Goal: Task Accomplishment & Management: Use online tool/utility

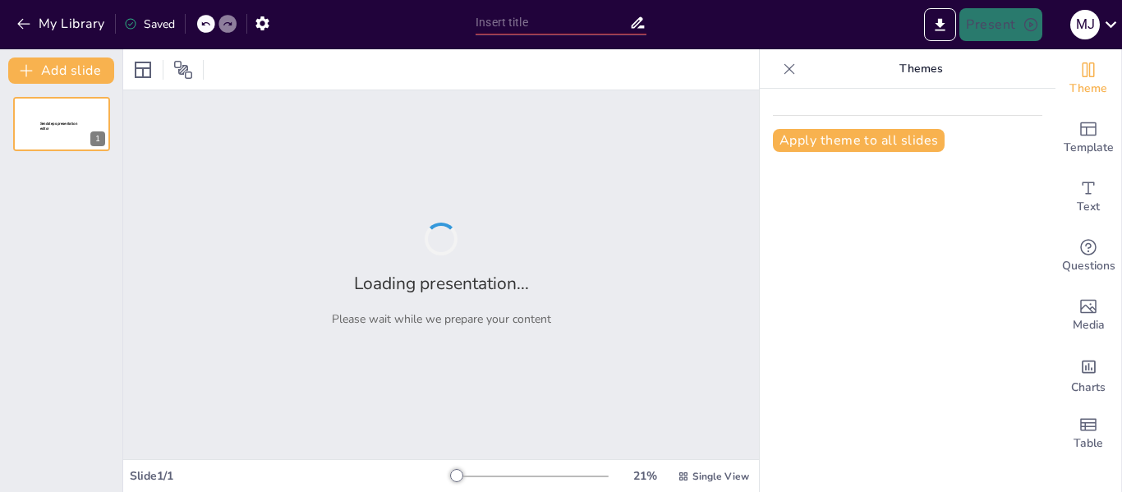
type input "La Sociedad de la Información: Competencias Clave para la Gestión Efectiva"
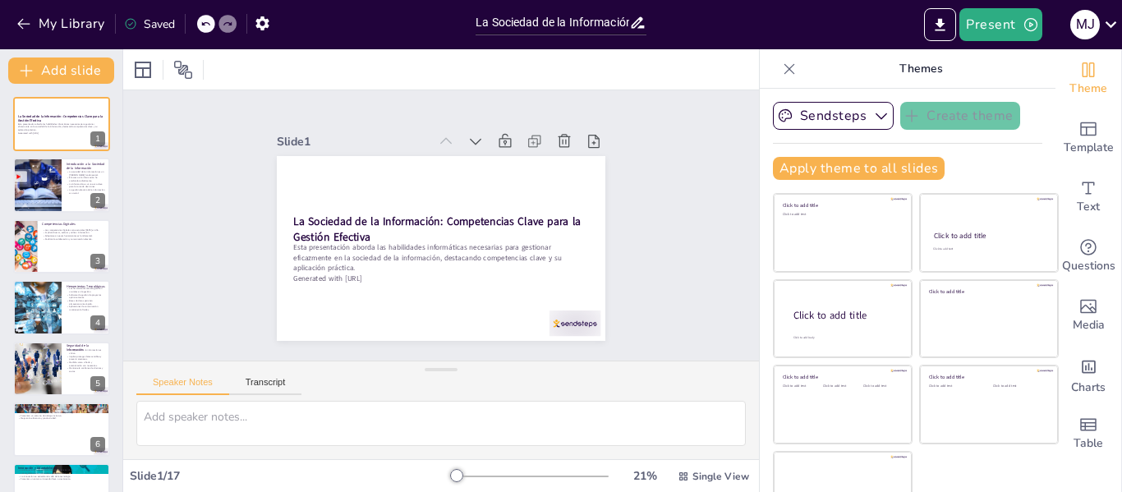
checkbox input "true"
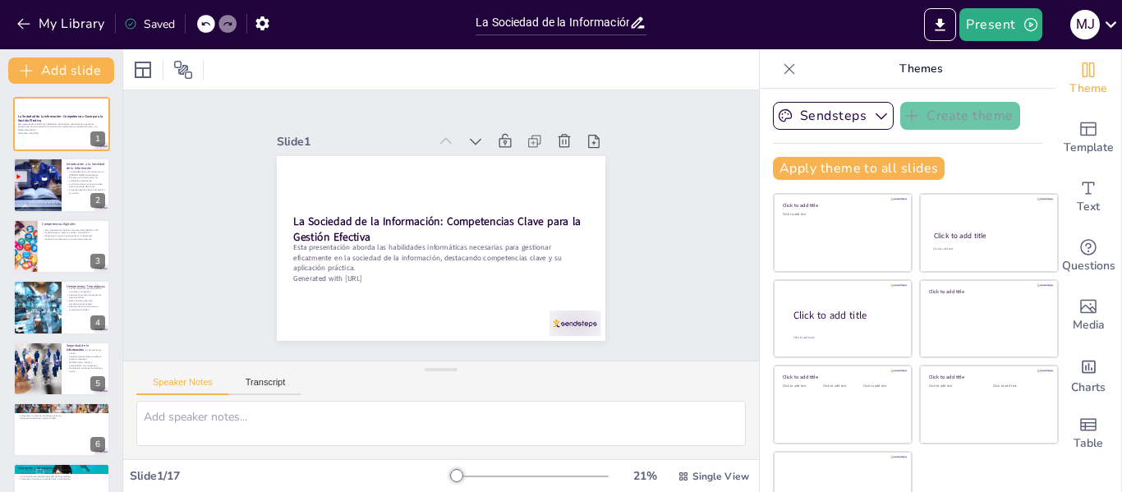
checkbox input "true"
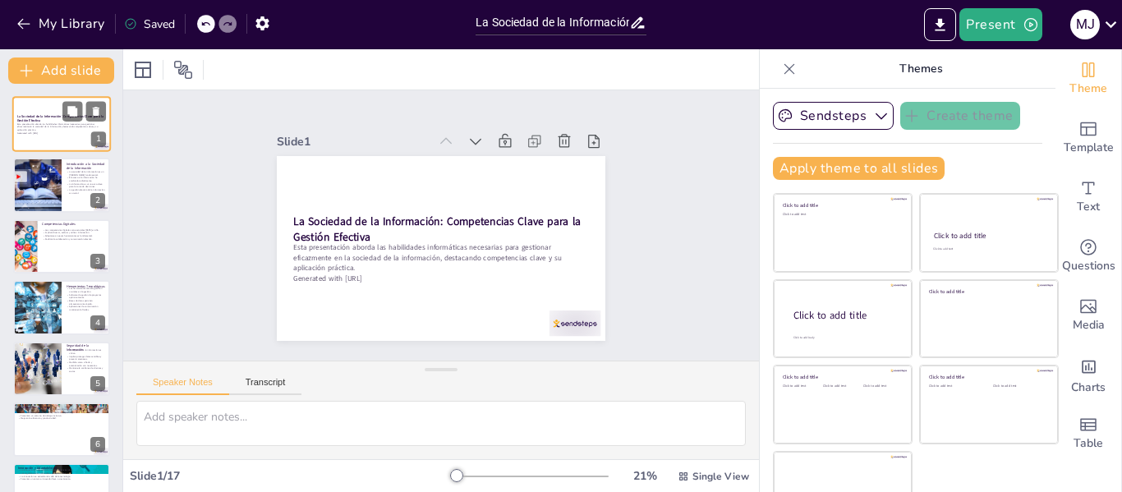
checkbox input "true"
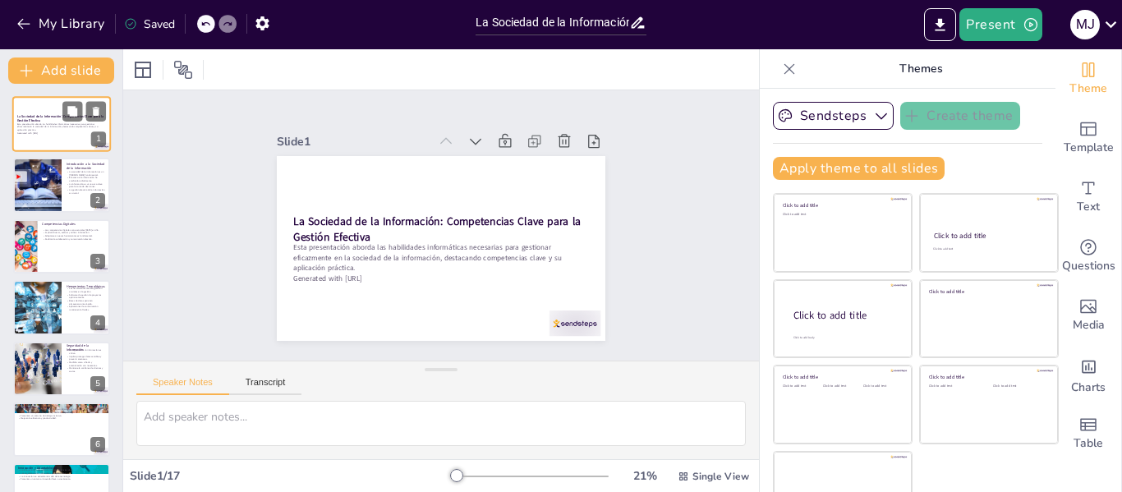
checkbox input "true"
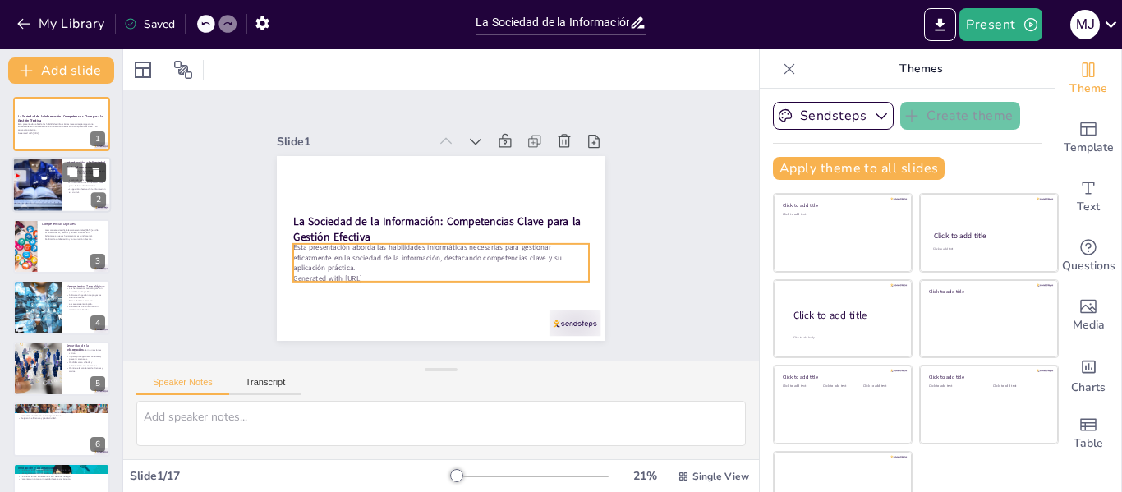
checkbox input "true"
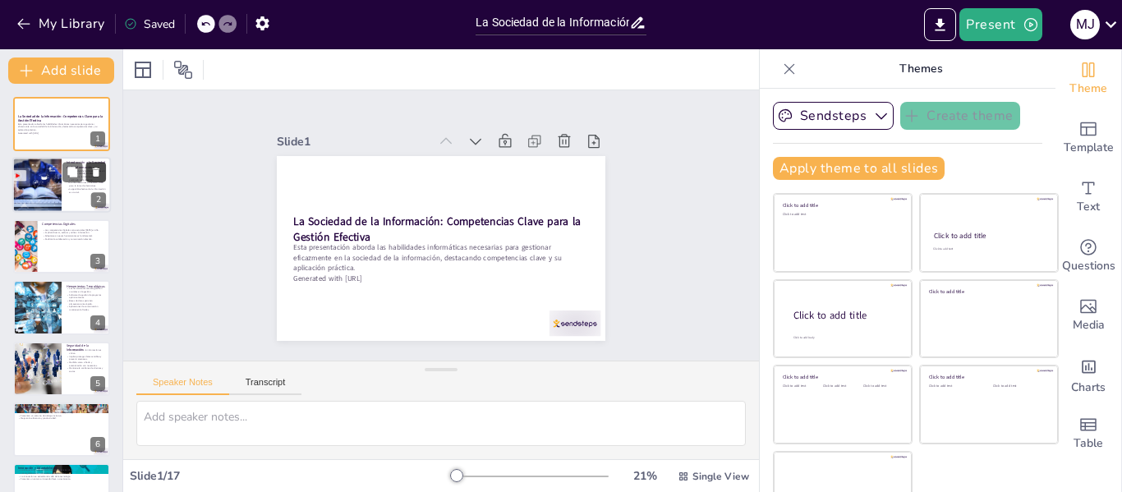
checkbox input "true"
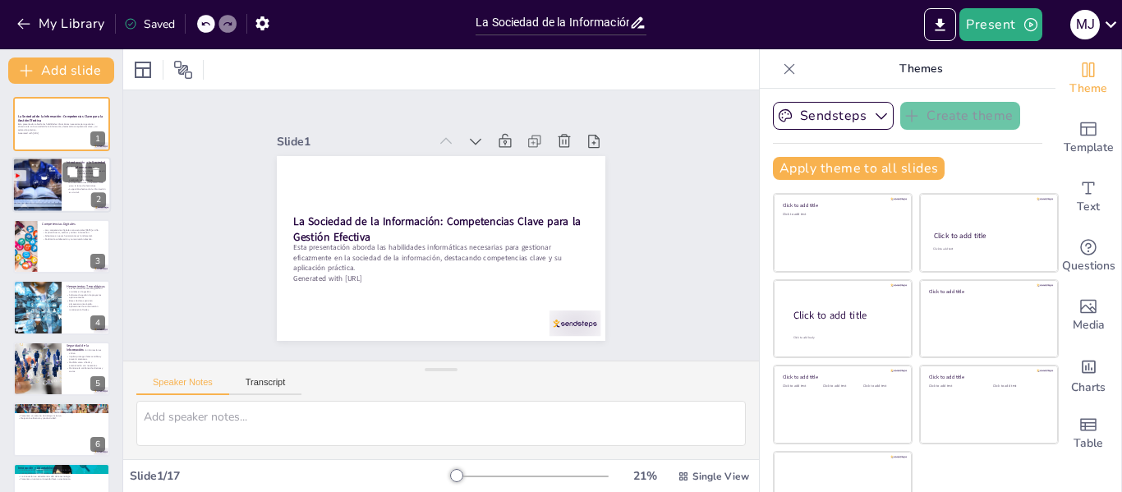
checkbox input "true"
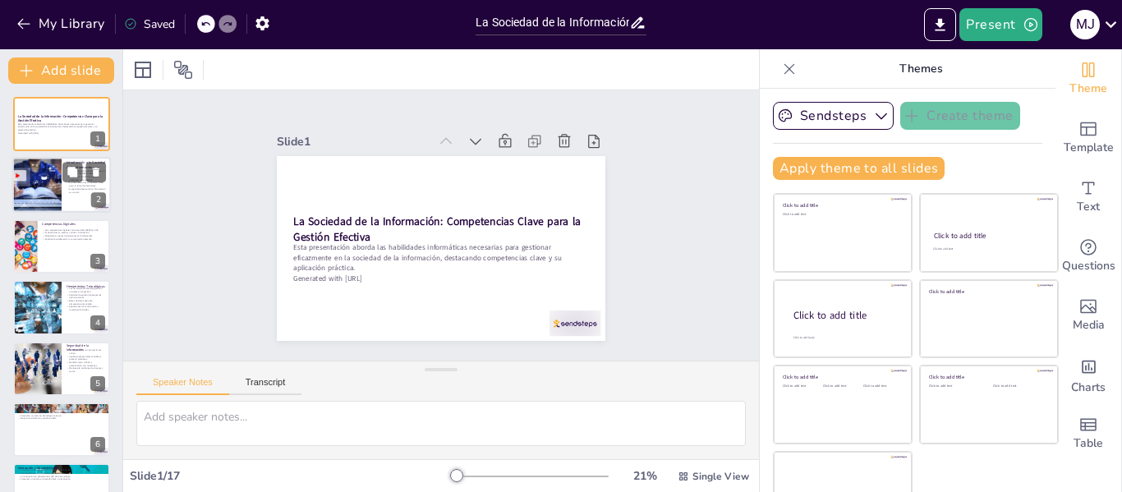
checkbox input "true"
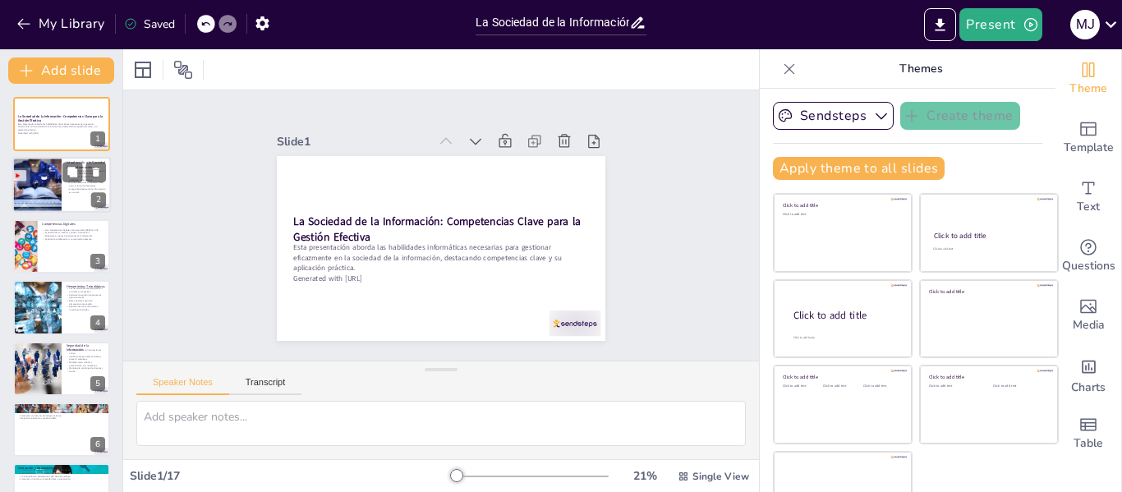
checkbox input "true"
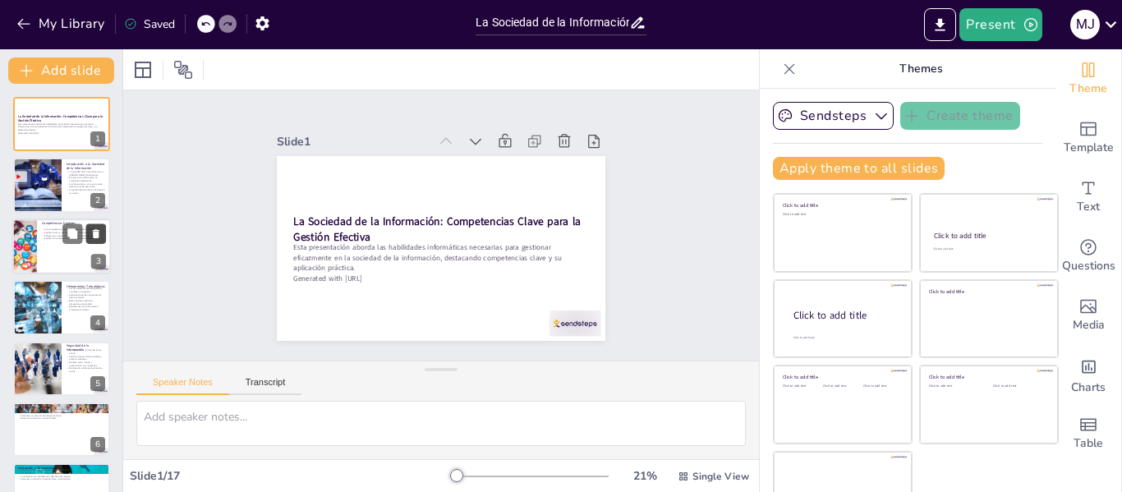
checkbox input "true"
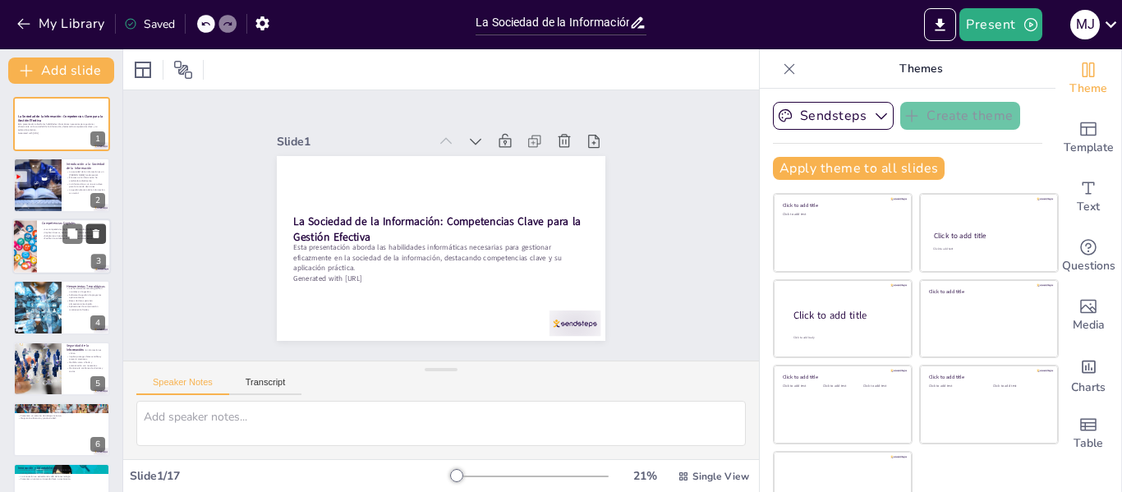
checkbox input "true"
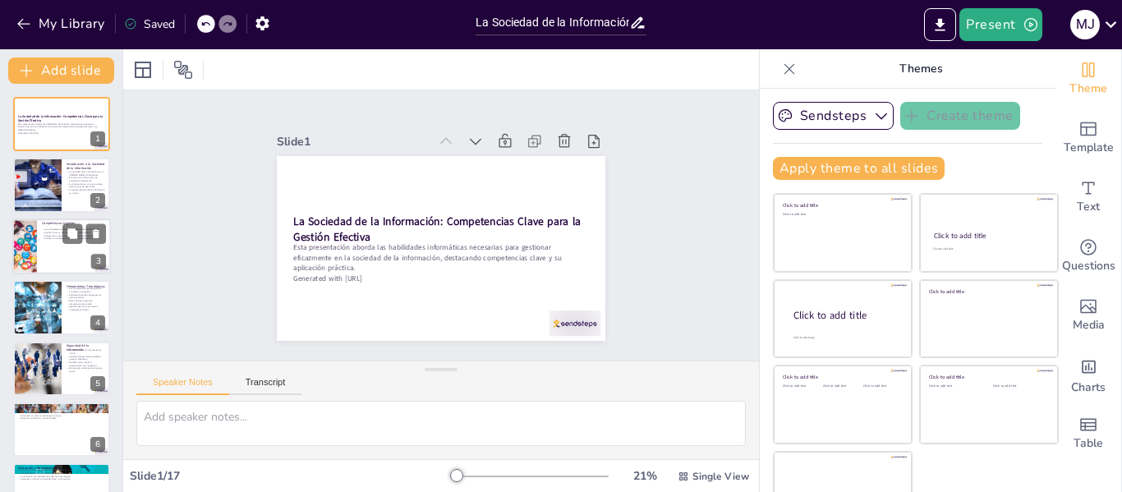
checkbox input "true"
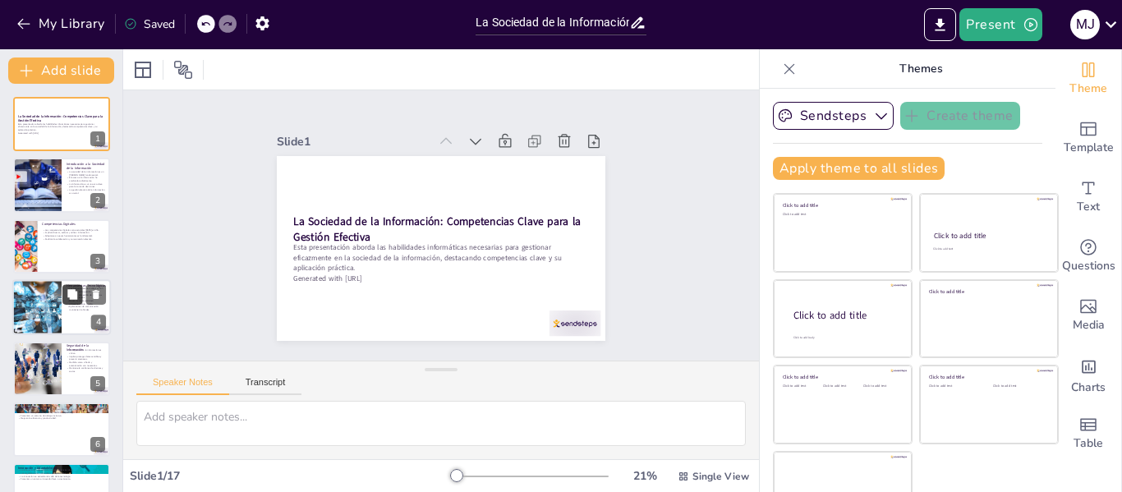
checkbox input "true"
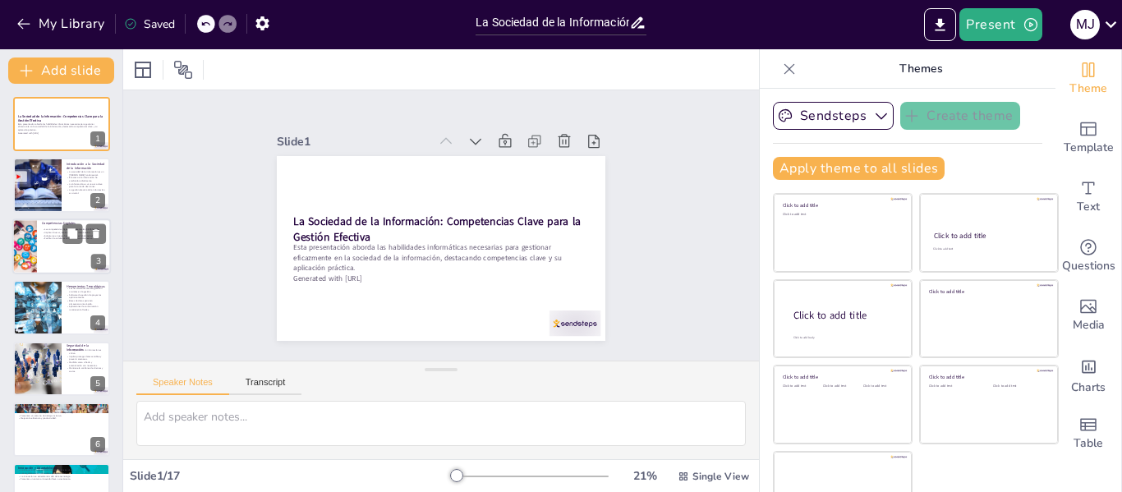
checkbox input "true"
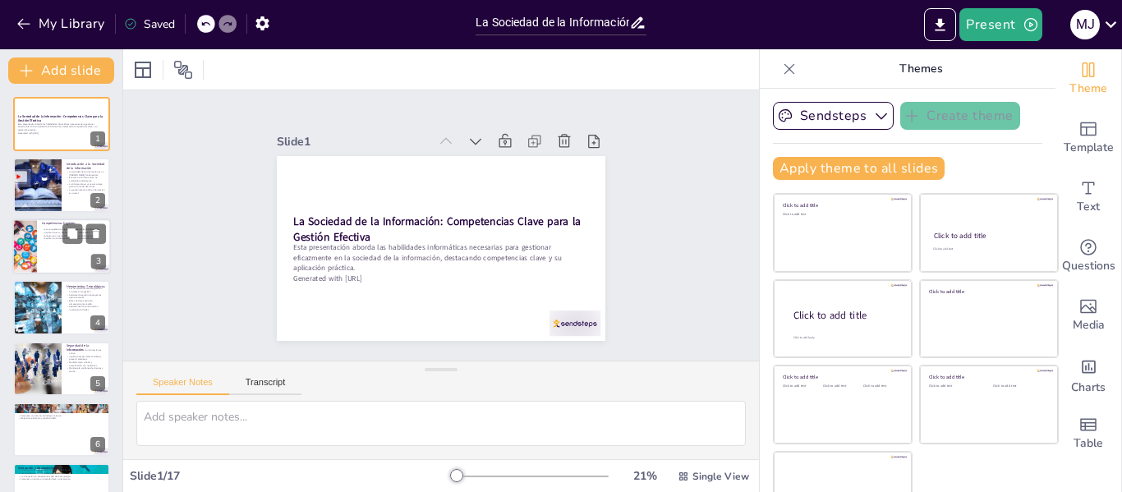
checkbox input "true"
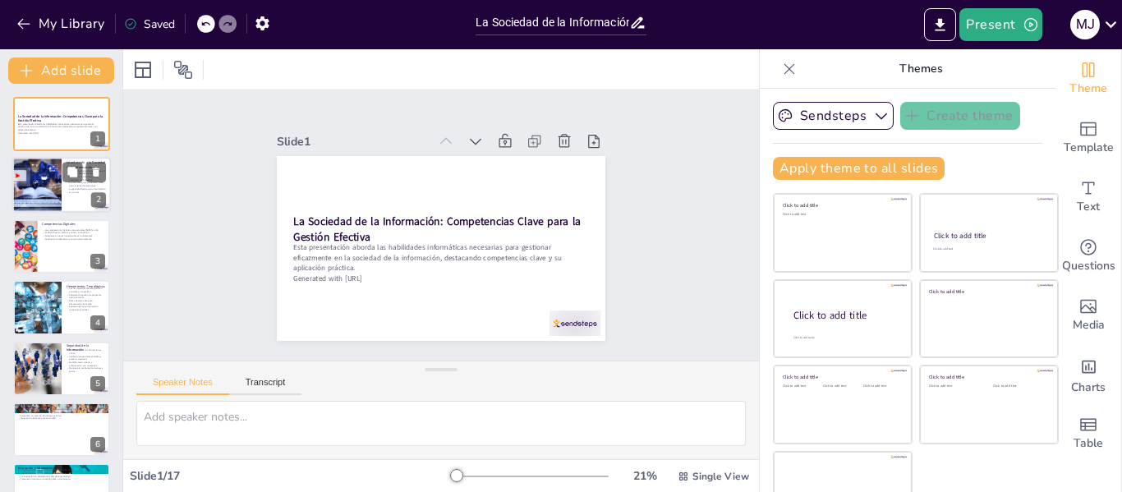
checkbox input "true"
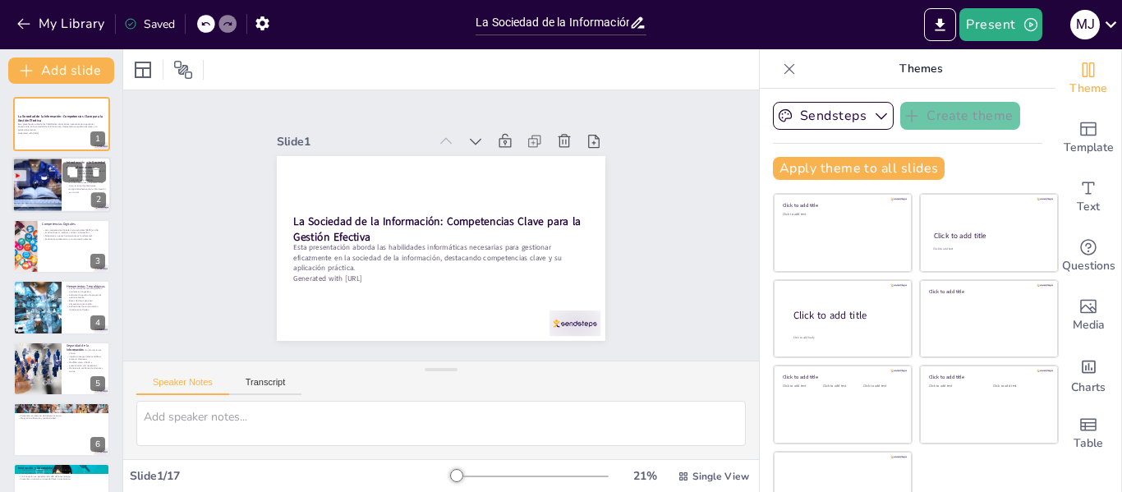
checkbox input "true"
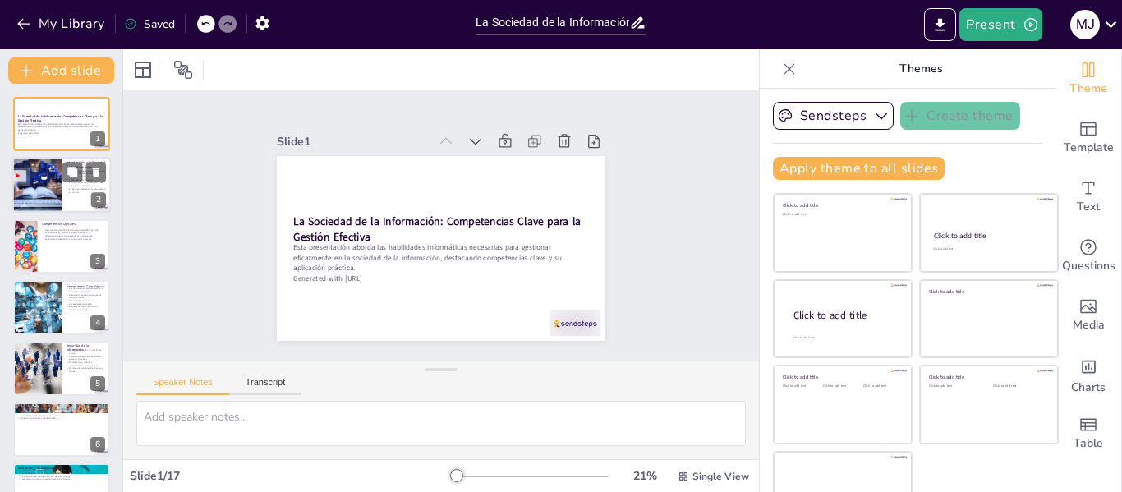
click at [63, 196] on div at bounding box center [61, 186] width 99 height 56
type textarea "La sociedad de la información representa un cambio significativo en cómo accede…"
checkbox input "true"
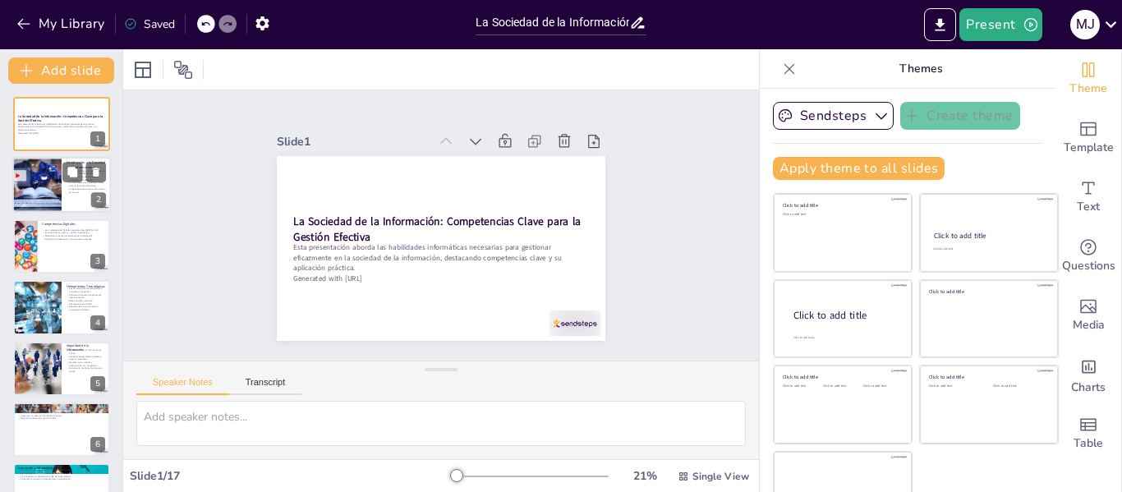
checkbox input "true"
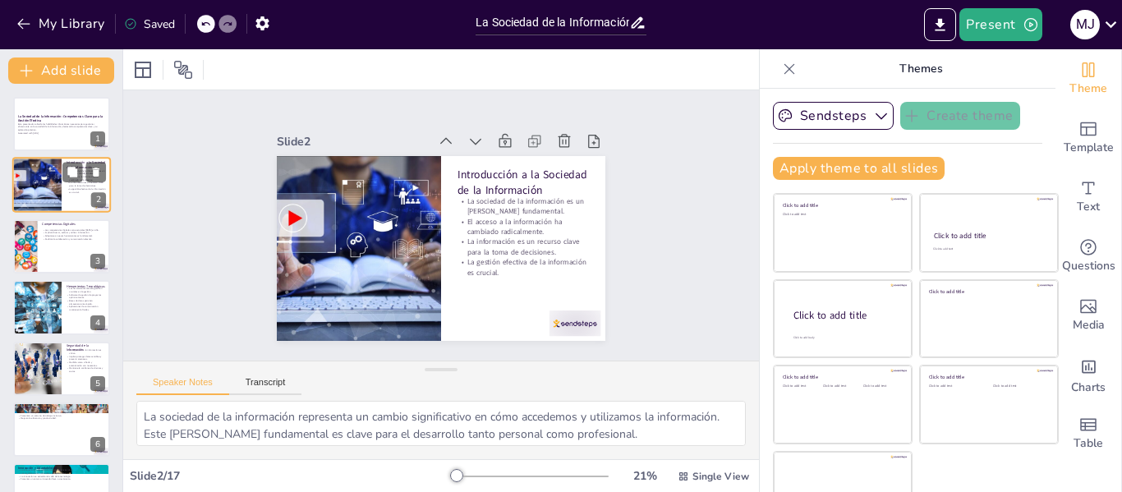
checkbox input "true"
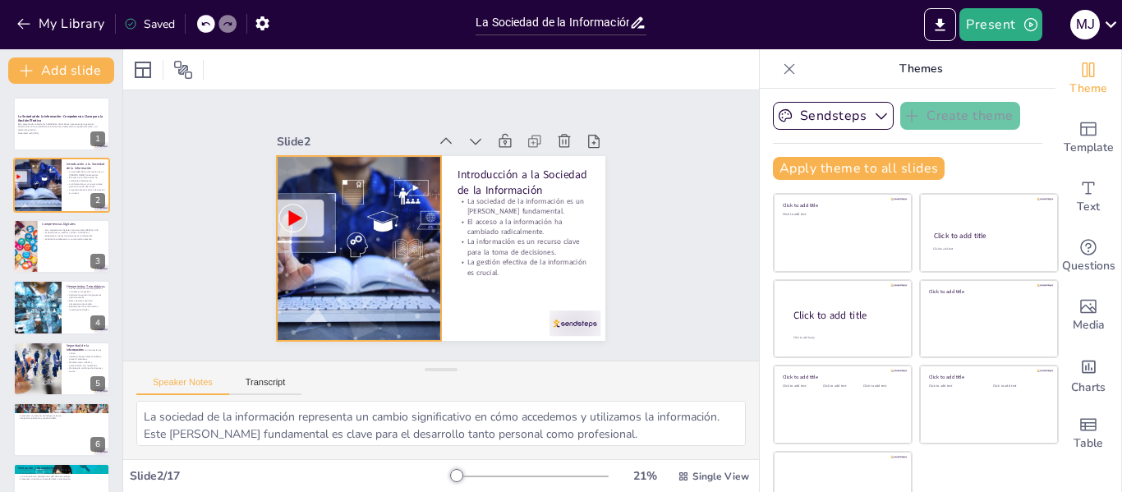
checkbox input "true"
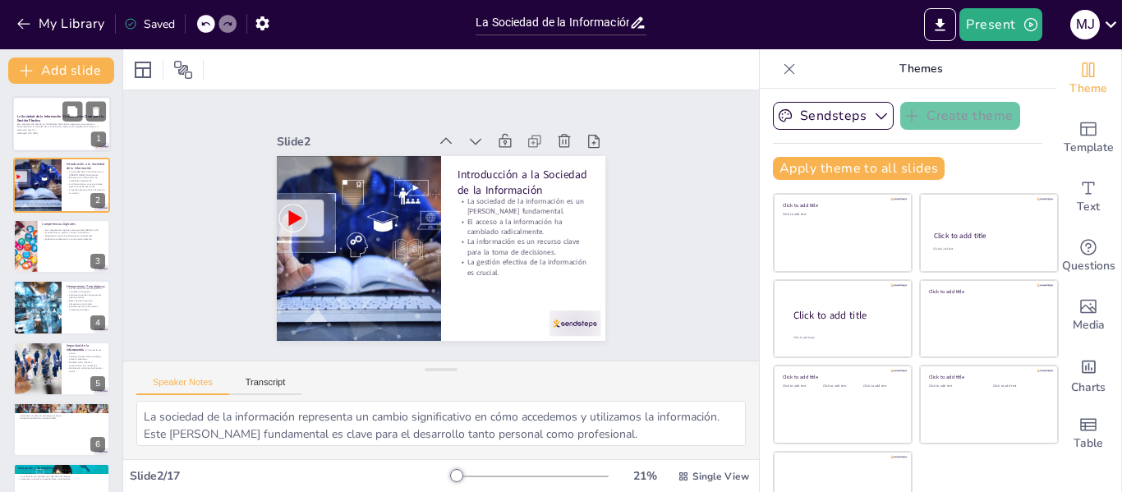
checkbox input "true"
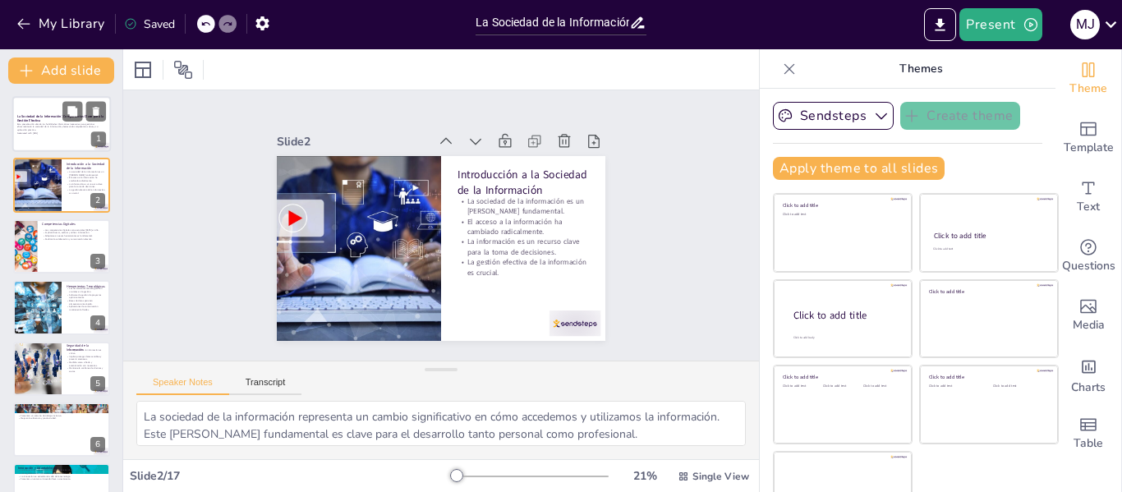
checkbox input "true"
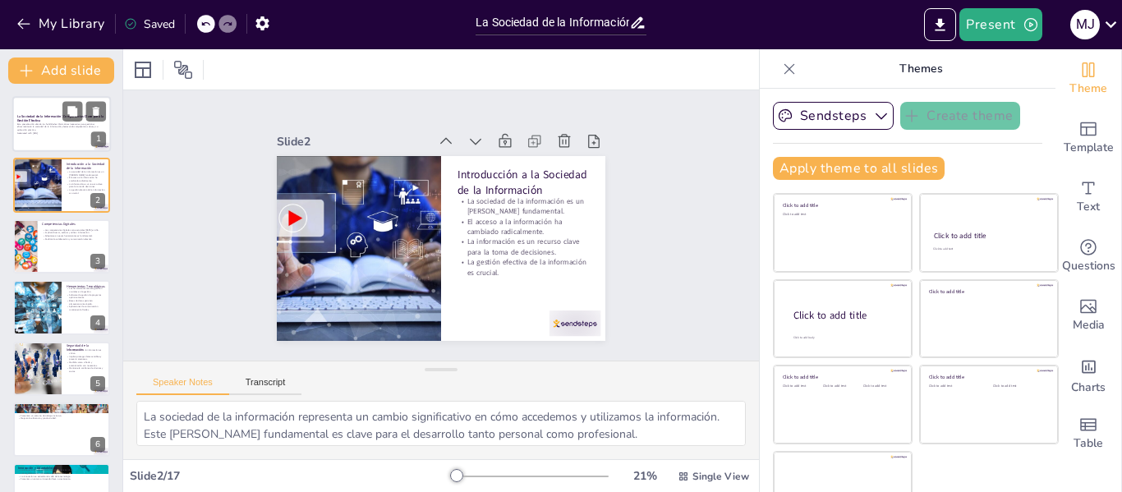
checkbox input "true"
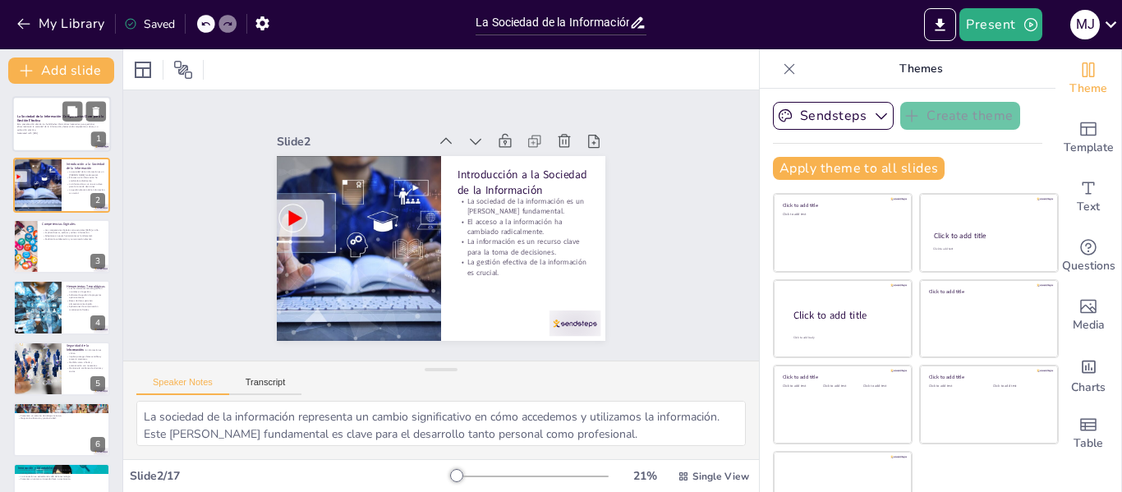
click at [67, 130] on p "Esta presentación aborda las habilidades informáticas necesarias para gestionar…" at bounding box center [61, 126] width 89 height 9
checkbox input "true"
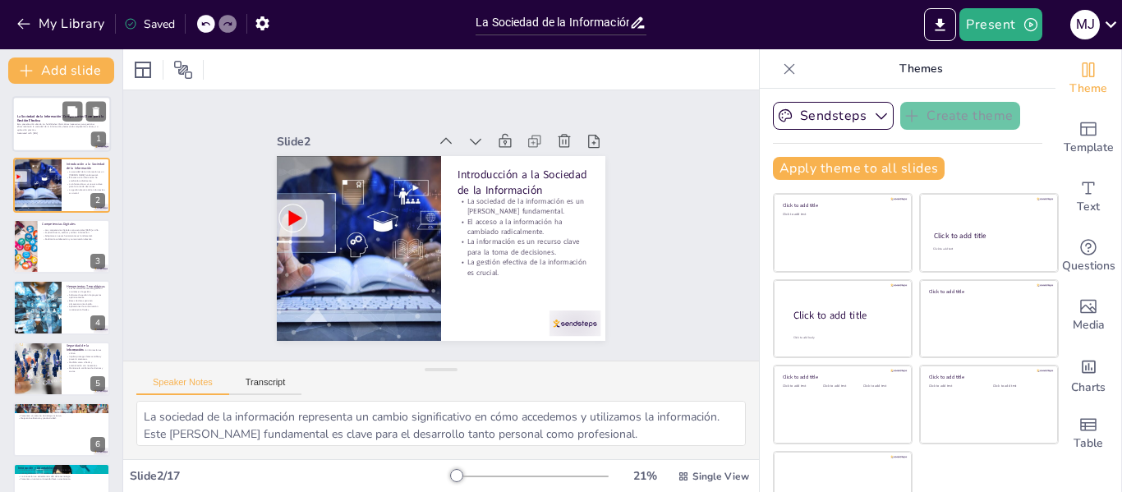
checkbox input "true"
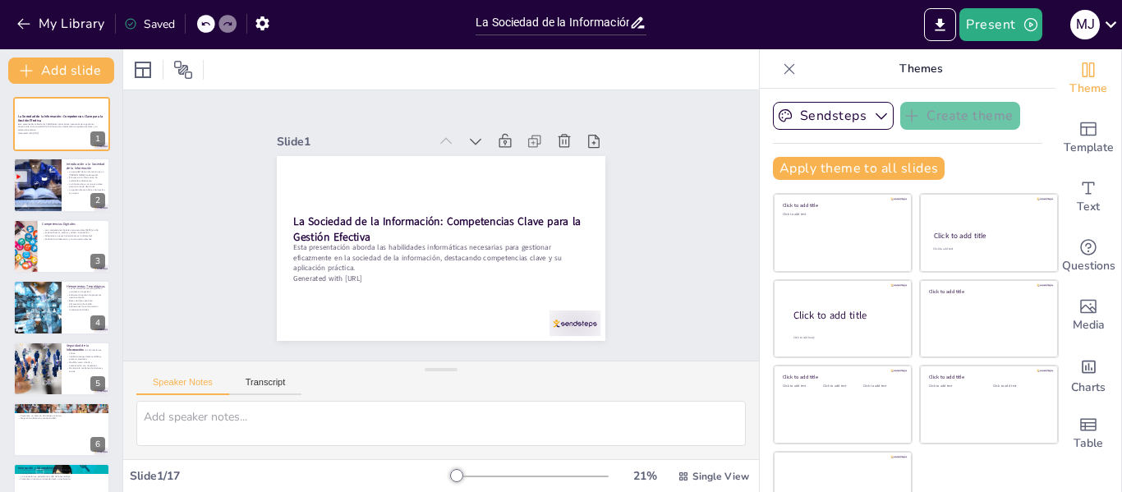
checkbox input "true"
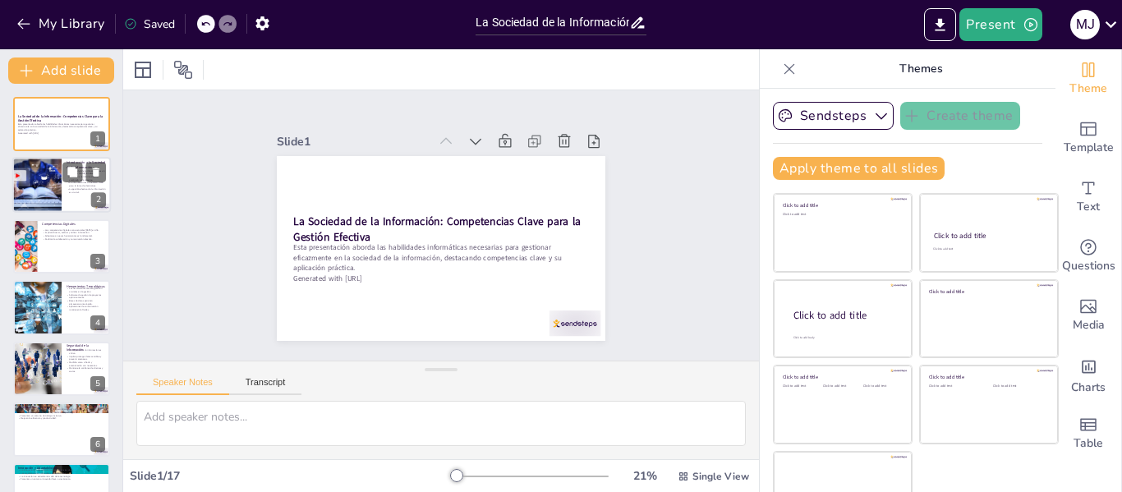
checkbox input "true"
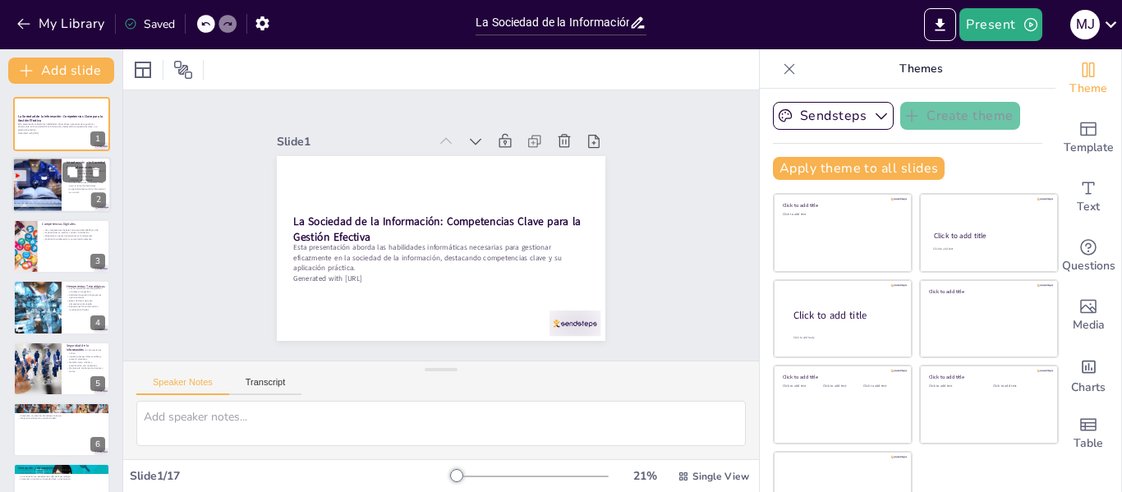
checkbox input "true"
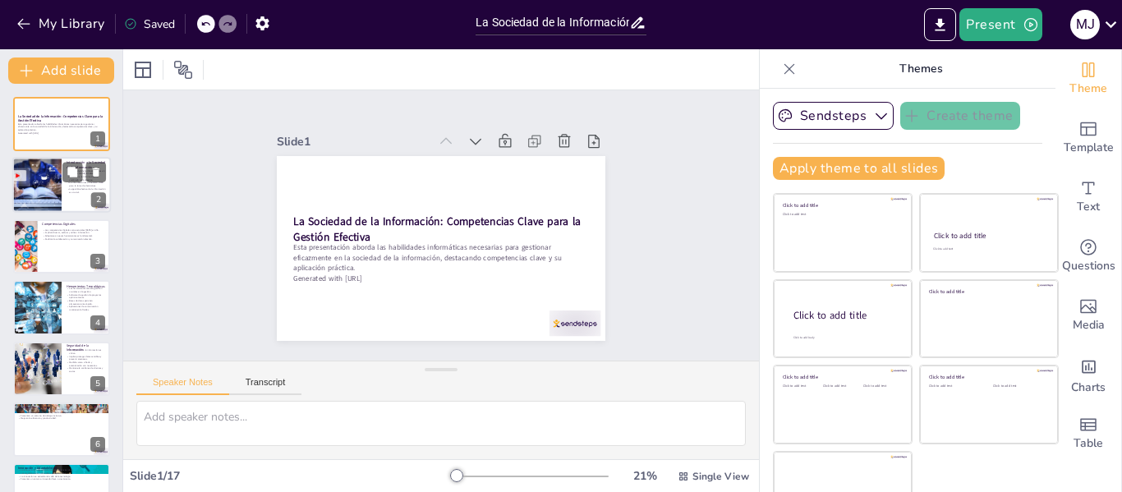
checkbox input "true"
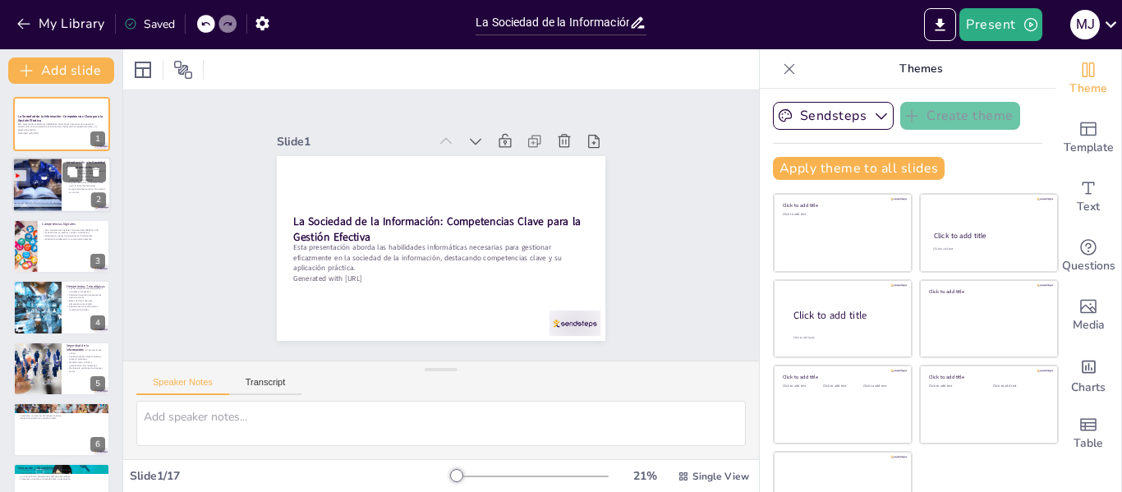
click at [38, 168] on div at bounding box center [36, 186] width 83 height 56
type textarea "La sociedad de la información representa un cambio significativo en cómo accede…"
checkbox input "true"
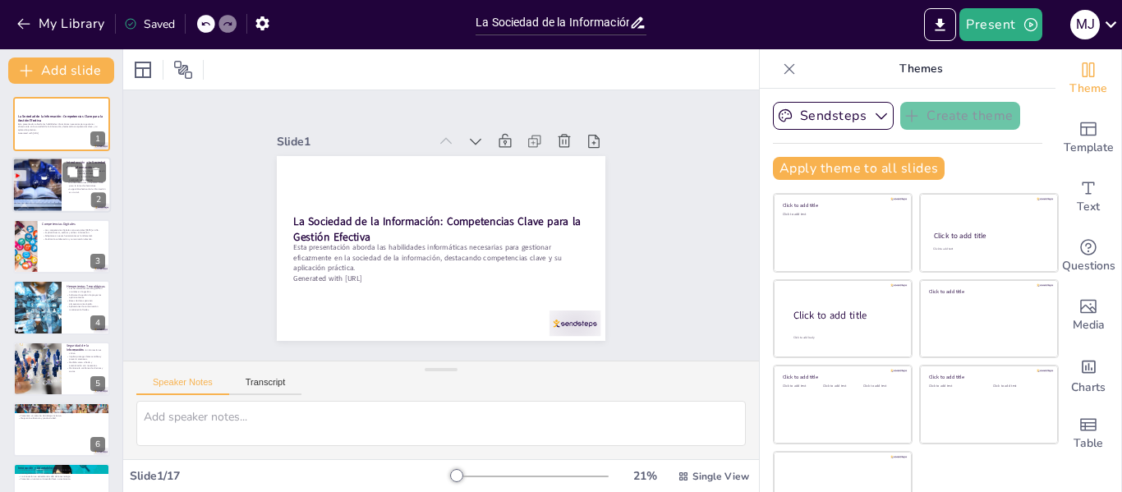
checkbox input "true"
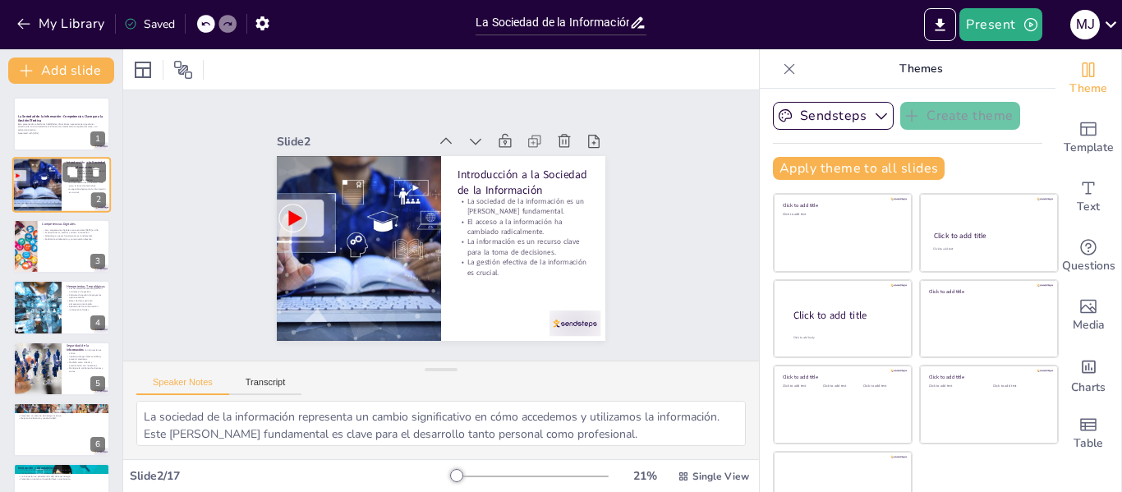
click at [38, 168] on div at bounding box center [36, 186] width 83 height 56
checkbox input "true"
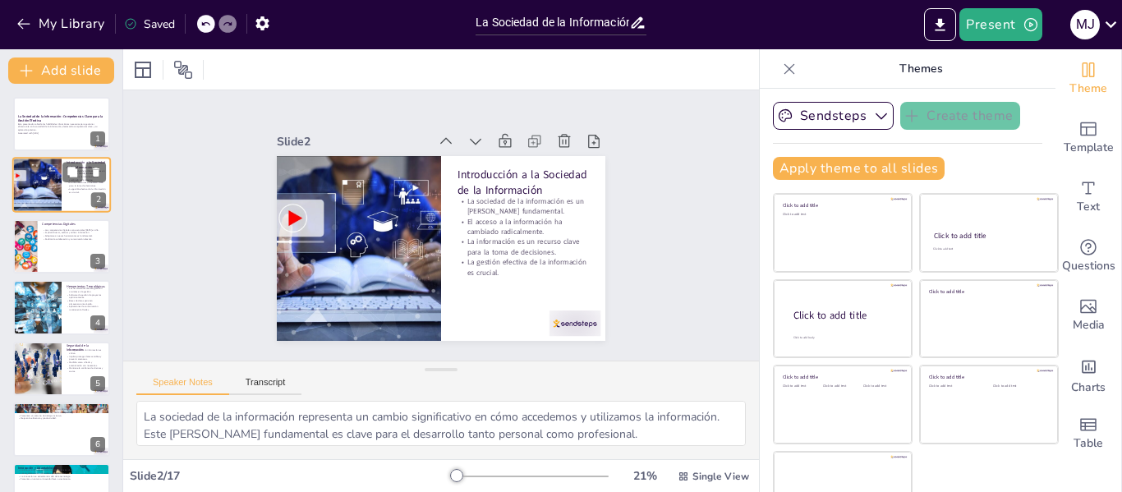
checkbox input "true"
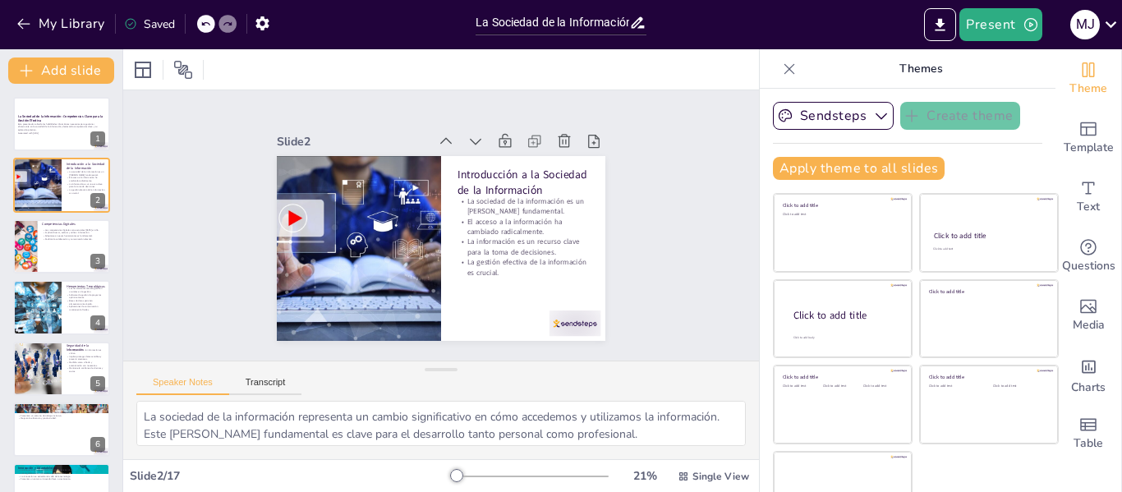
checkbox input "true"
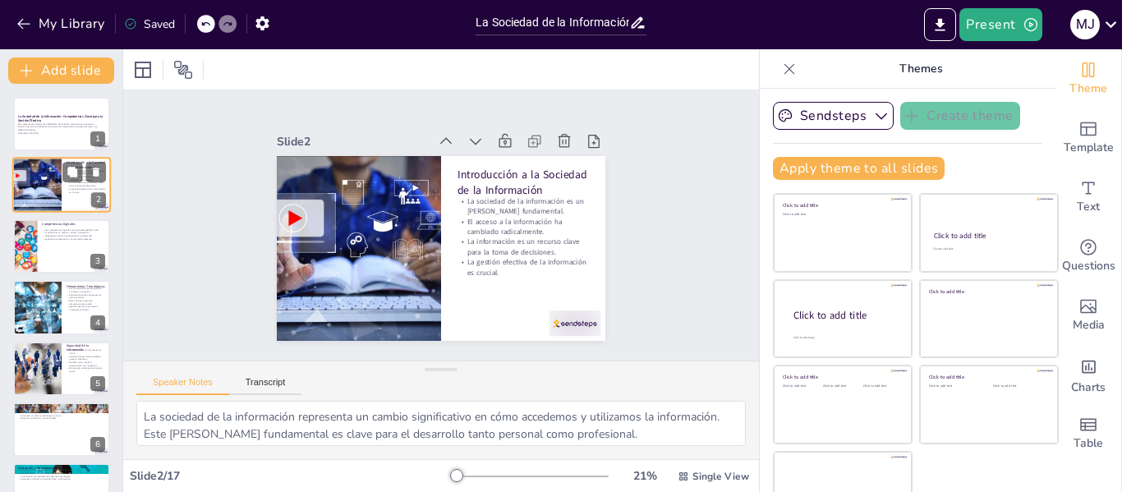
checkbox input "true"
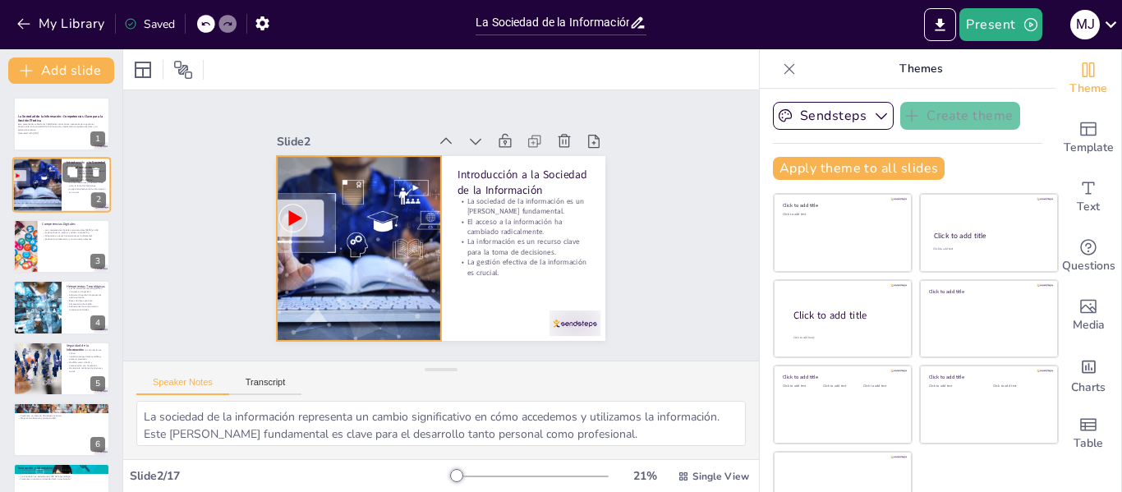
checkbox input "true"
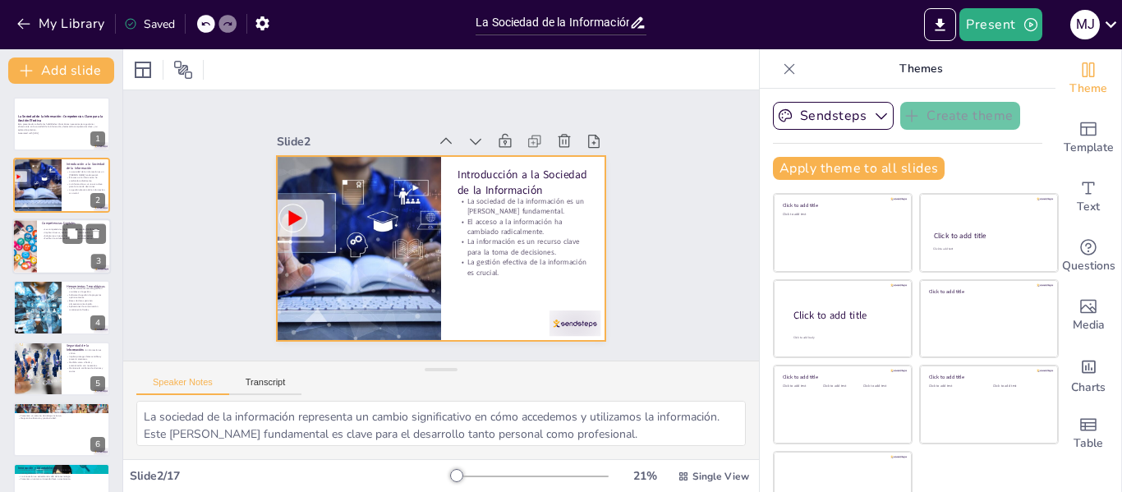
checkbox input "true"
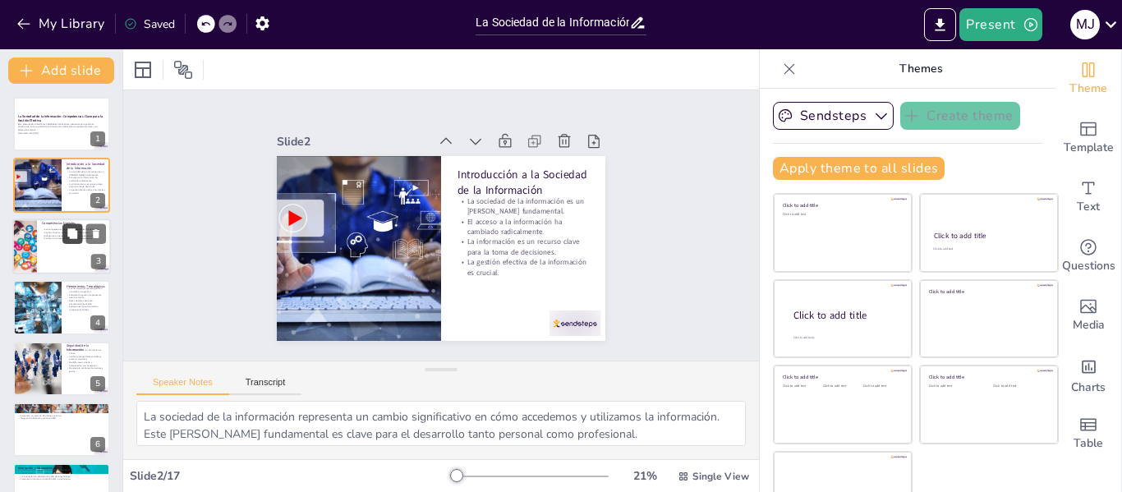
checkbox input "true"
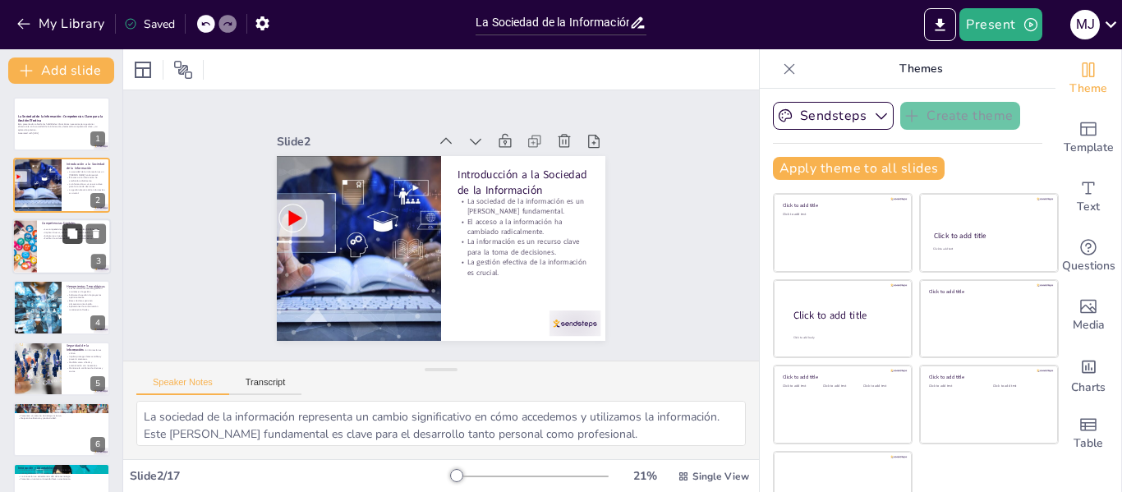
click at [64, 226] on button at bounding box center [72, 233] width 20 height 20
type textarea "En un mundo cada vez más digital, las competencias digitales son fundamentales …"
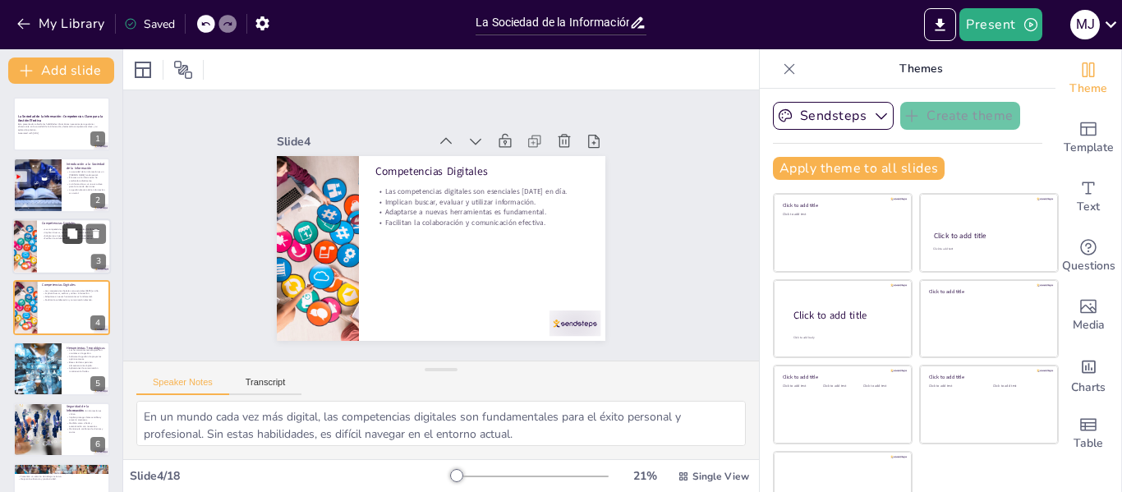
scroll to position [20, 0]
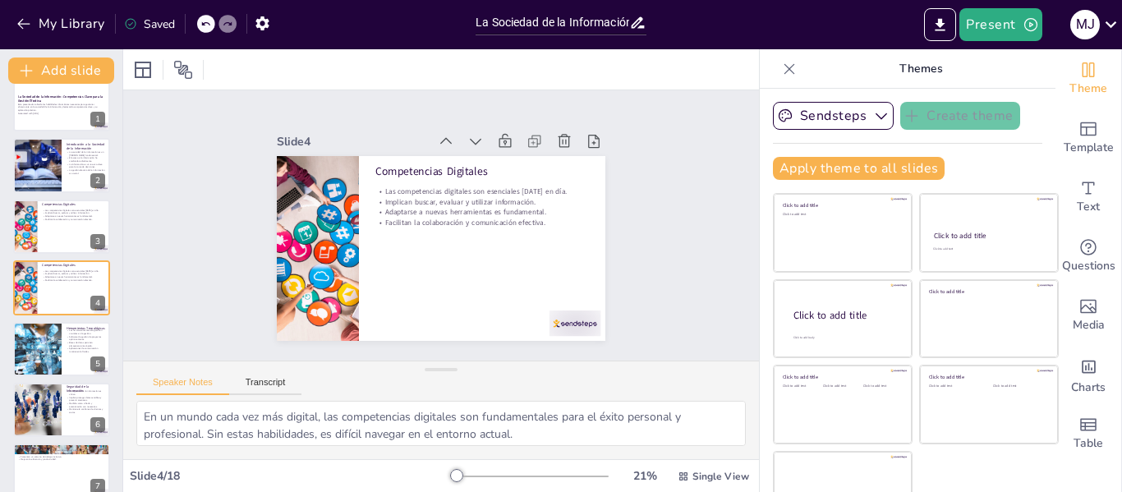
checkbox input "true"
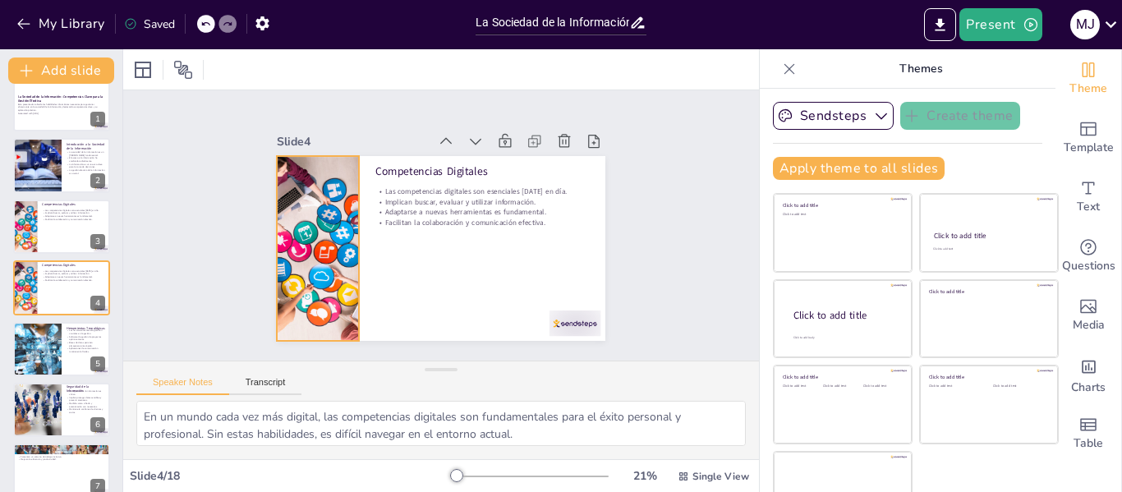
checkbox input "true"
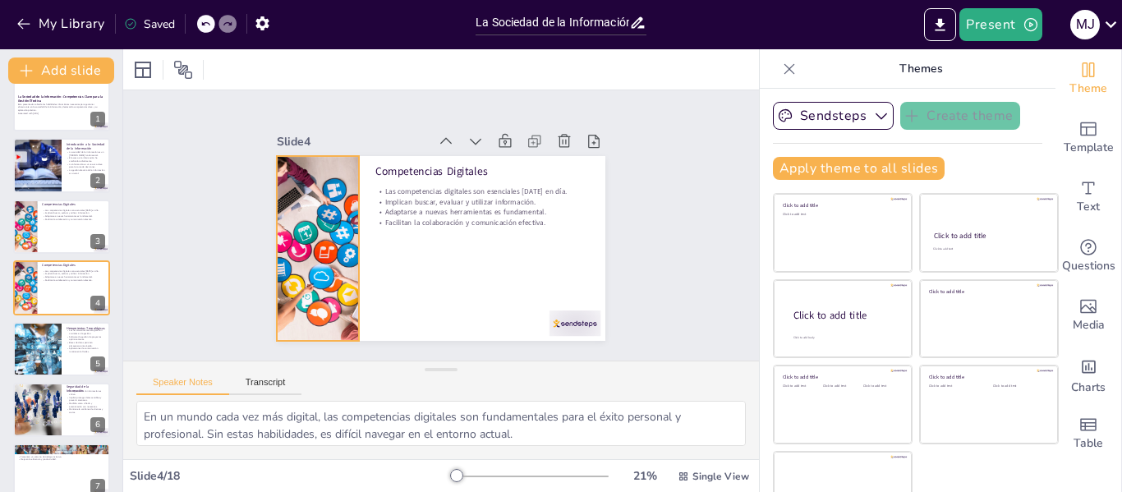
checkbox input "true"
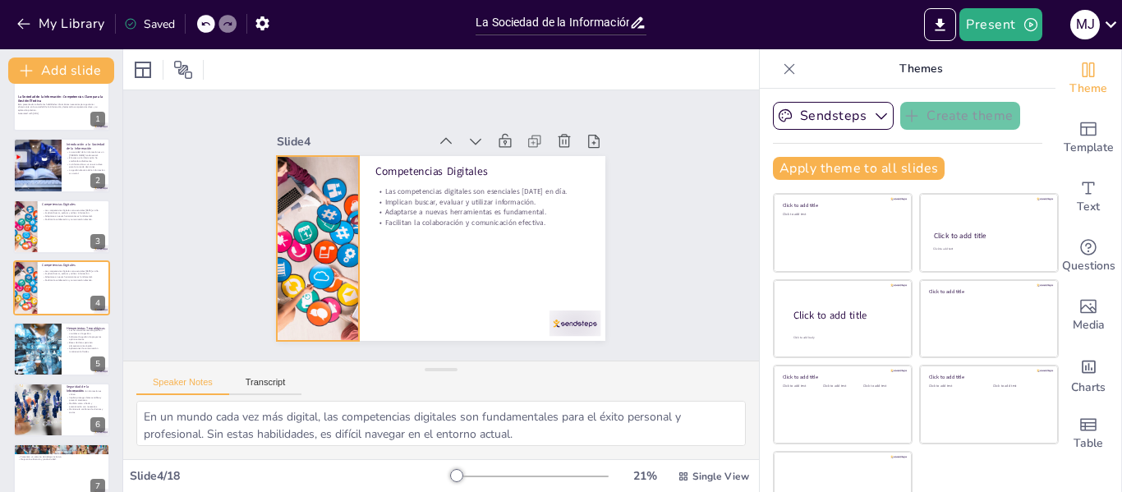
checkbox input "true"
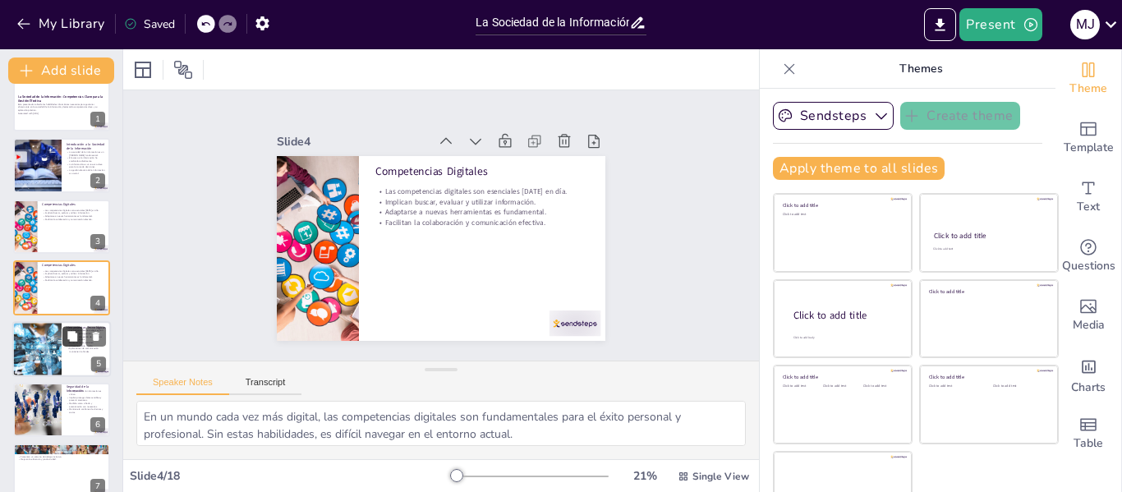
click at [62, 334] on button at bounding box center [72, 336] width 20 height 20
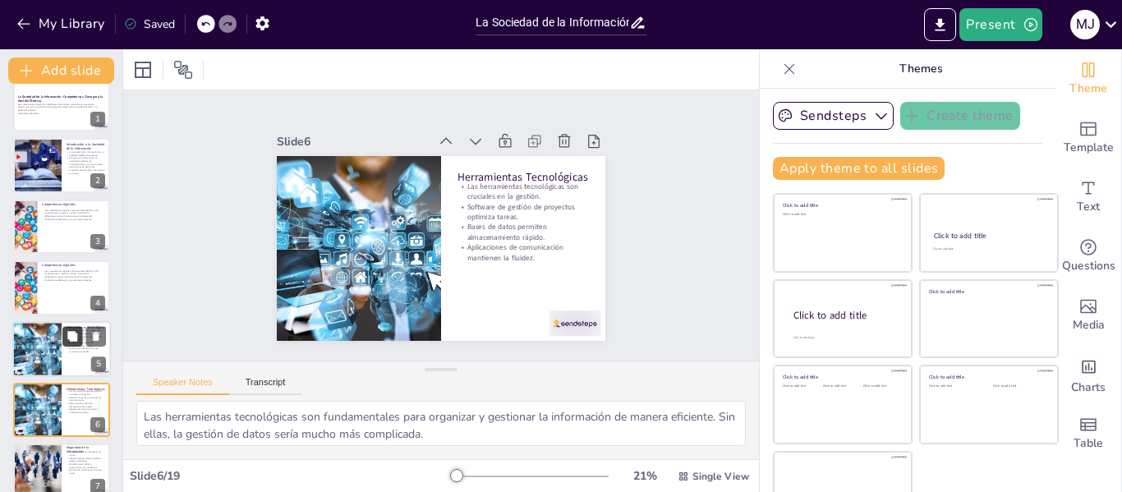
scroll to position [142, 0]
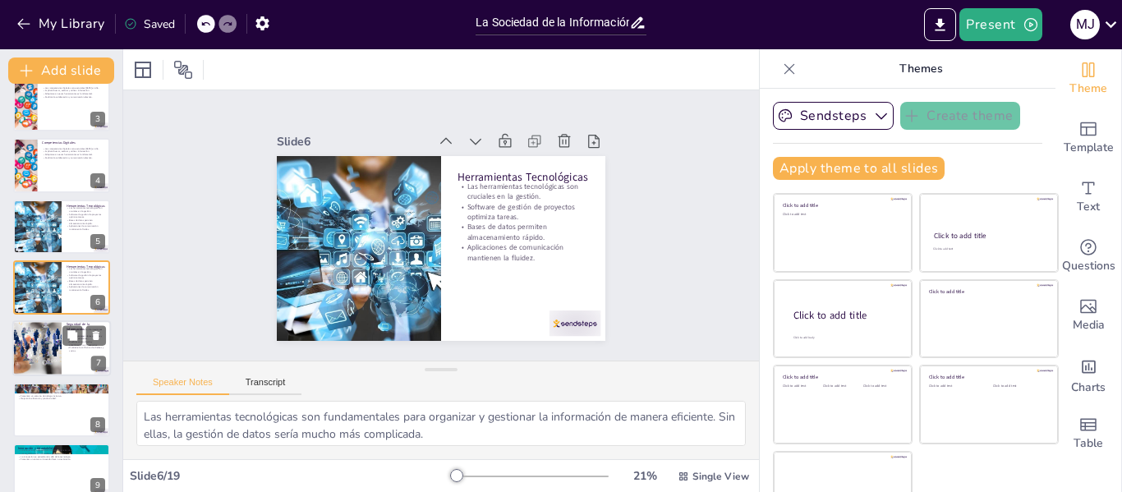
click at [37, 338] on div at bounding box center [37, 349] width 94 height 56
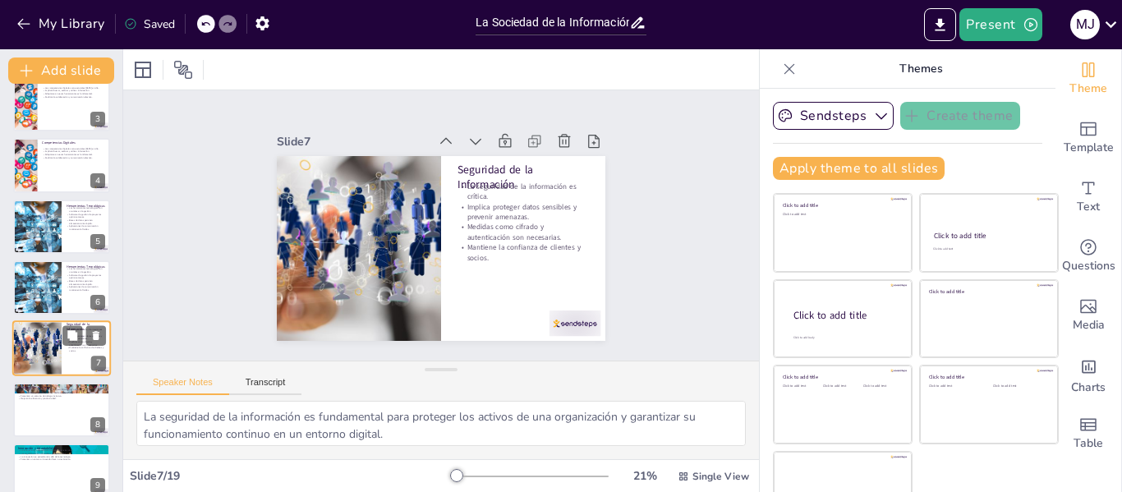
scroll to position [203, 0]
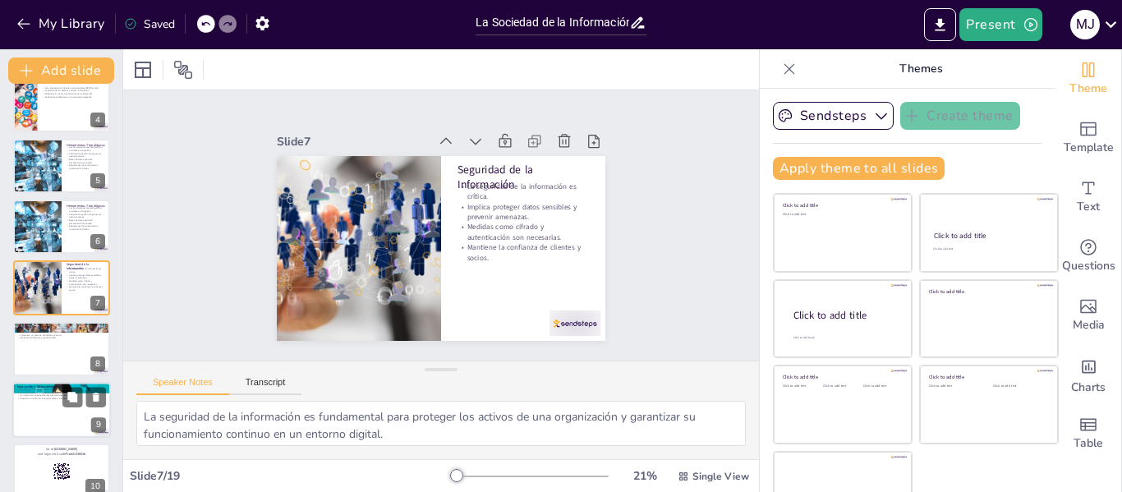
click at [59, 394] on p "La innovación se extiende más allá de la tecnología." at bounding box center [61, 395] width 89 height 3
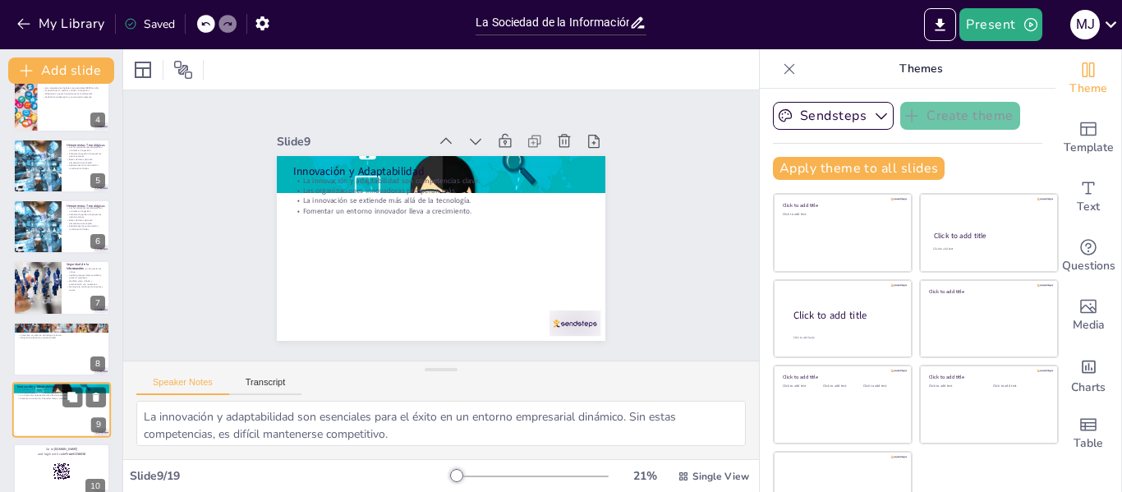
scroll to position [325, 0]
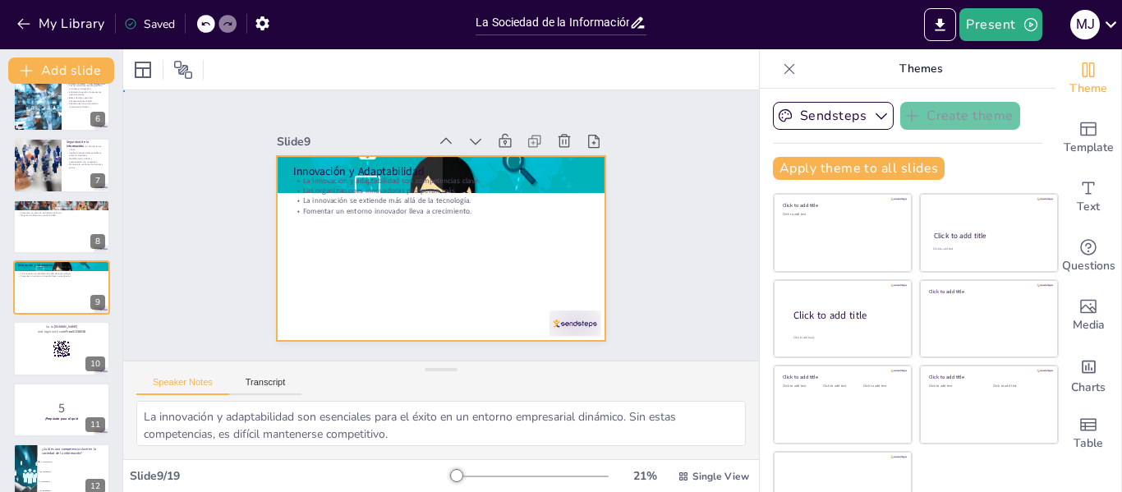
click at [496, 278] on div at bounding box center [441, 248] width 329 height 185
click at [465, 235] on div at bounding box center [431, 204] width 375 height 302
click at [226, 70] on div at bounding box center [216, 70] width 26 height 26
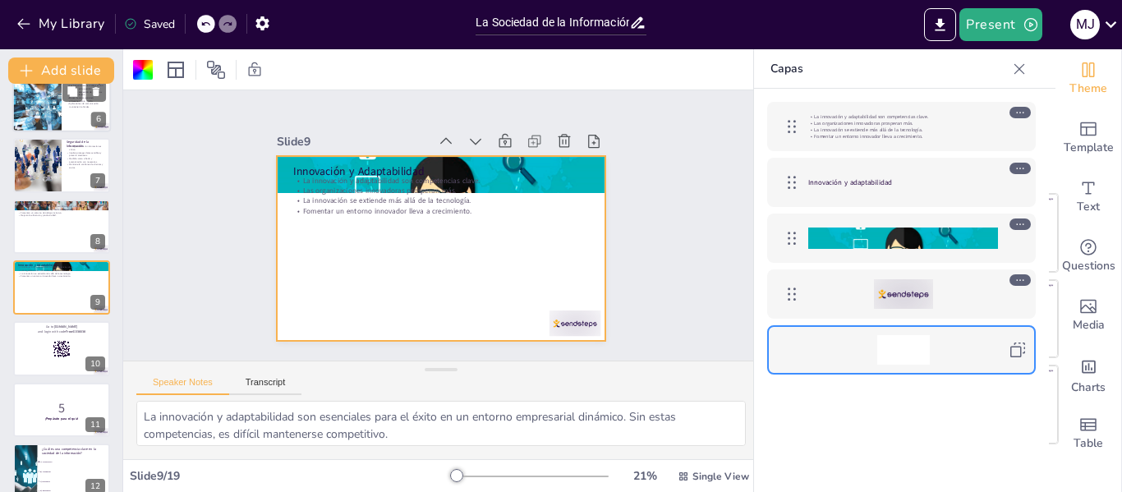
click at [34, 126] on div at bounding box center [37, 104] width 99 height 56
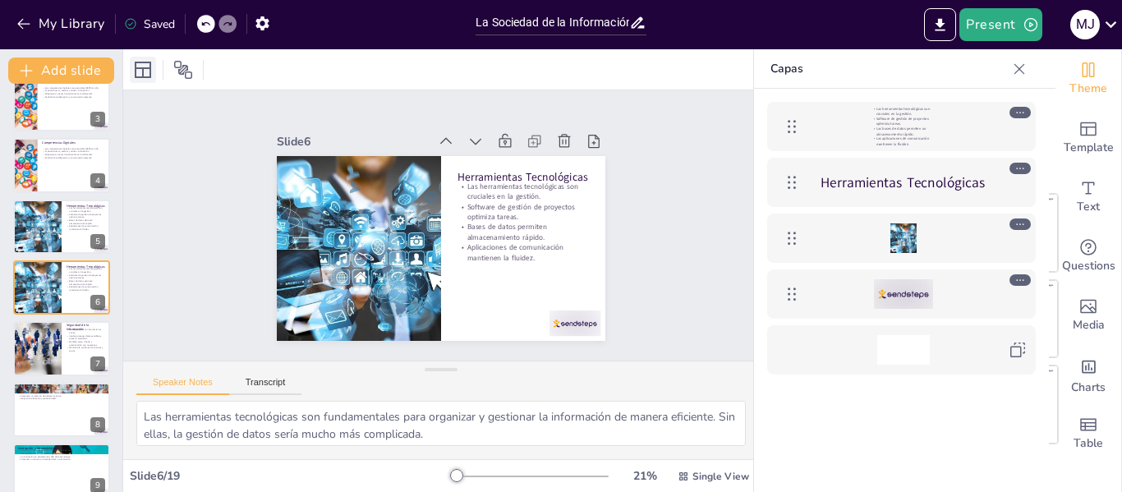
click at [136, 67] on icon at bounding box center [143, 70] width 16 height 16
click at [641, 131] on div "Slide 1 La Sociedad de la Información: Competencias Clave para la Gestión Efect…" at bounding box center [441, 225] width 636 height 270
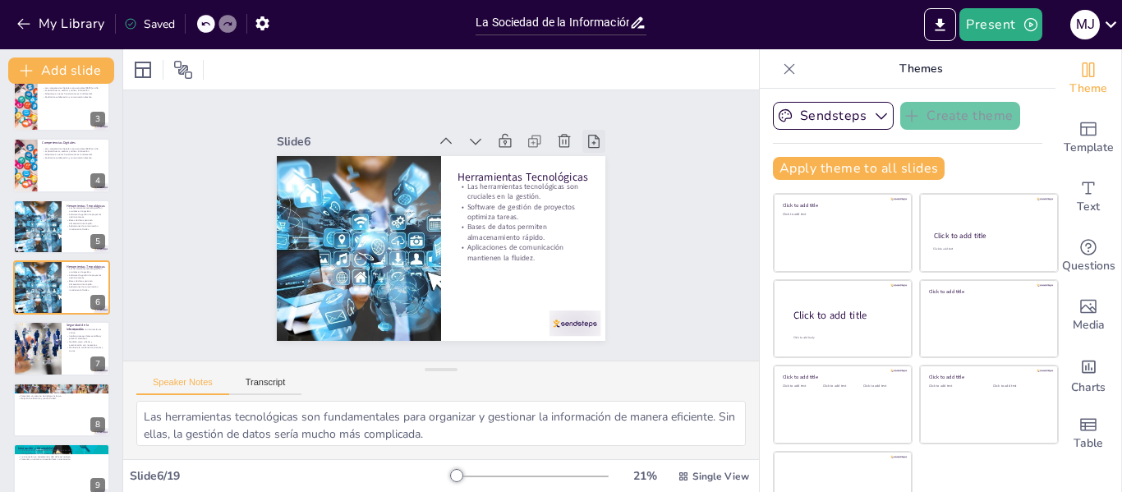
click at [586, 136] on icon at bounding box center [594, 141] width 16 height 16
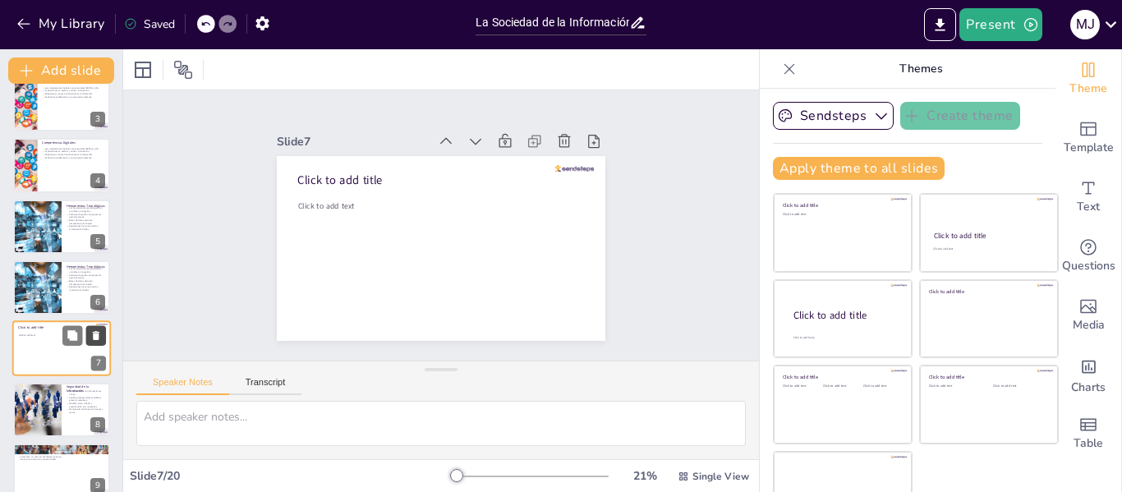
click at [94, 336] on icon at bounding box center [96, 336] width 7 height 9
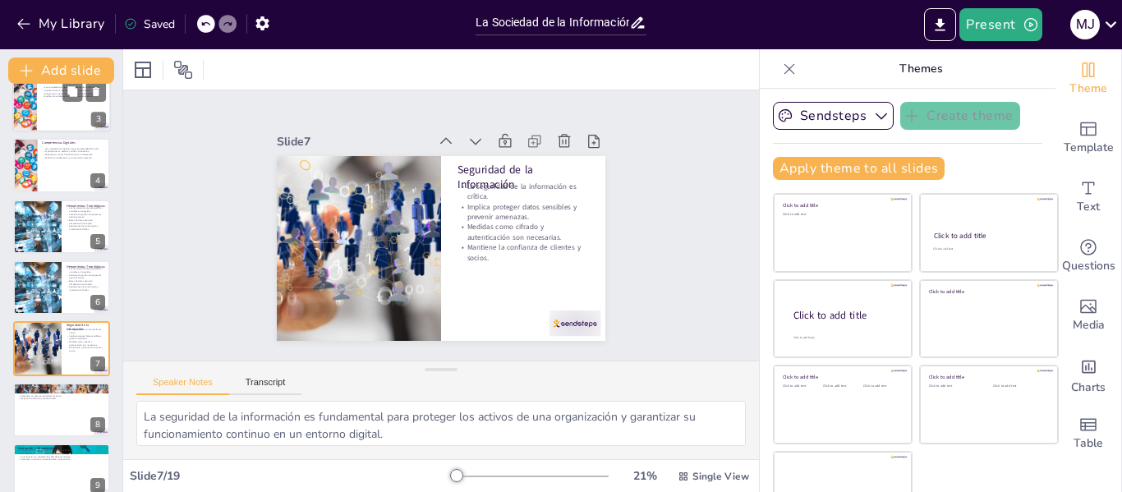
click at [60, 95] on p "Facilitan la colaboración y comunicación efectiva." at bounding box center [74, 96] width 64 height 3
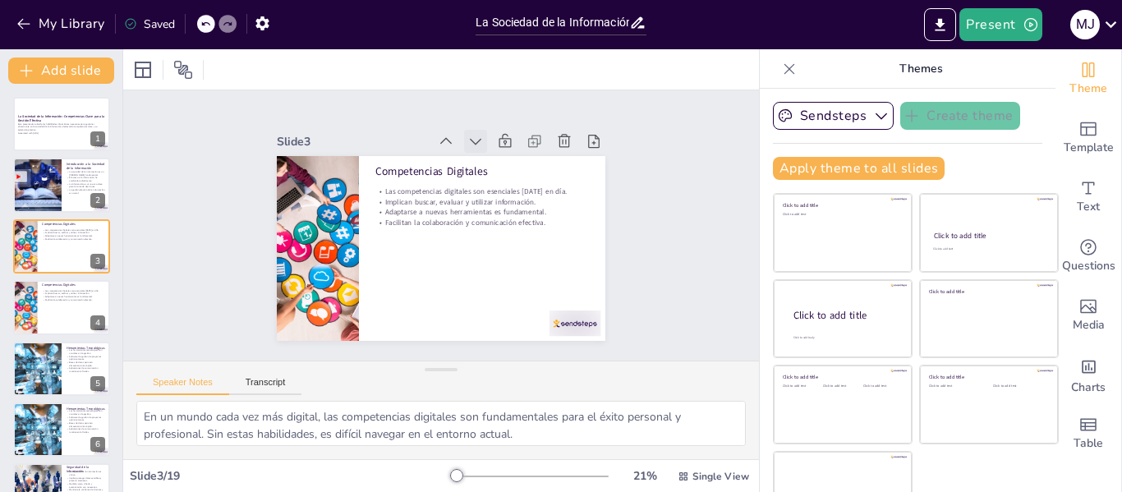
click at [502, 159] on icon at bounding box center [513, 170] width 22 height 22
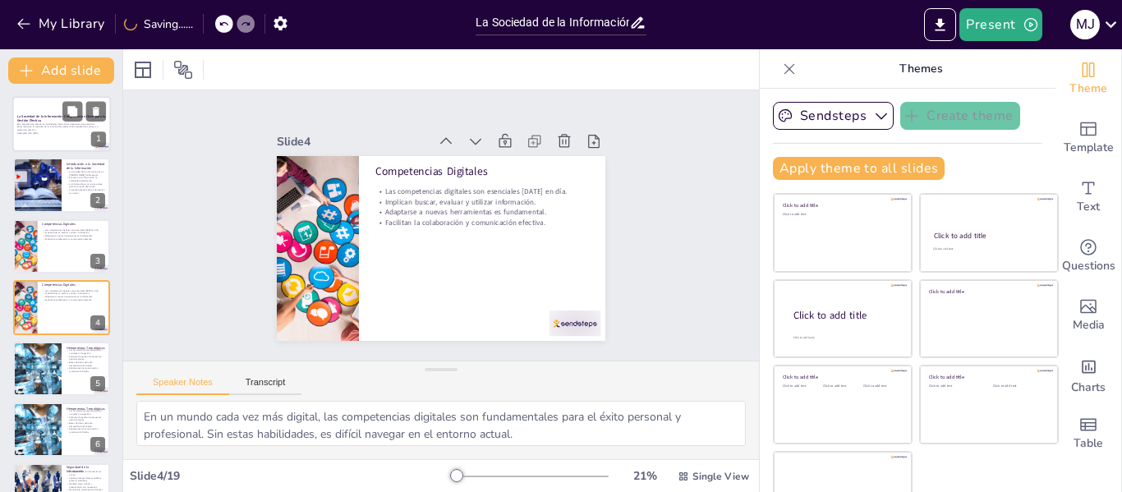
click at [34, 126] on p "Esta presentación aborda las habilidades informáticas necesarias para gestionar…" at bounding box center [61, 126] width 89 height 9
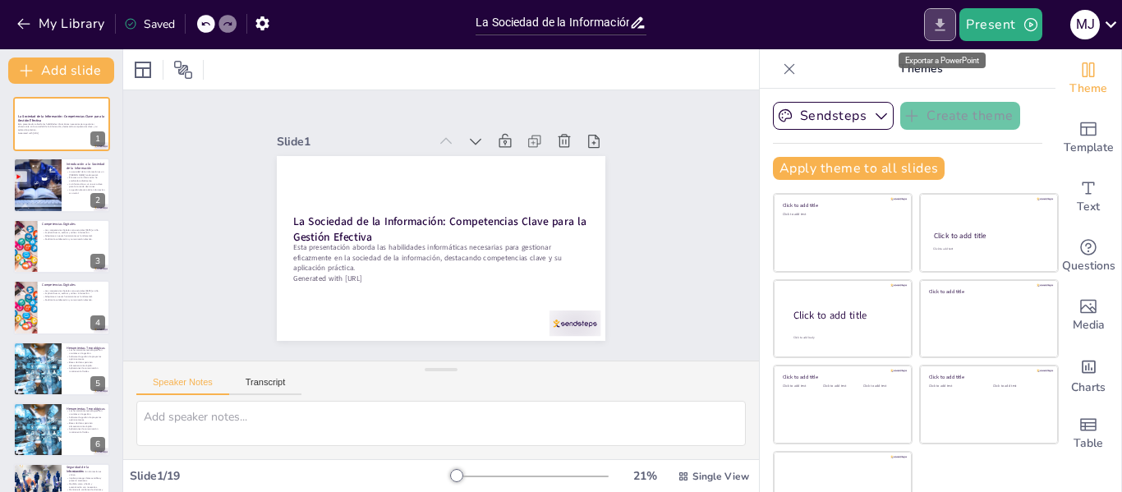
click at [945, 29] on icon "Export to PowerPoint" at bounding box center [939, 24] width 17 height 17
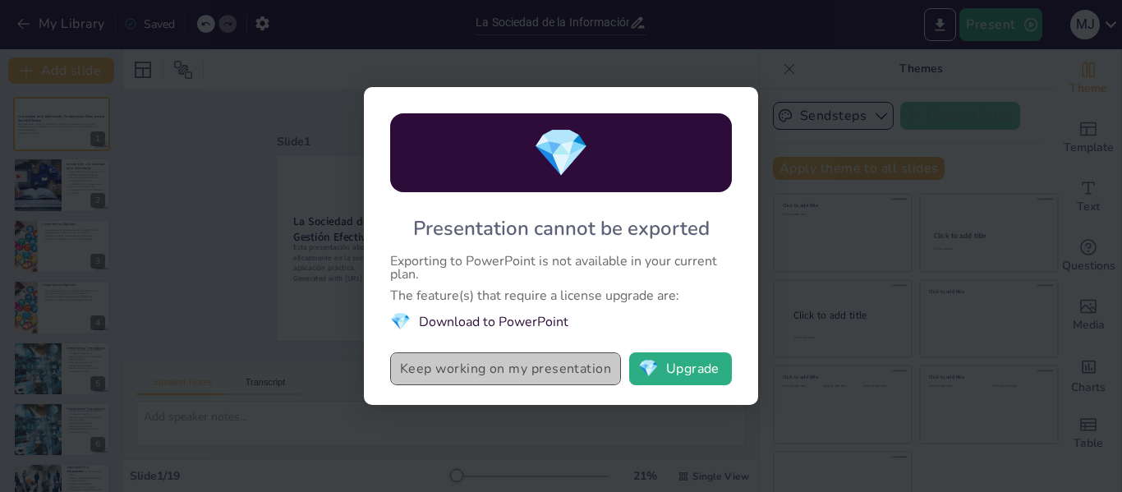
click at [596, 371] on button "Keep working on my presentation" at bounding box center [505, 368] width 231 height 33
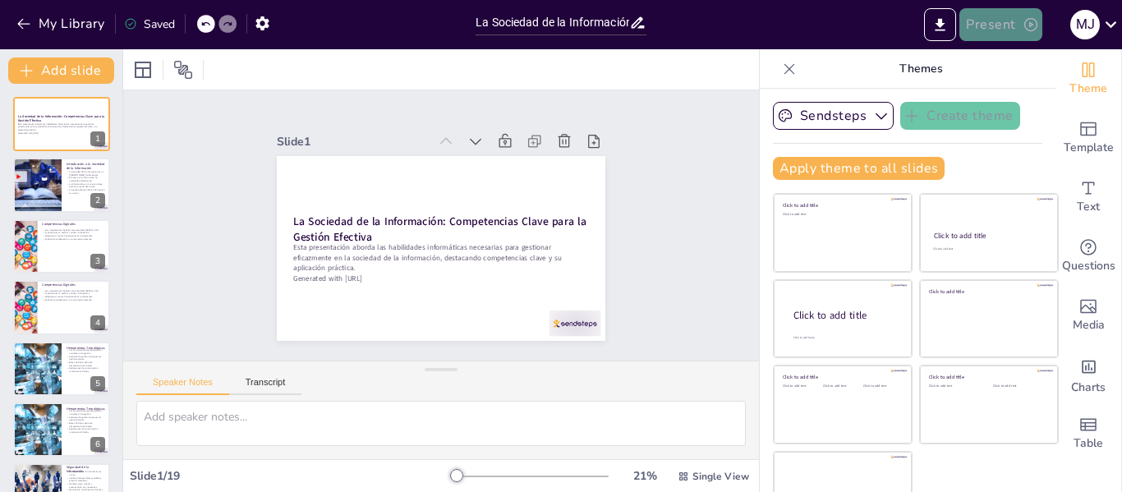
click at [1024, 29] on icon "button" at bounding box center [1031, 24] width 16 height 16
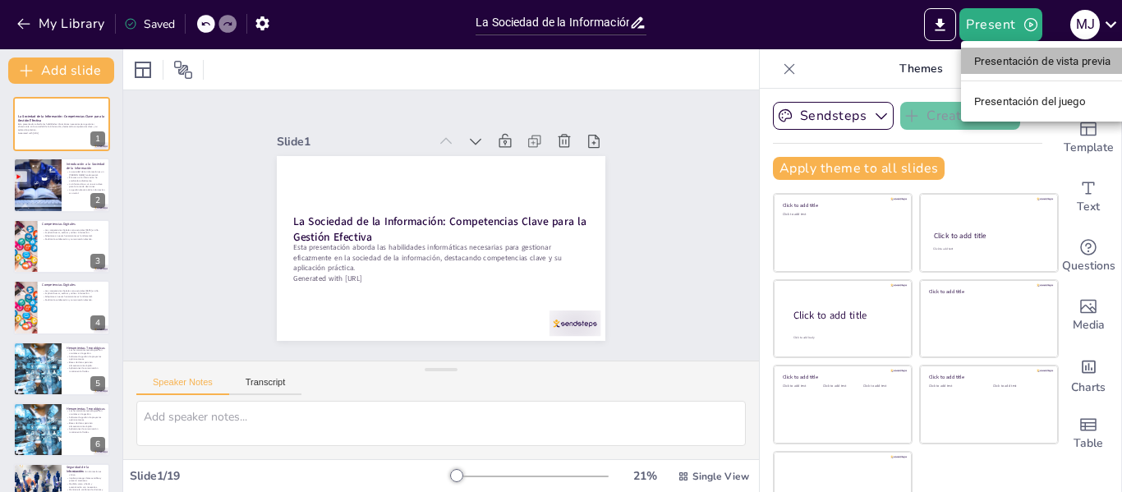
click at [1055, 66] on font "Presentación de vista previa" at bounding box center [1042, 61] width 137 height 12
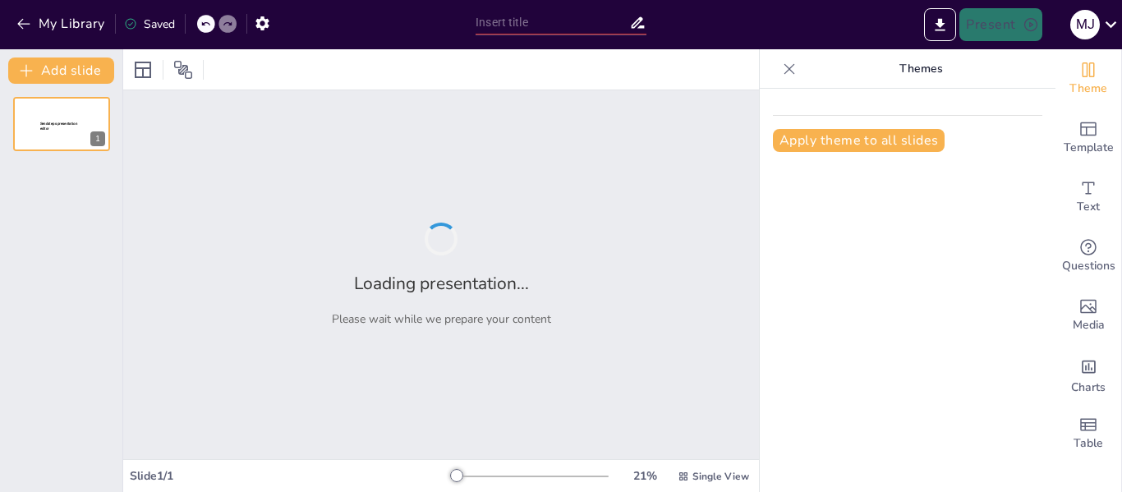
type input "La Sociedad de la Información: Competencias Clave para la Gestión Efectiva"
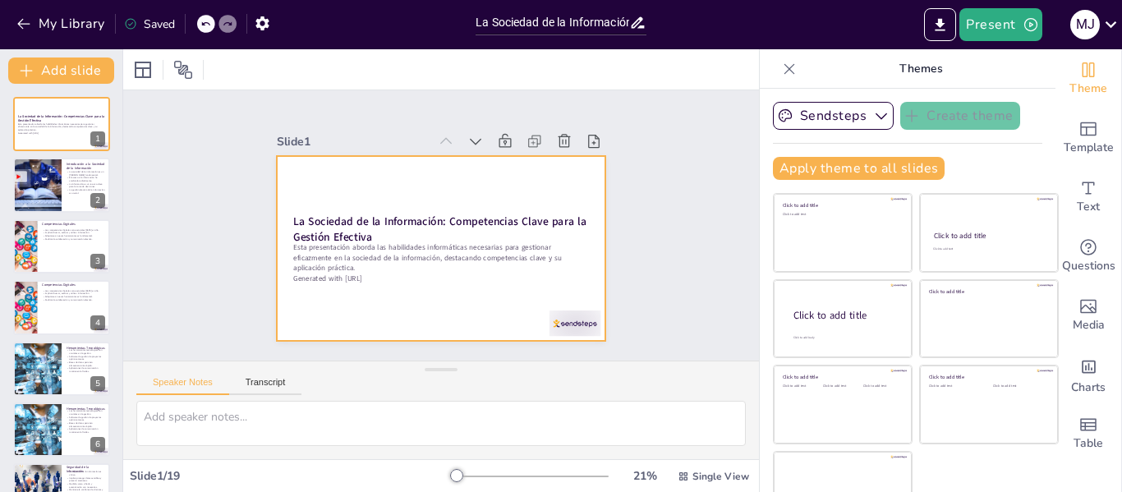
checkbox input "true"
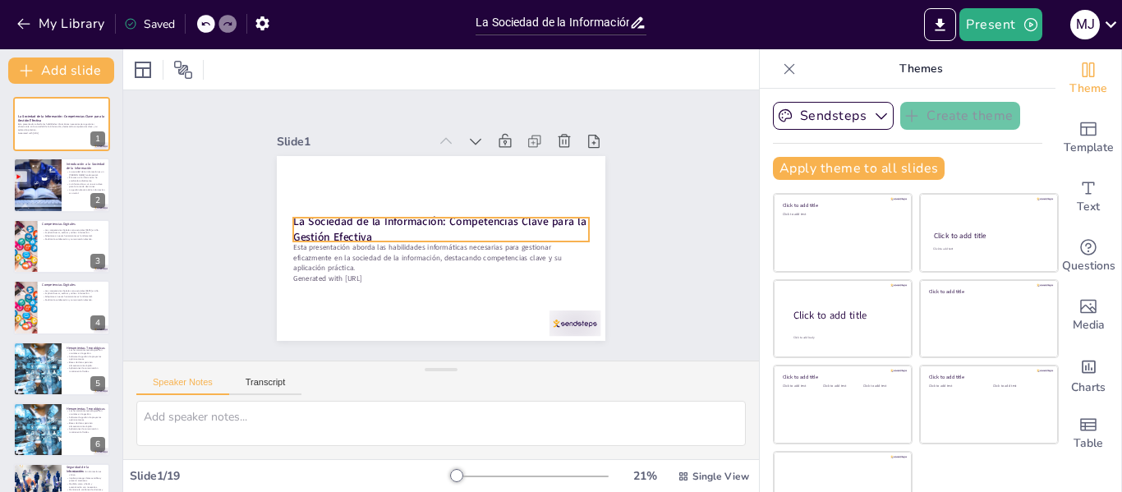
checkbox input "true"
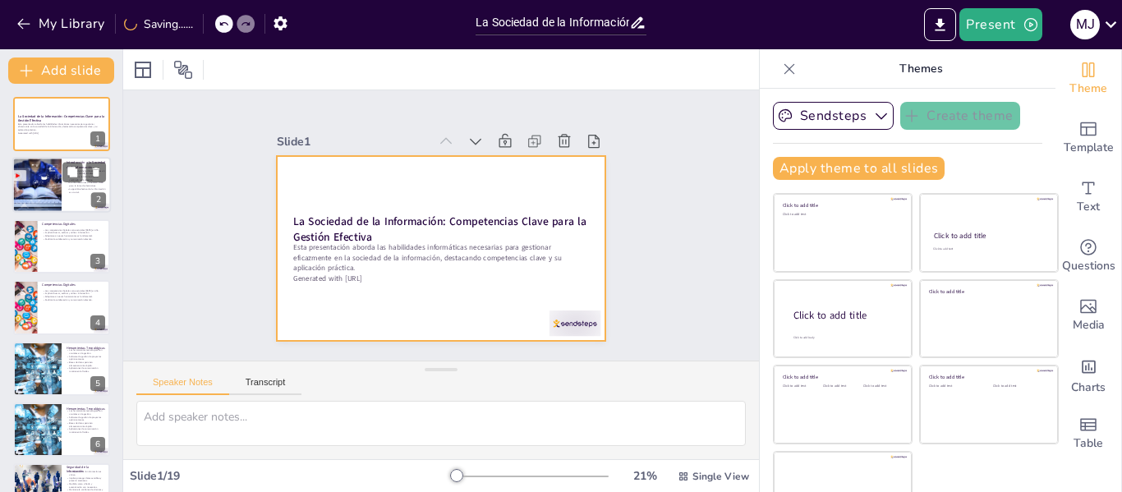
checkbox input "true"
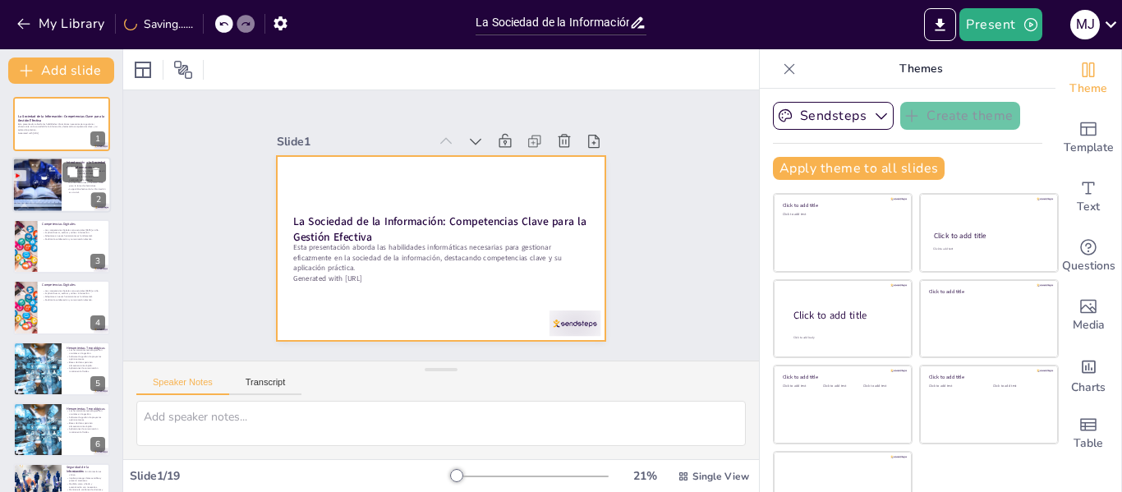
checkbox input "true"
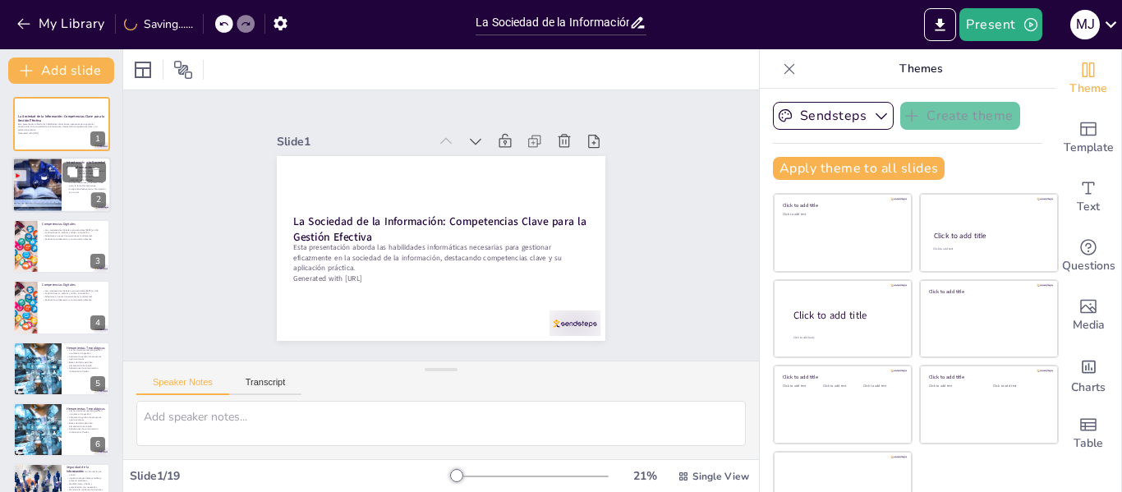
checkbox input "true"
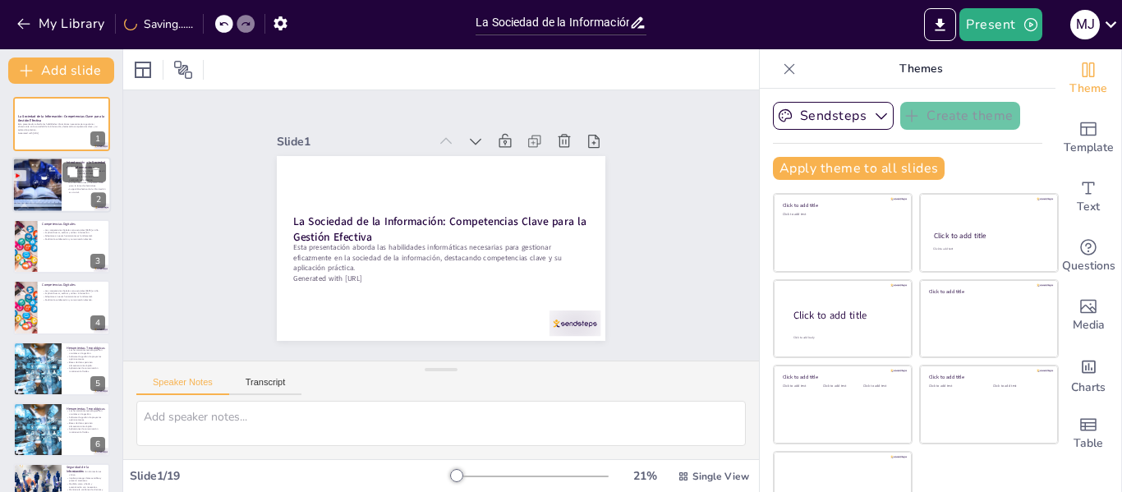
checkbox input "true"
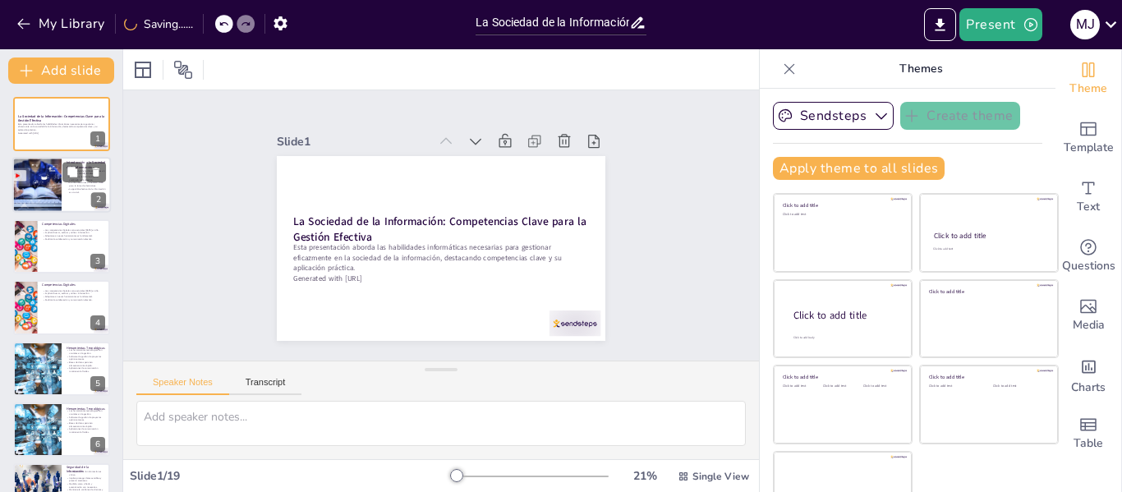
checkbox input "true"
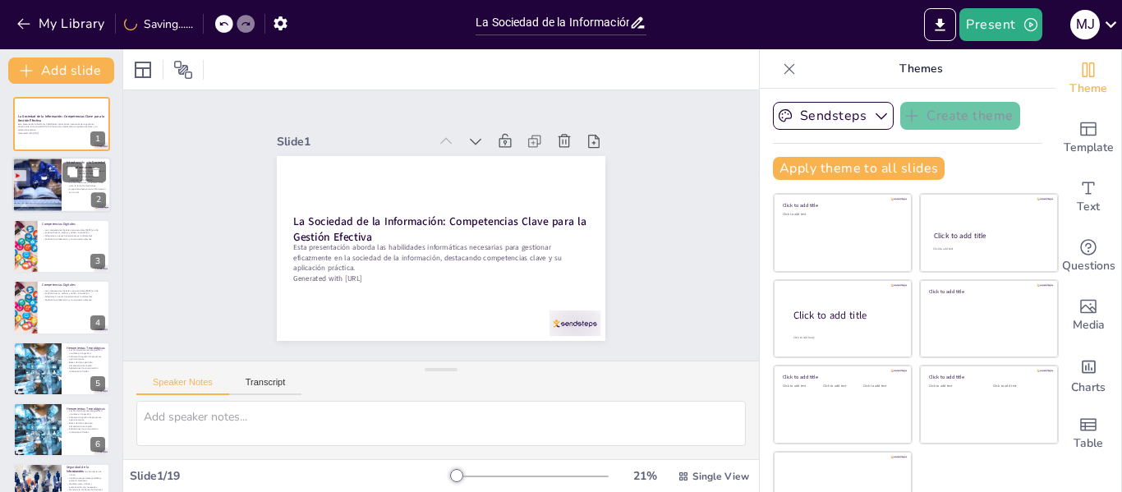
checkbox input "true"
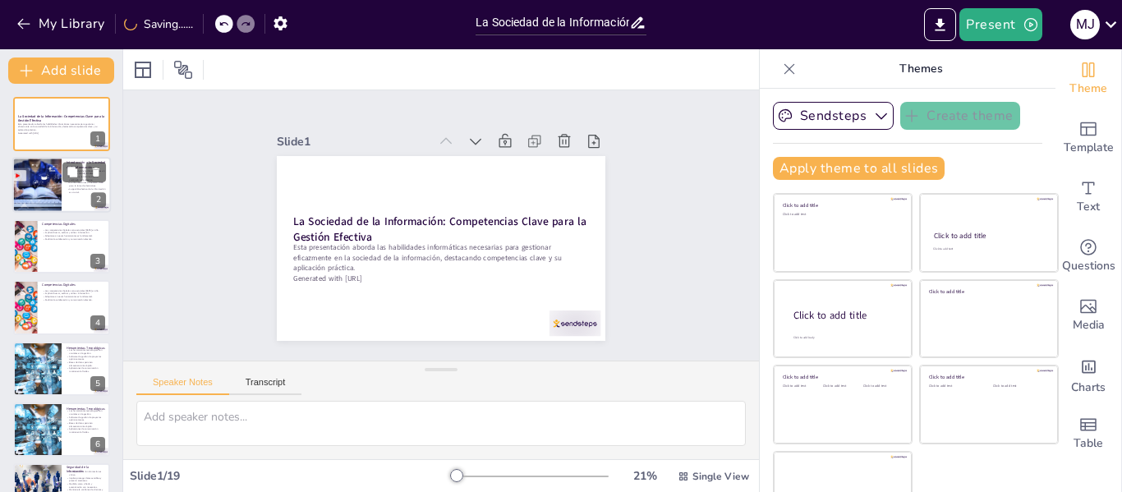
checkbox input "true"
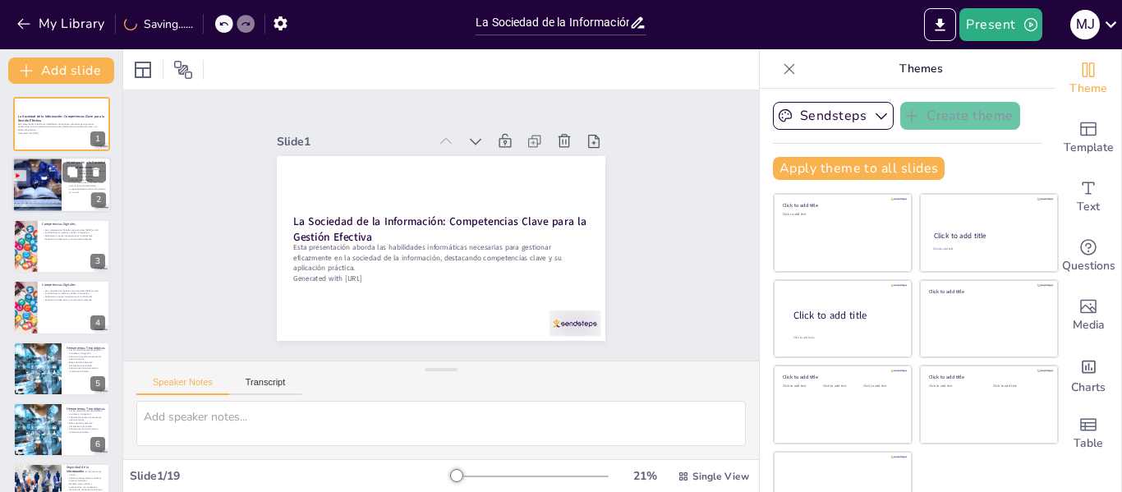
checkbox input "true"
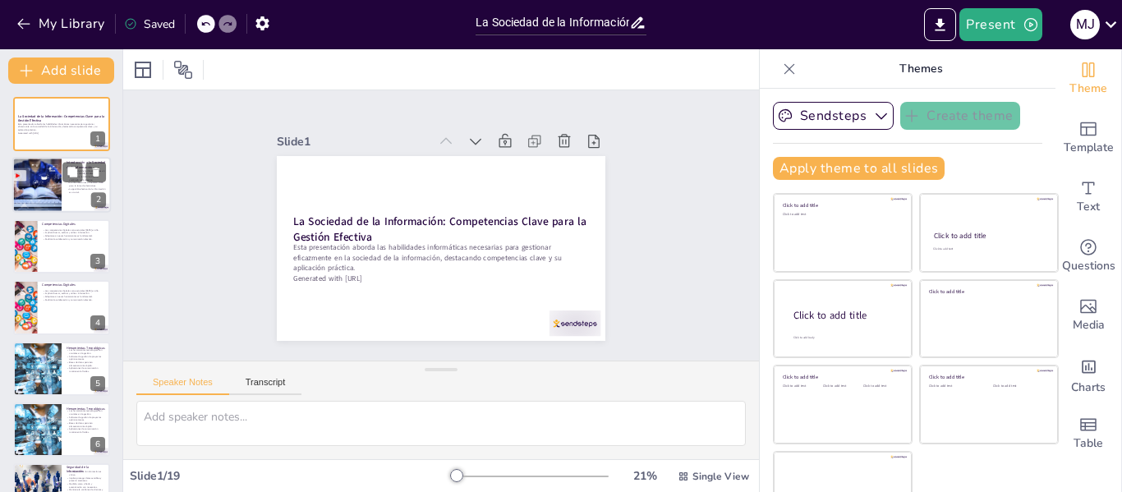
click at [62, 182] on div at bounding box center [61, 186] width 99 height 56
type textarea "La sociedad de la información representa un cambio significativo en cómo accede…"
checkbox input "true"
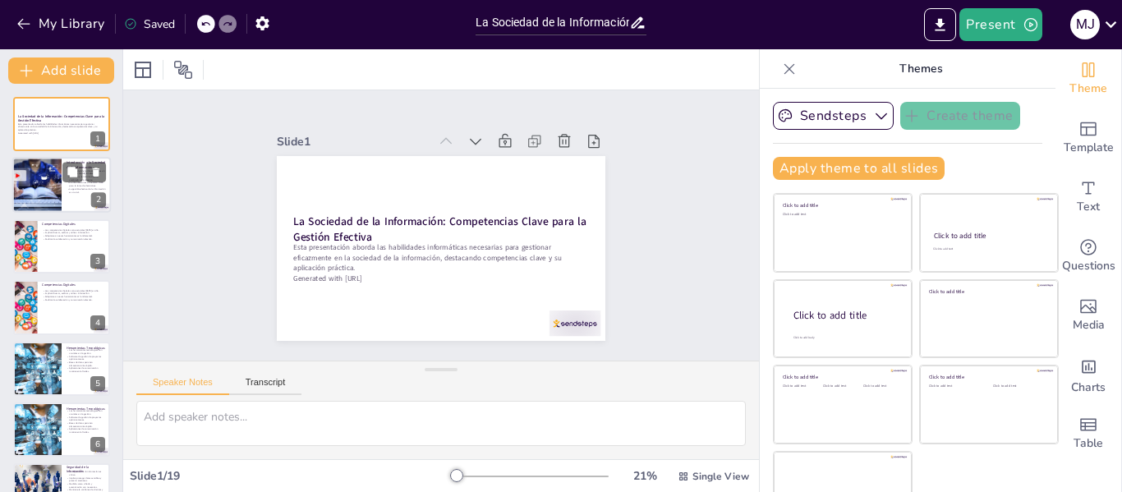
checkbox input "true"
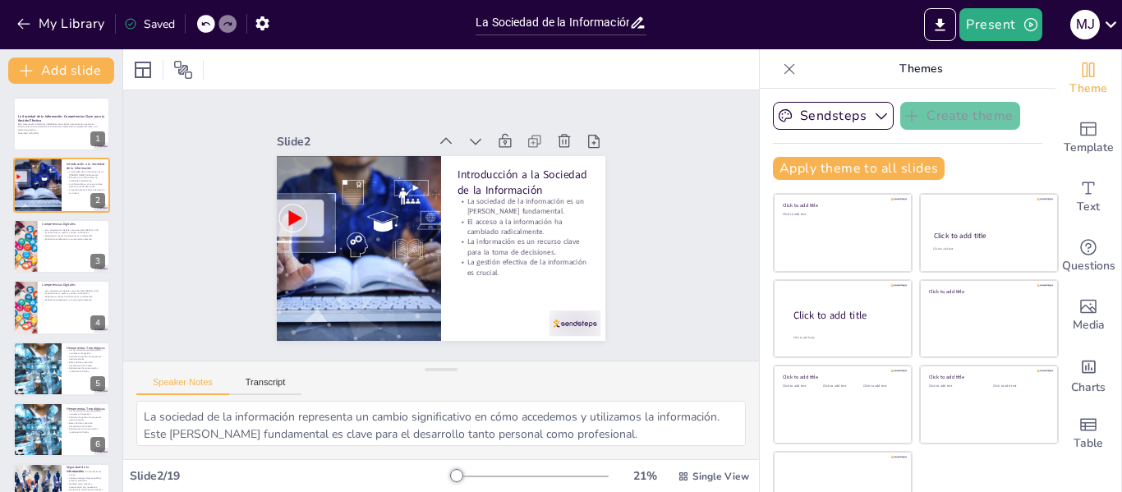
checkbox input "true"
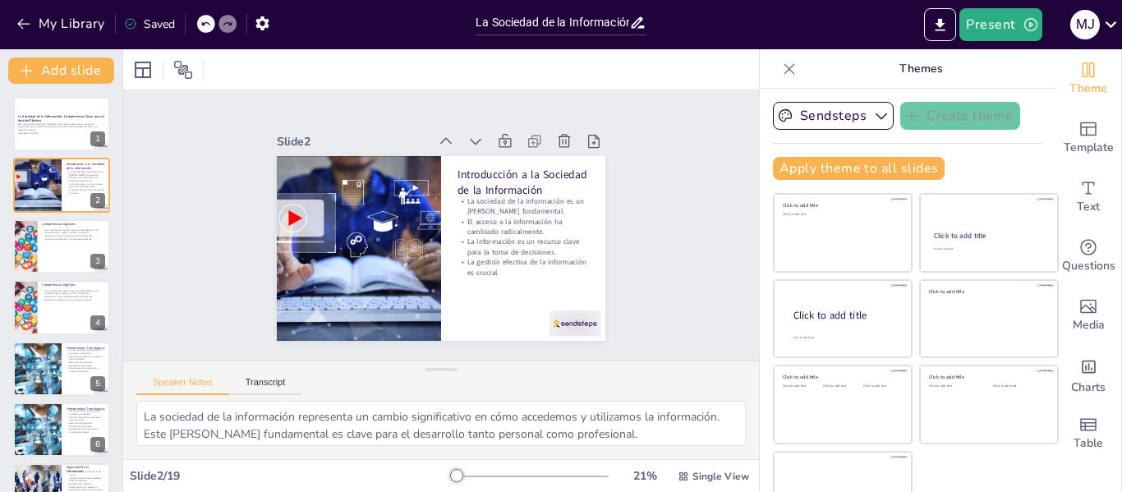
checkbox input "true"
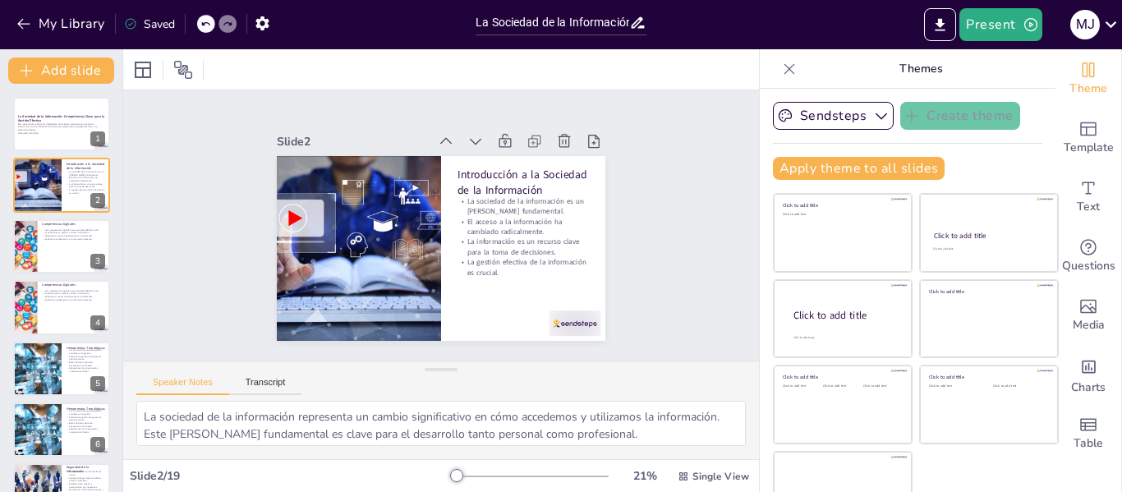
checkbox input "true"
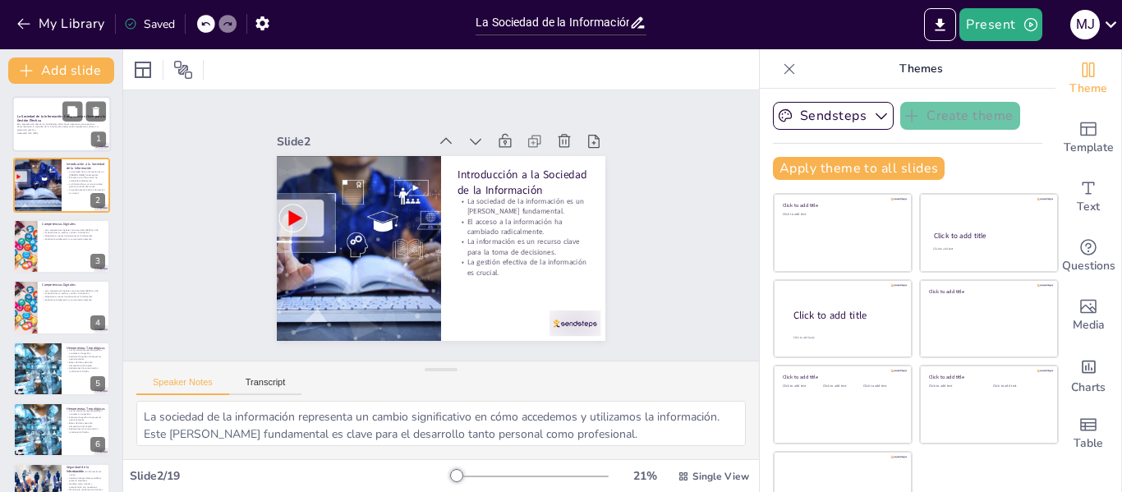
checkbox input "true"
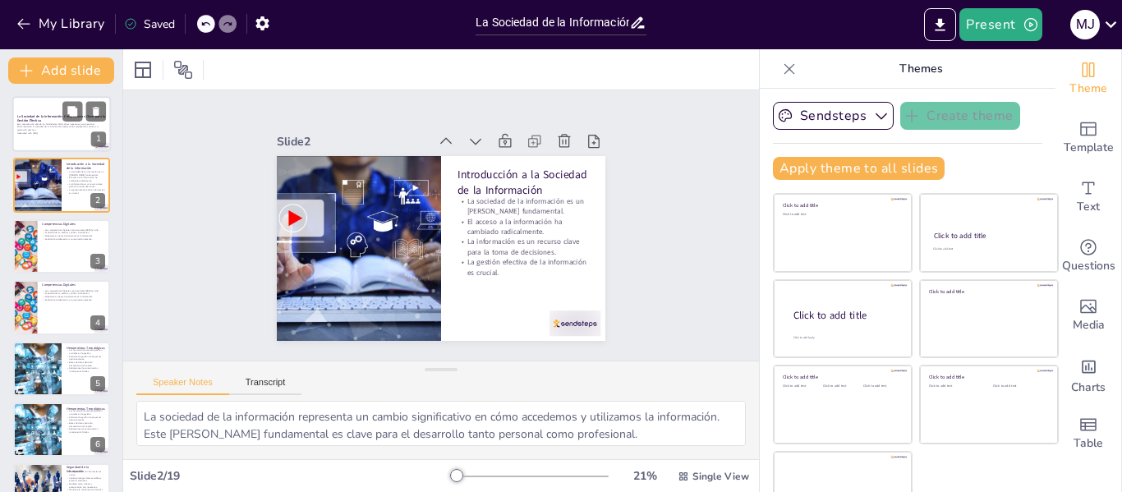
checkbox input "true"
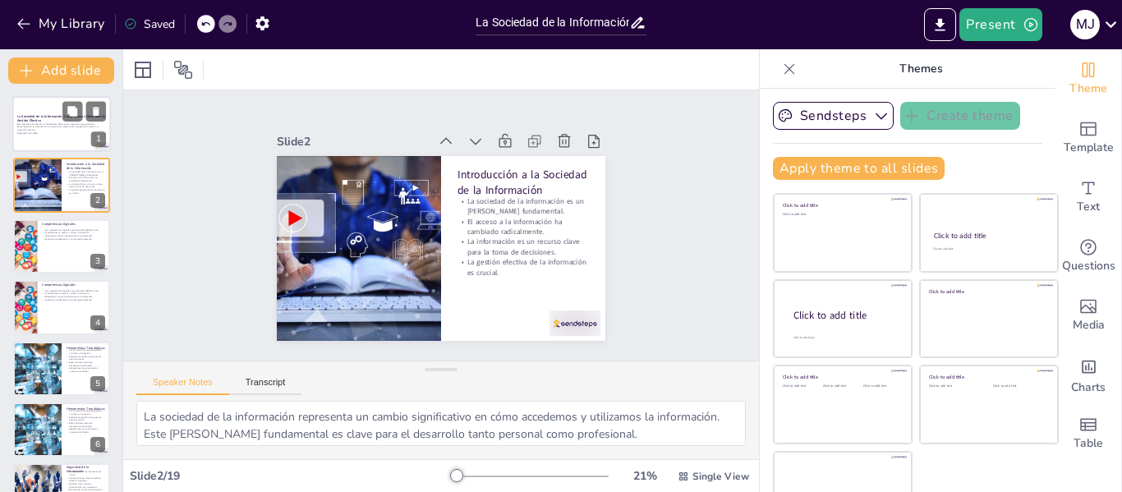
checkbox input "true"
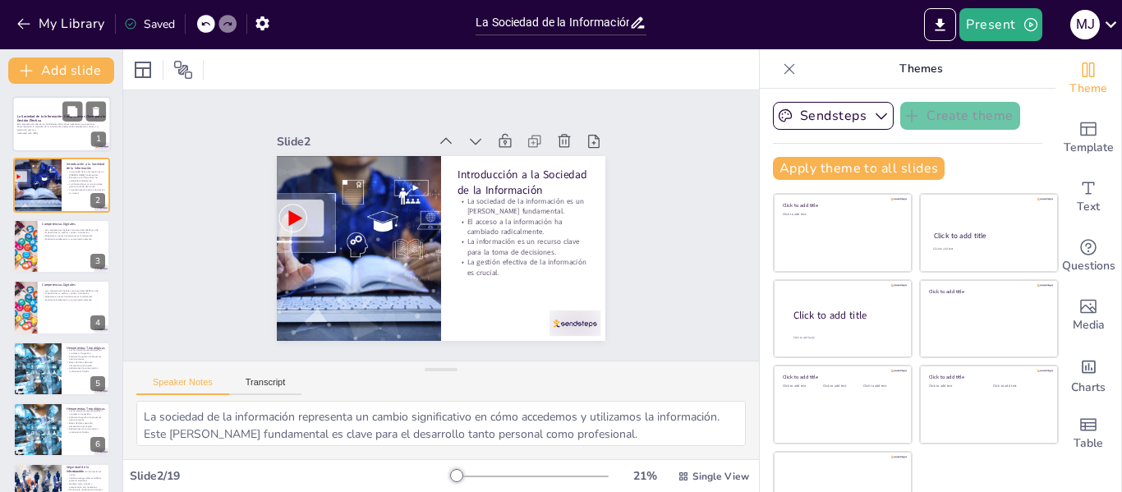
click at [53, 125] on p "Esta presentación aborda las habilidades informáticas necesarias para gestionar…" at bounding box center [61, 126] width 89 height 9
checkbox input "true"
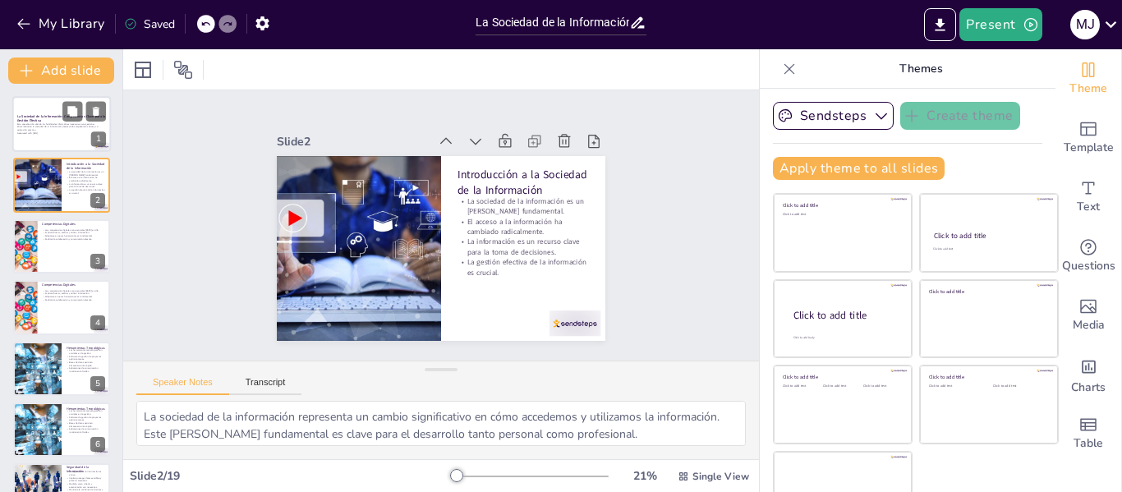
checkbox input "true"
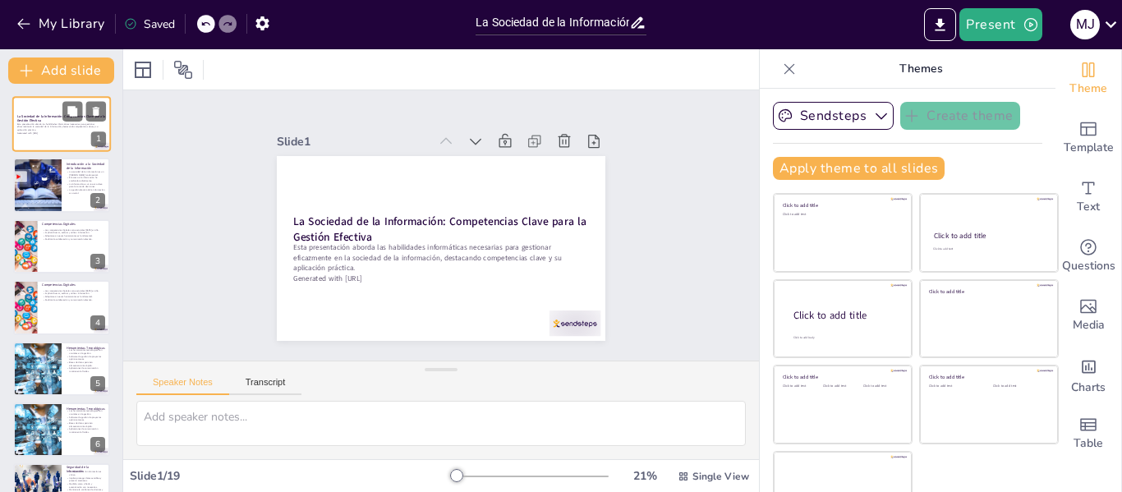
checkbox input "true"
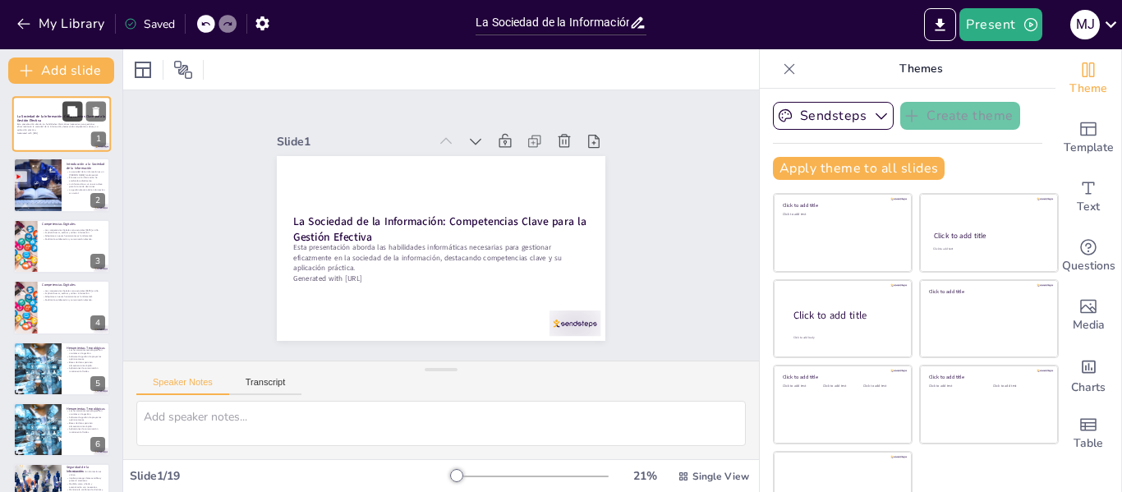
checkbox input "true"
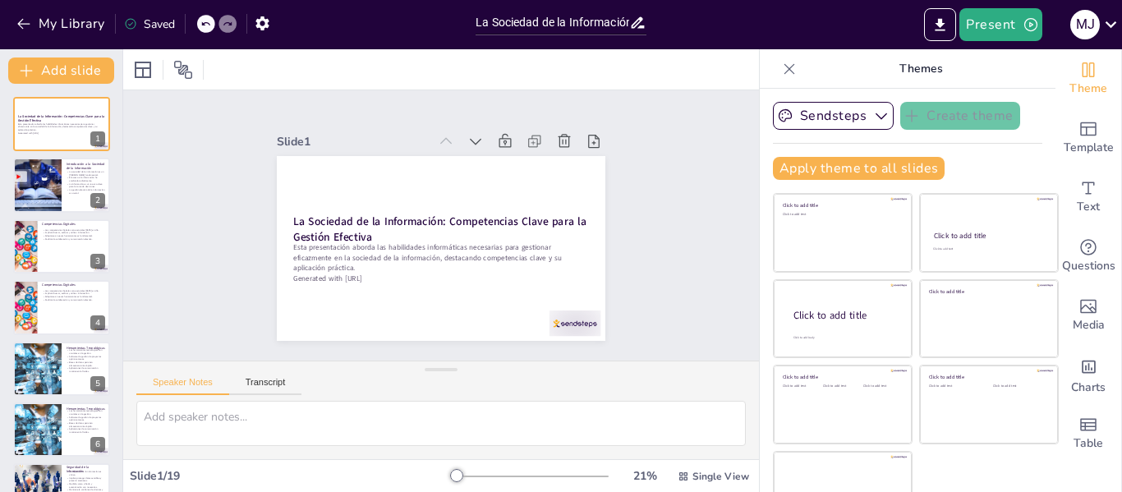
checkbox input "true"
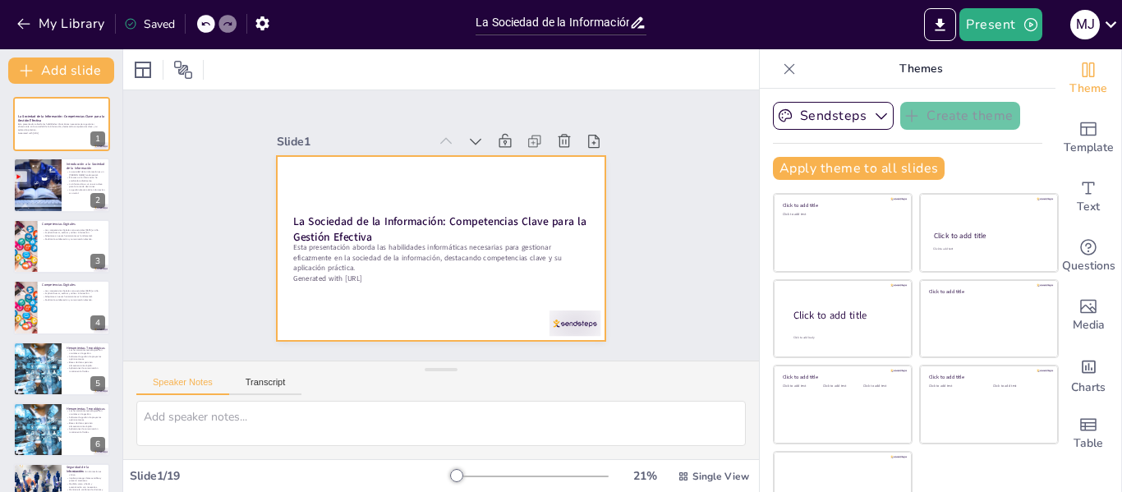
checkbox input "true"
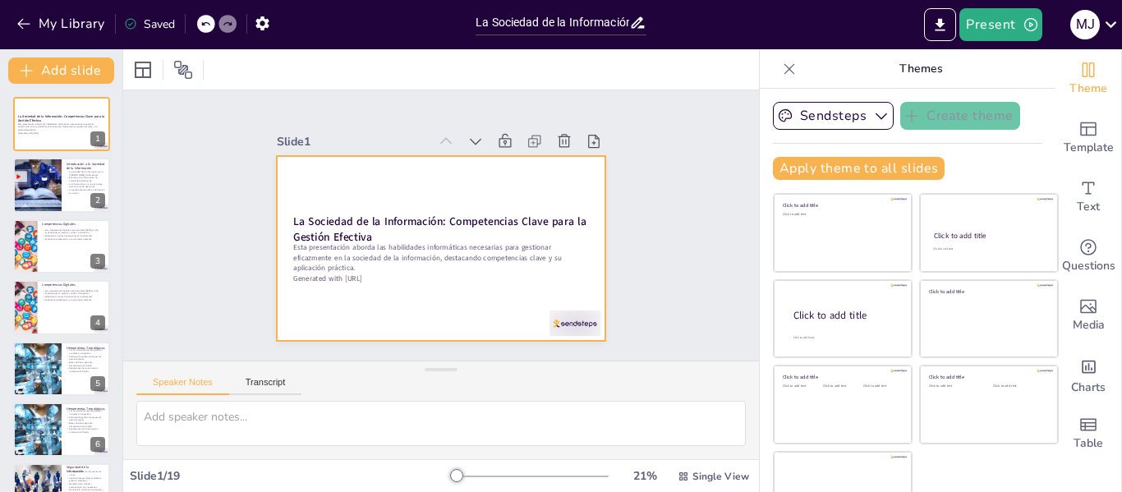
checkbox input "true"
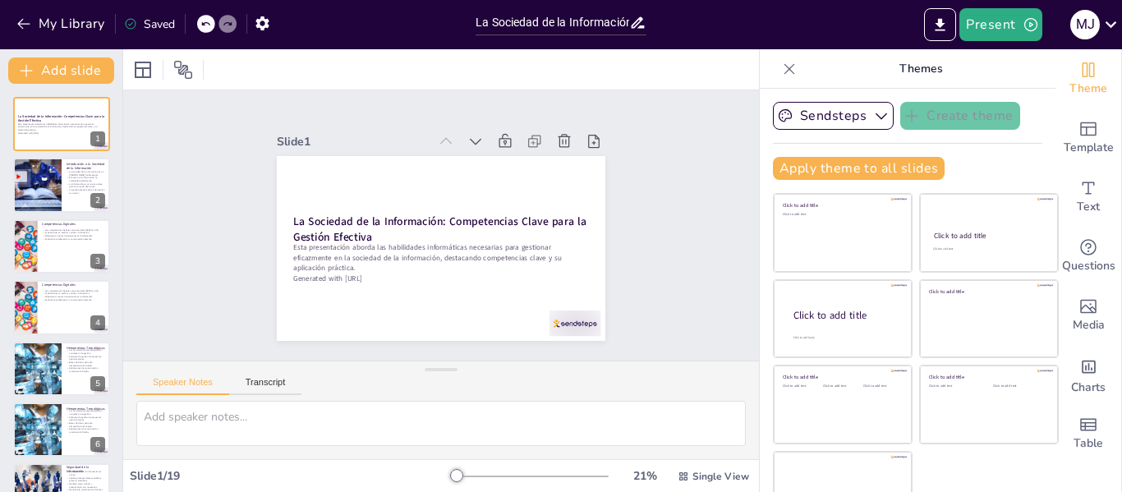
checkbox input "true"
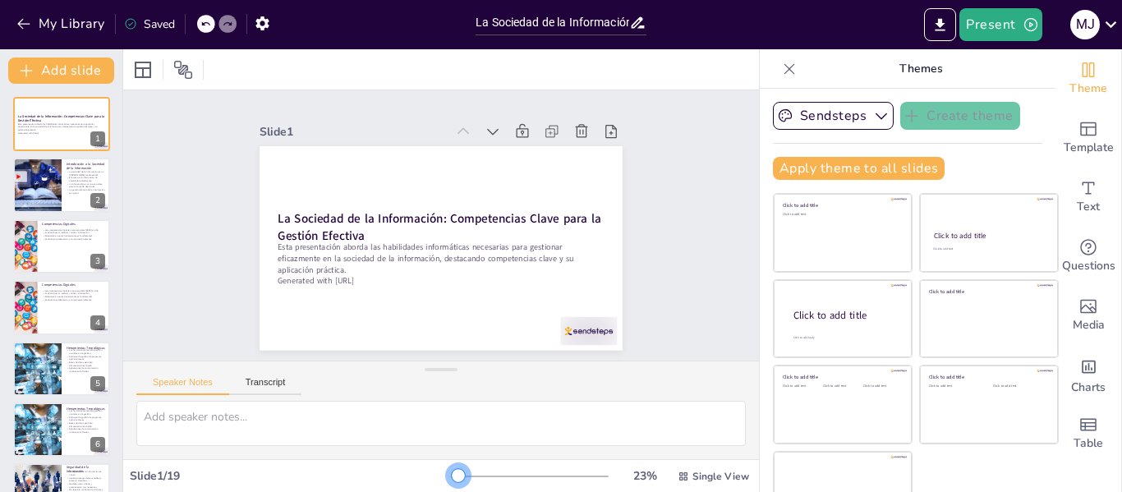
checkbox input "true"
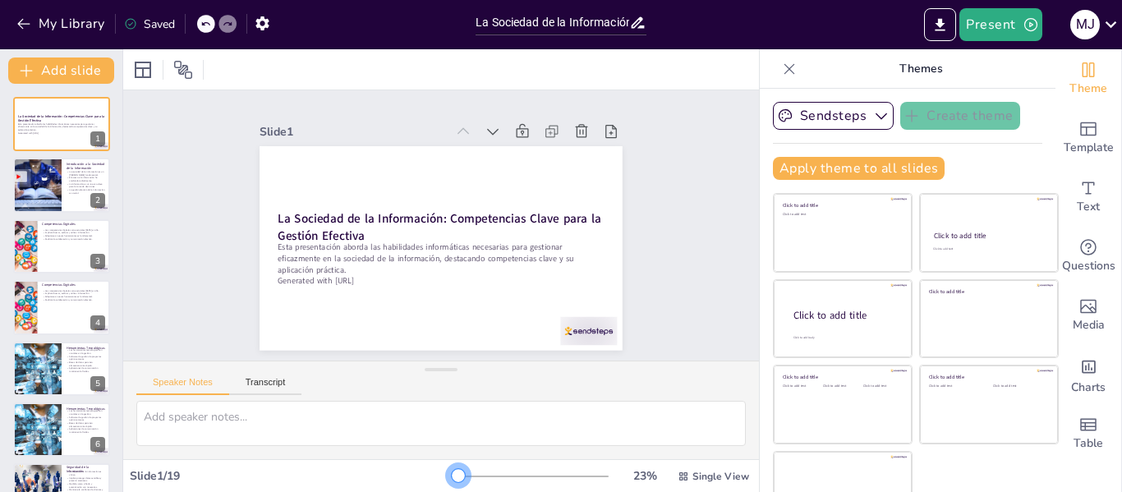
checkbox input "true"
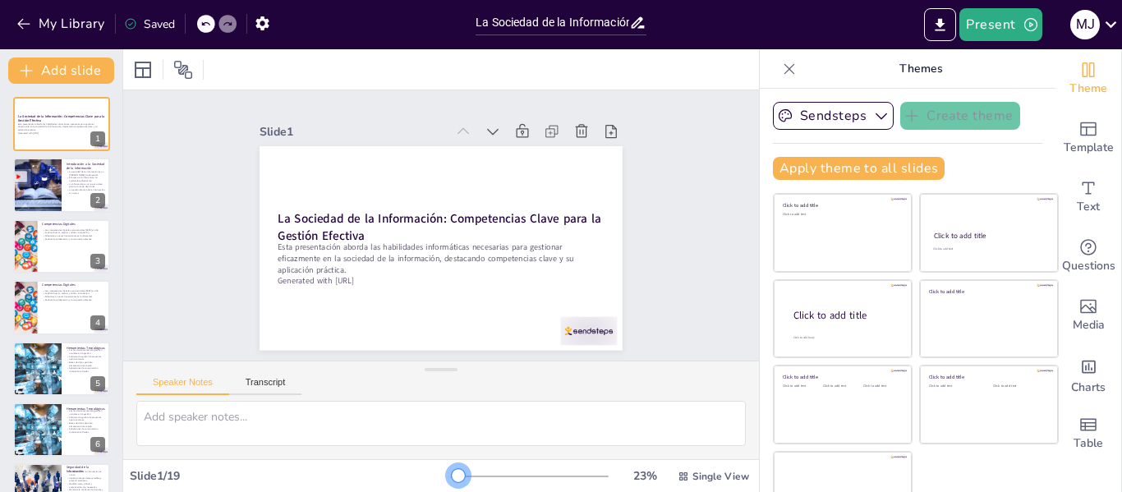
checkbox input "true"
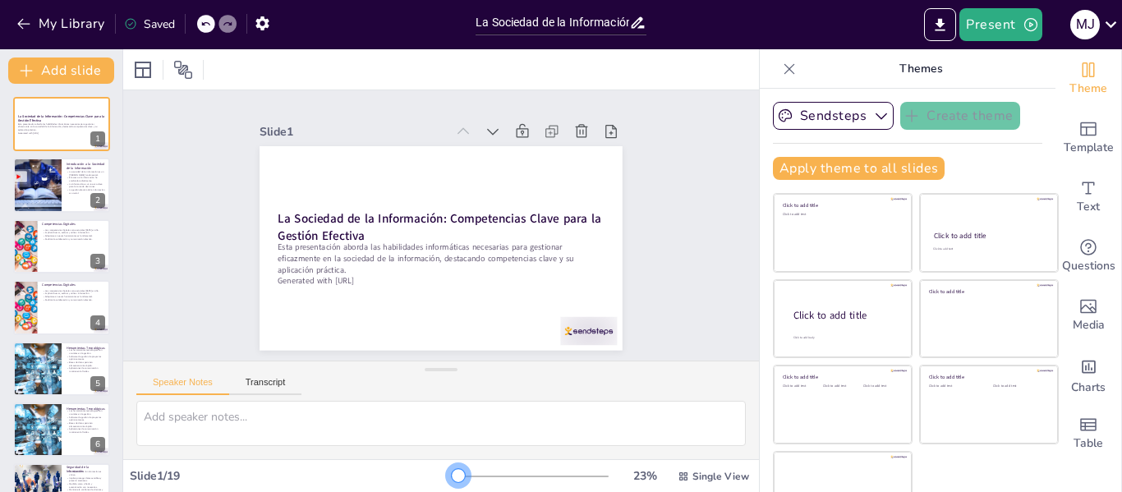
checkbox input "true"
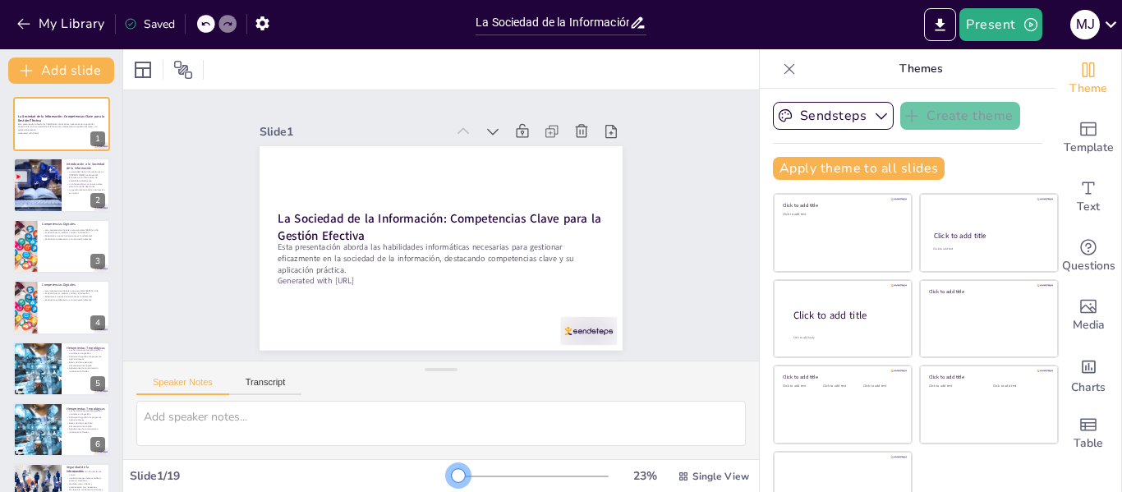
checkbox input "true"
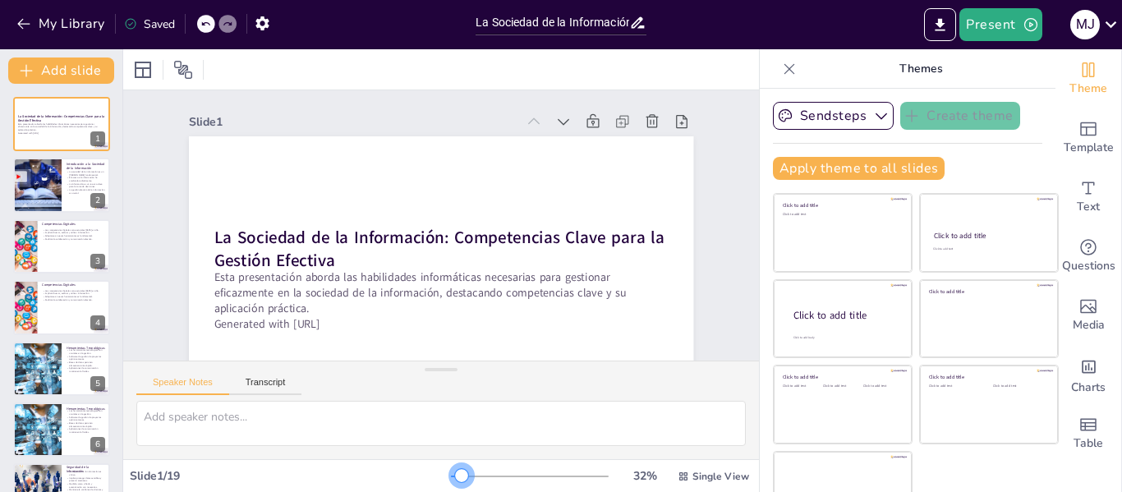
checkbox input "true"
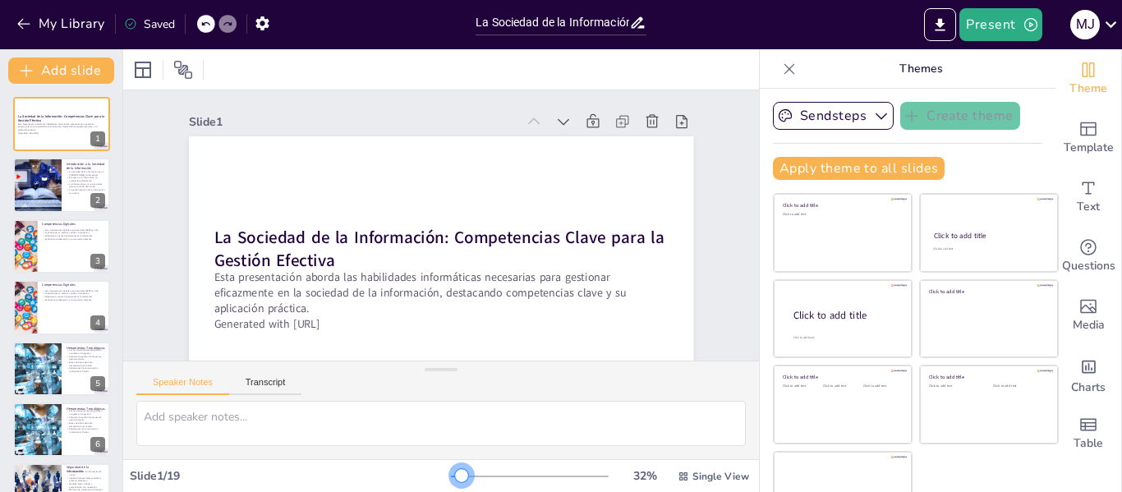
checkbox input "true"
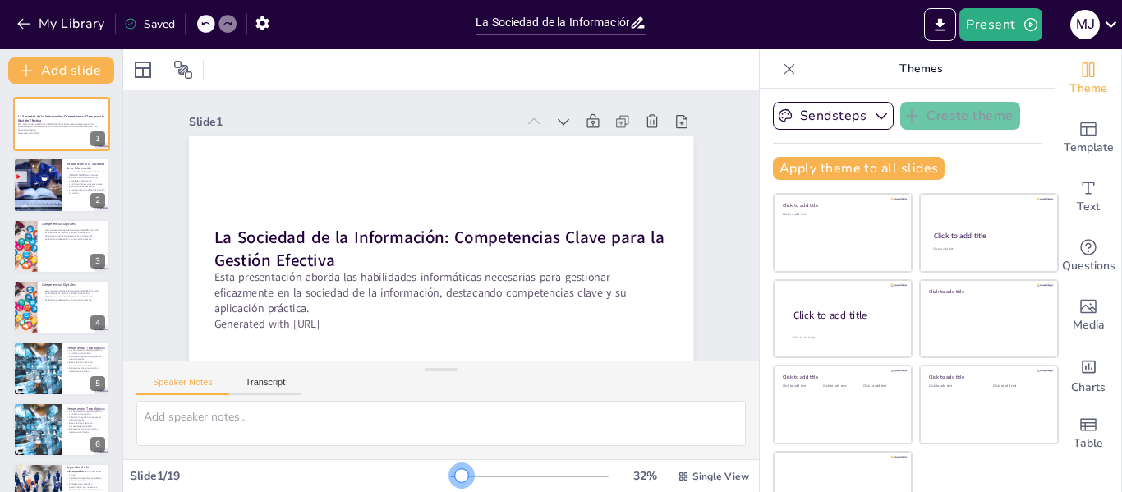
checkbox input "true"
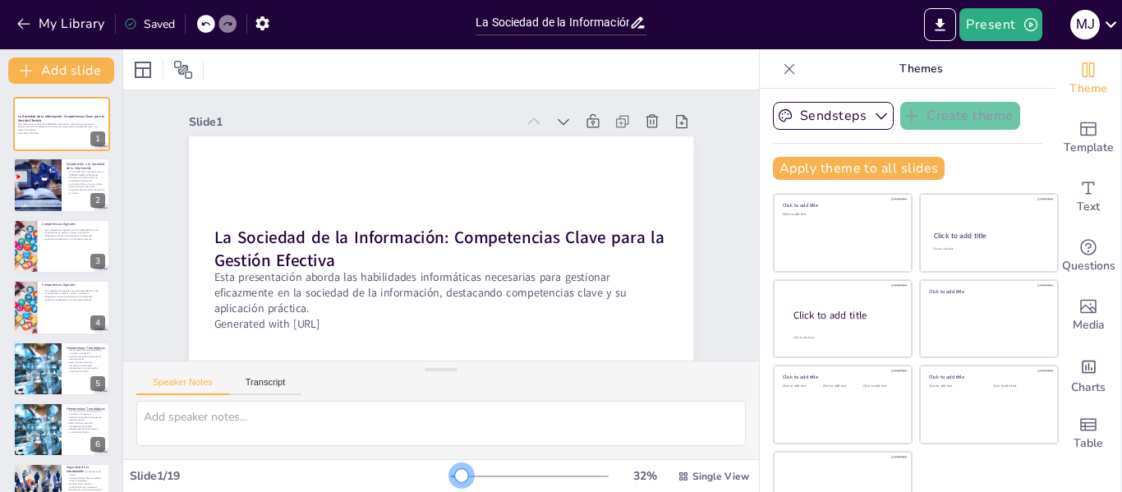
checkbox input "true"
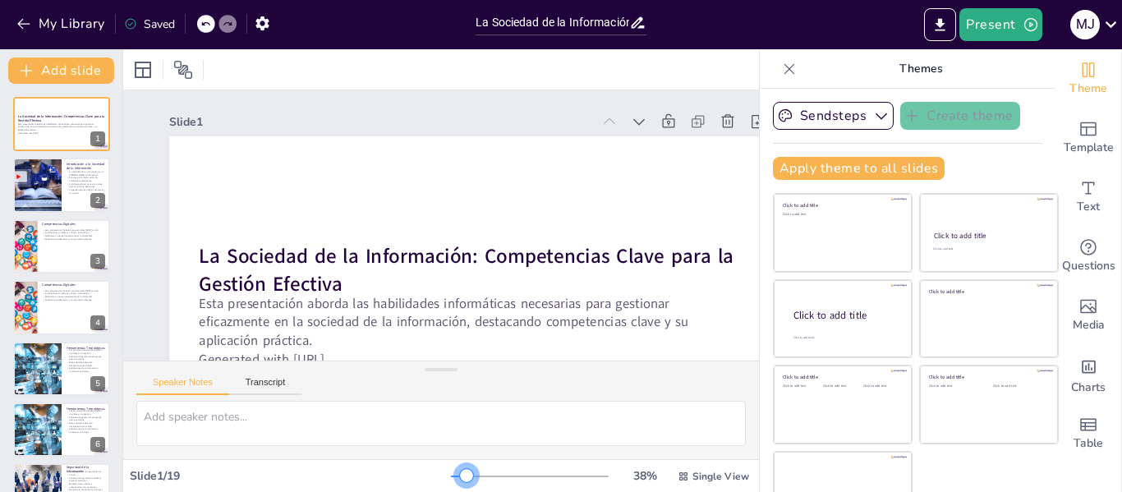
checkbox input "true"
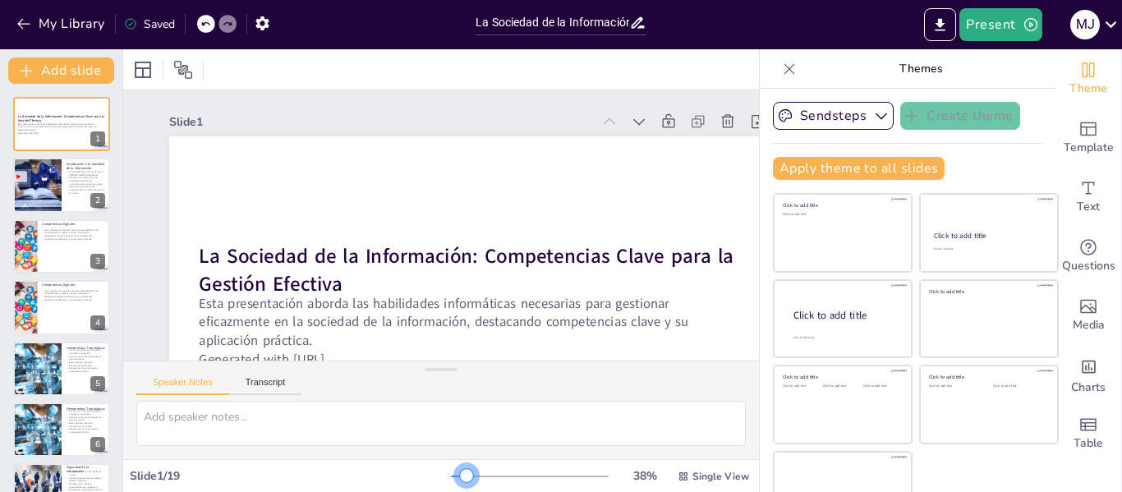
checkbox input "true"
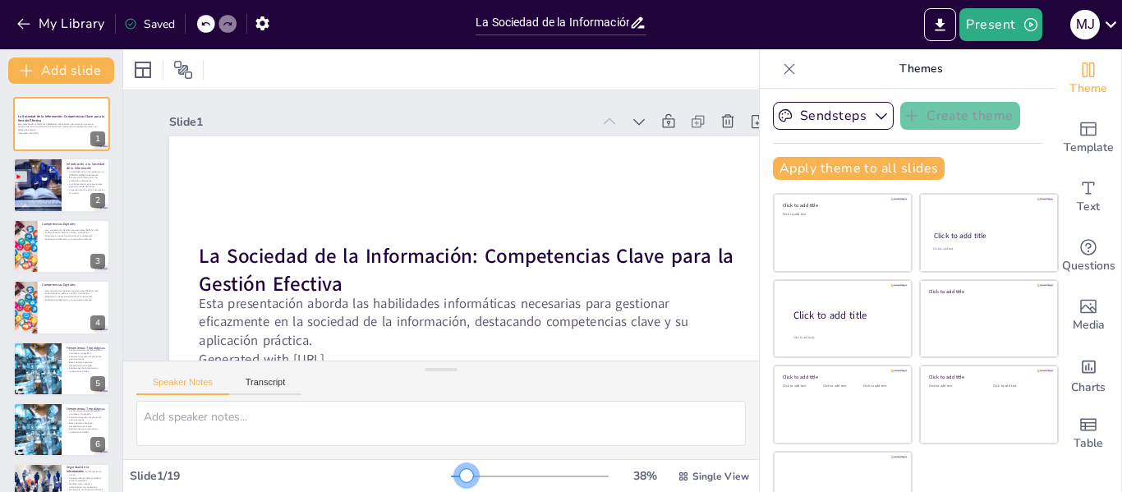
checkbox input "true"
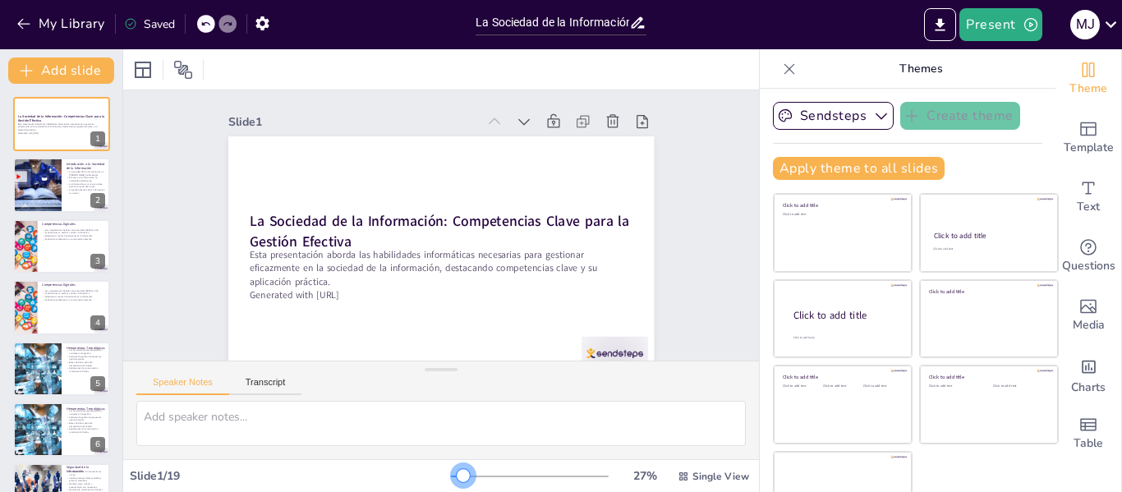
checkbox input "true"
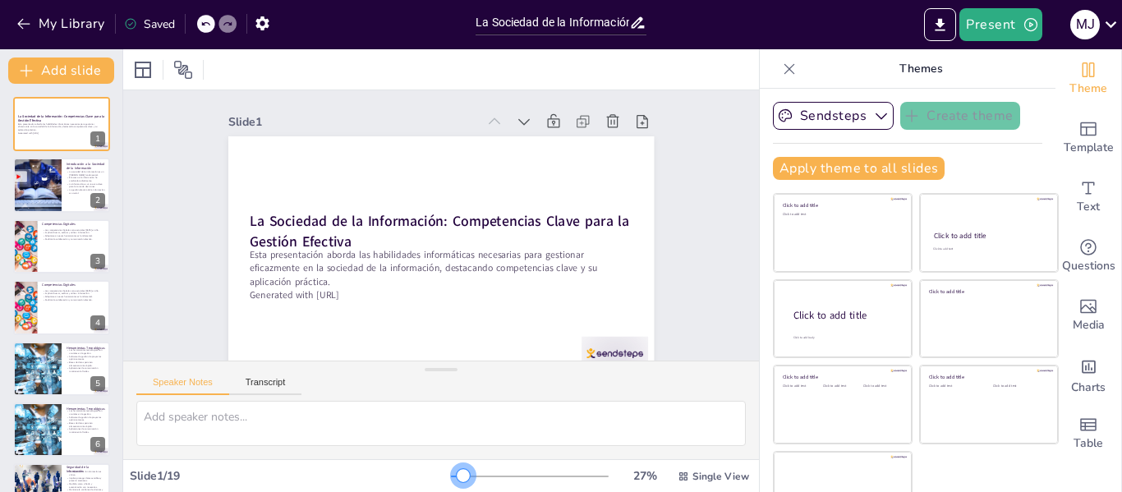
checkbox input "true"
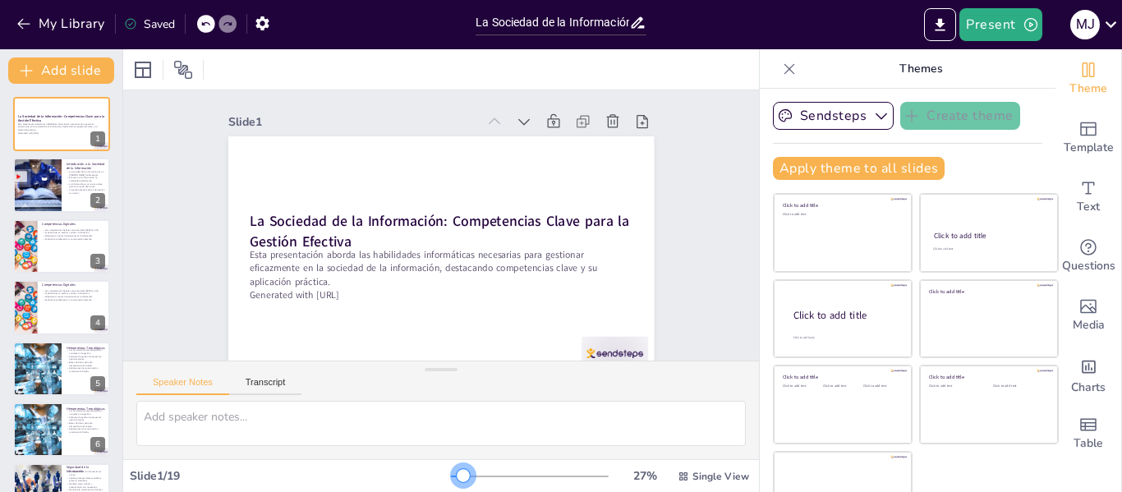
checkbox input "true"
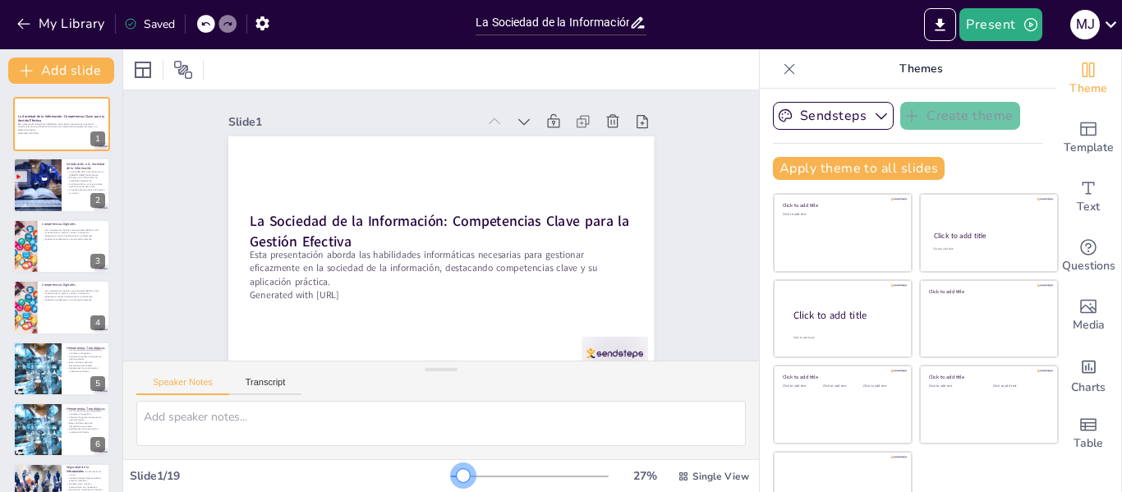
checkbox input "true"
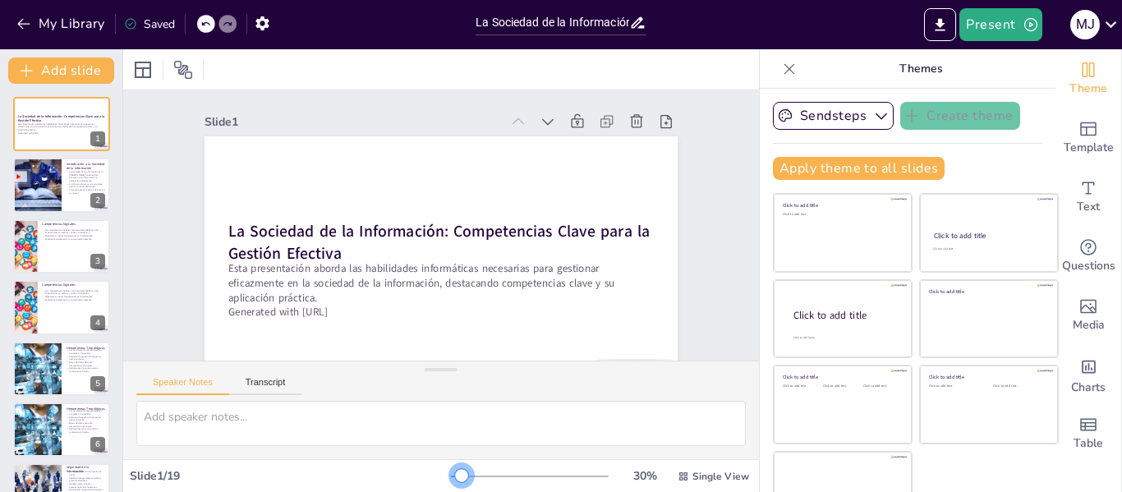
click at [455, 471] on div at bounding box center [461, 475] width 13 height 13
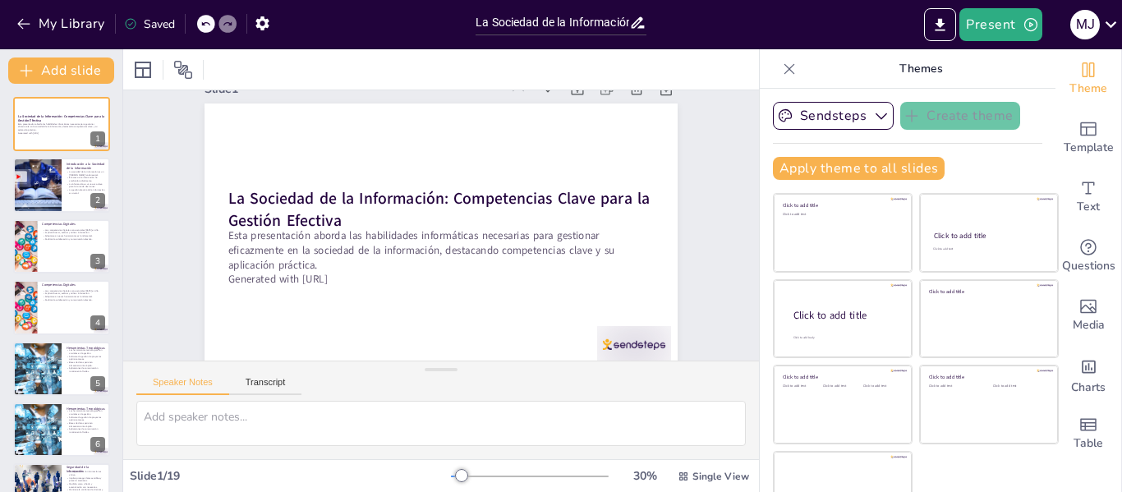
scroll to position [35, 0]
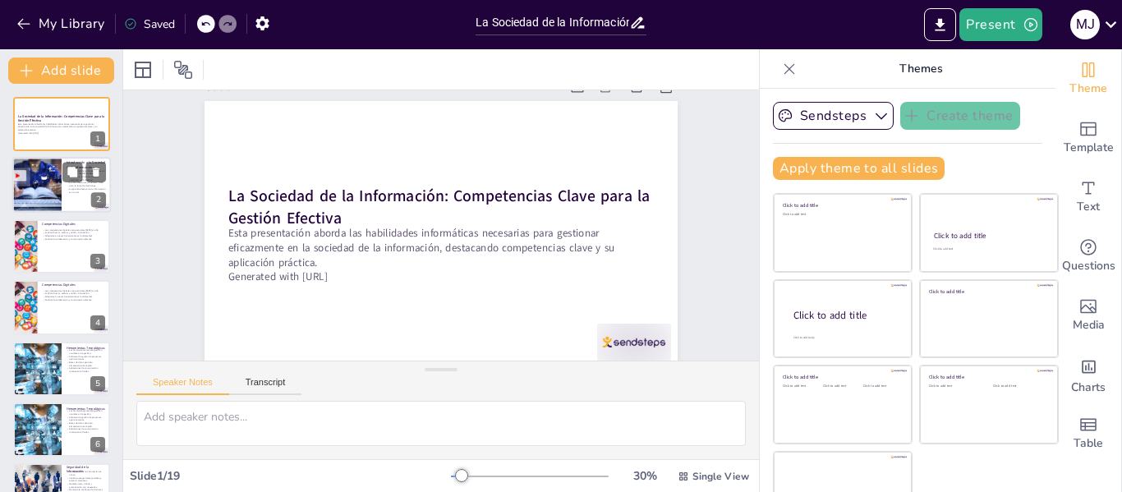
click at [38, 184] on div at bounding box center [36, 186] width 83 height 56
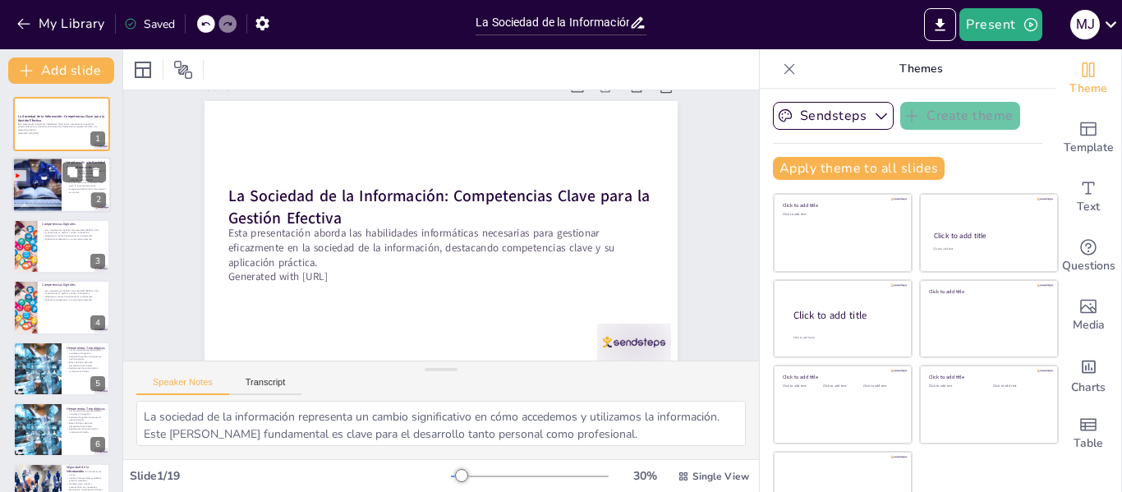
scroll to position [0, 0]
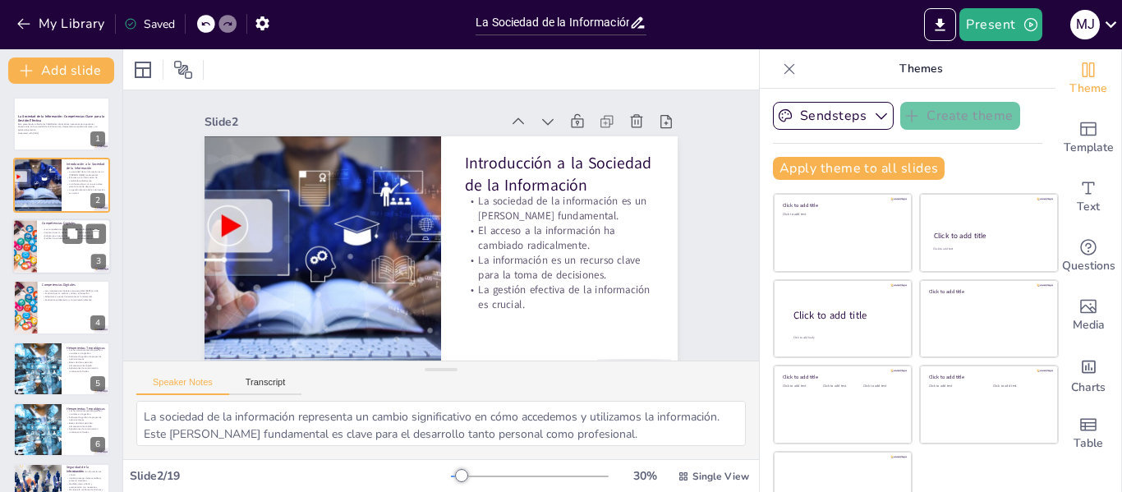
click at [45, 248] on div at bounding box center [61, 246] width 99 height 56
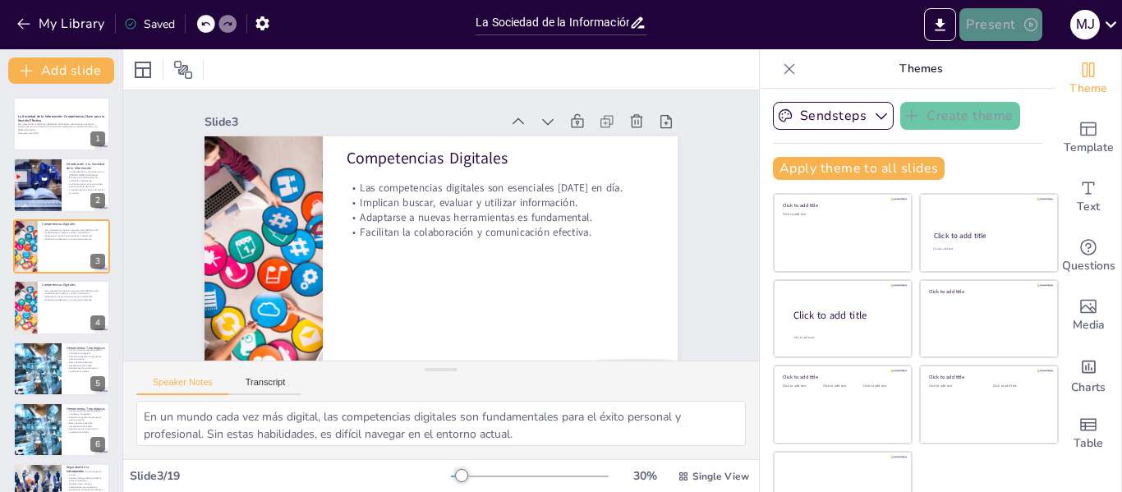
click at [1030, 21] on icon "button" at bounding box center [1031, 24] width 16 height 16
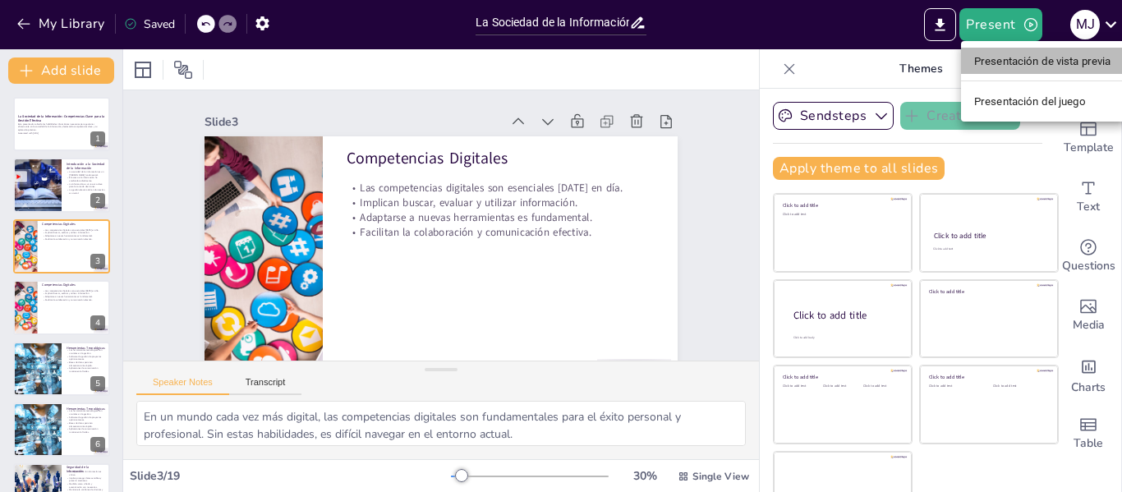
click at [1100, 64] on font "Presentación de vista previa" at bounding box center [1042, 61] width 137 height 12
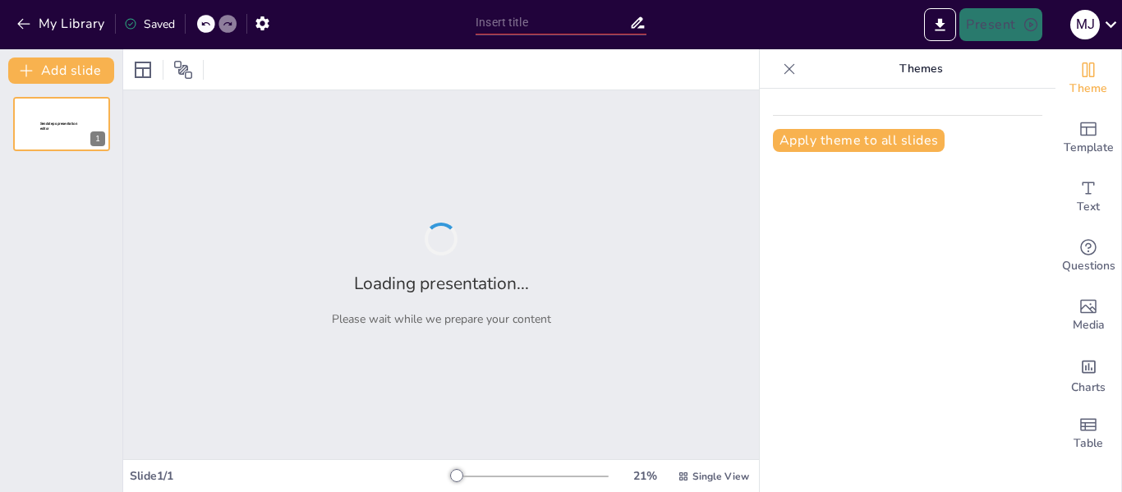
type input "La Sociedad de la Información: Competencias Clave para la Gestión Efectiva"
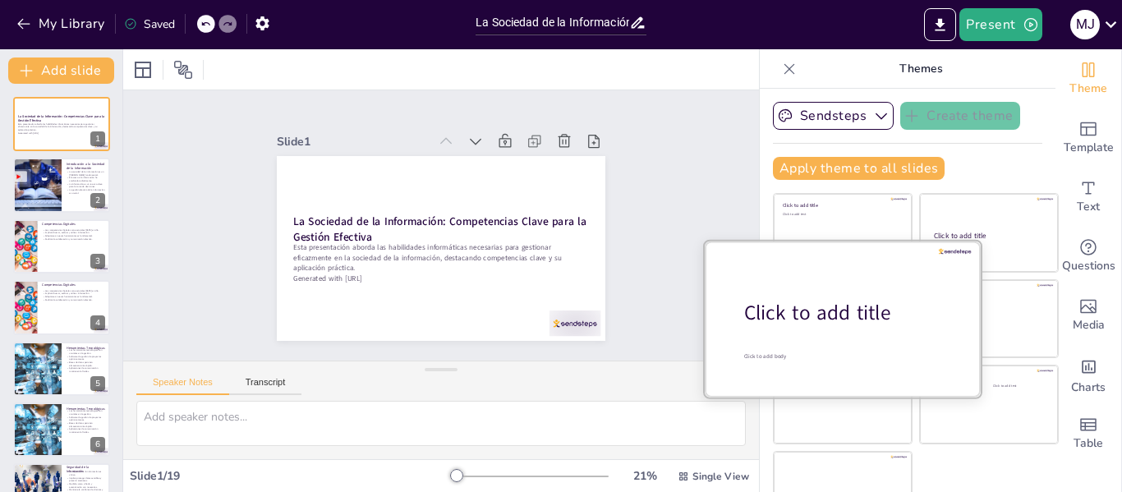
checkbox input "true"
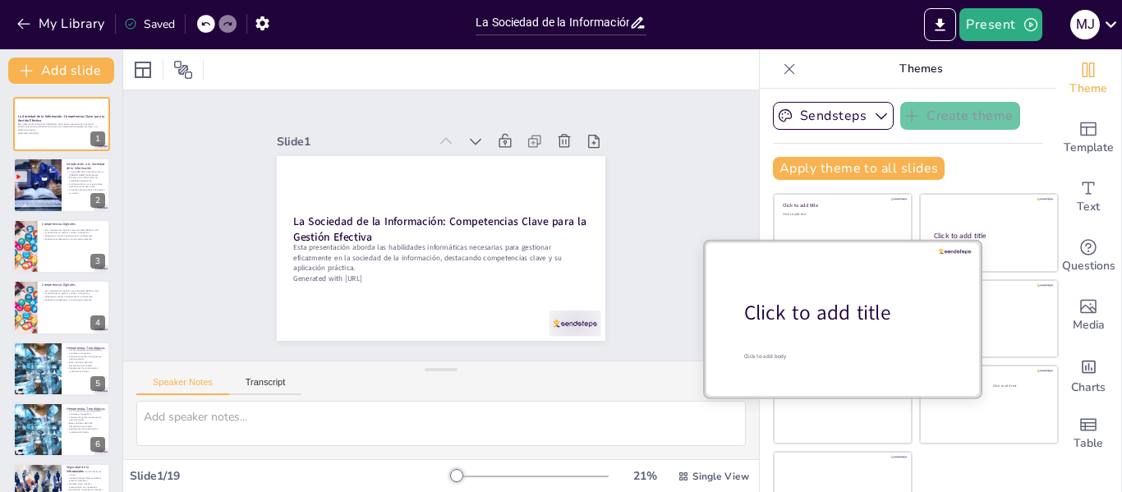
checkbox input "true"
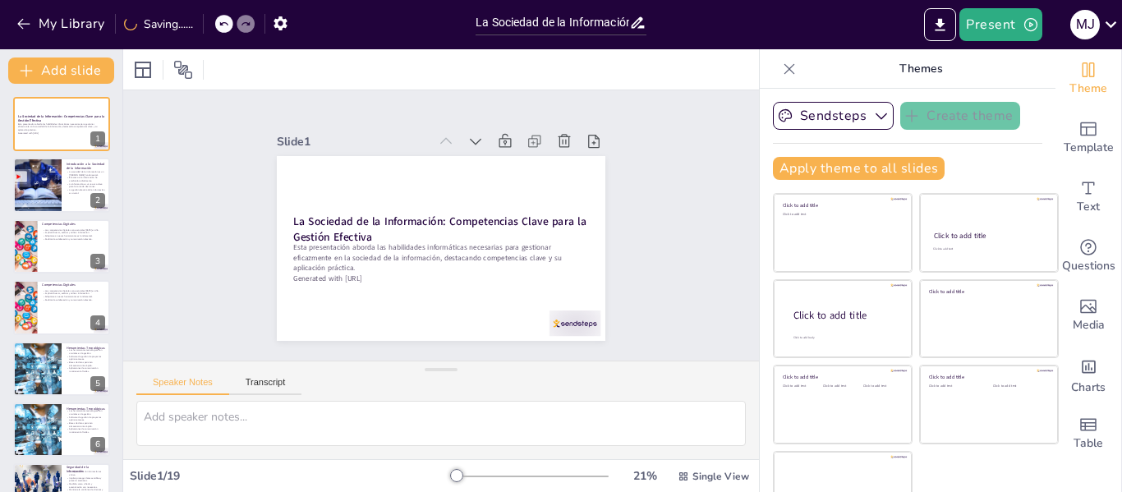
checkbox input "true"
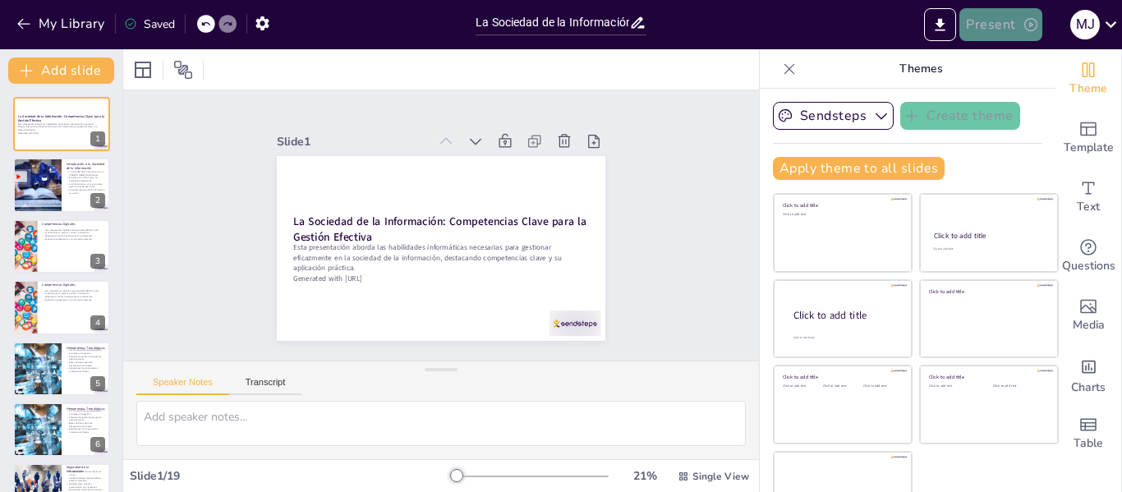
click at [982, 23] on button "Present" at bounding box center [1000, 24] width 82 height 33
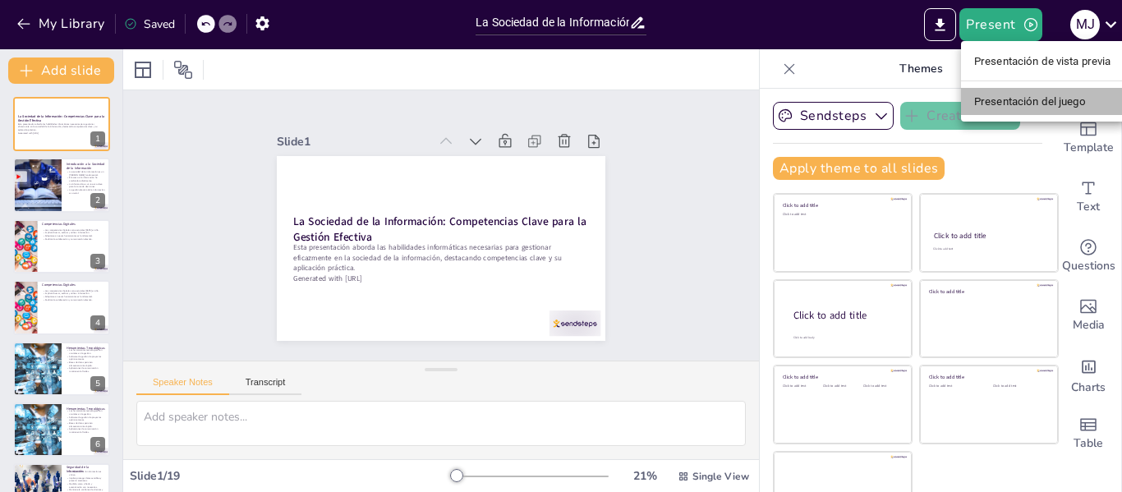
click at [1031, 106] on font "Presentación del juego" at bounding box center [1030, 101] width 112 height 12
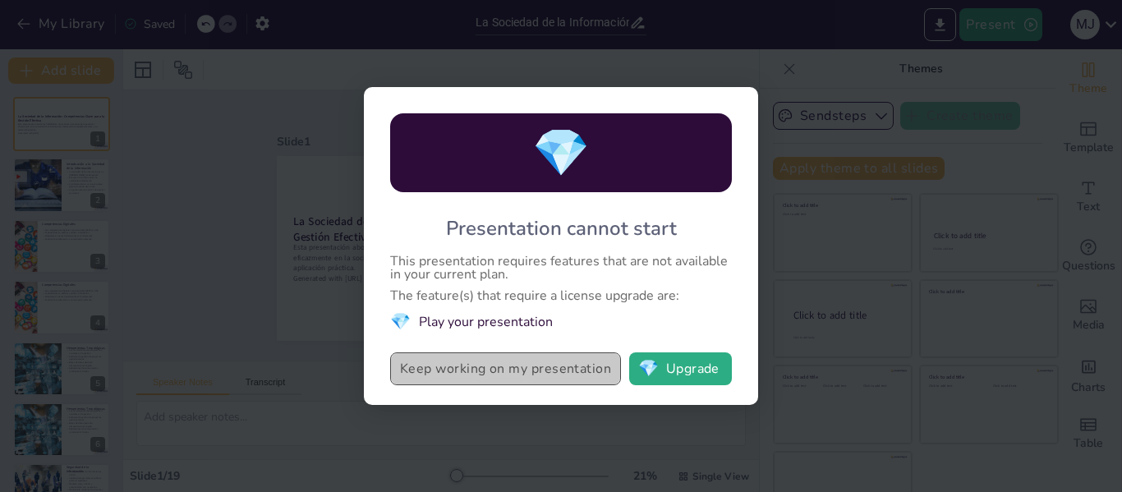
click at [525, 376] on button "Keep working on my presentation" at bounding box center [505, 368] width 231 height 33
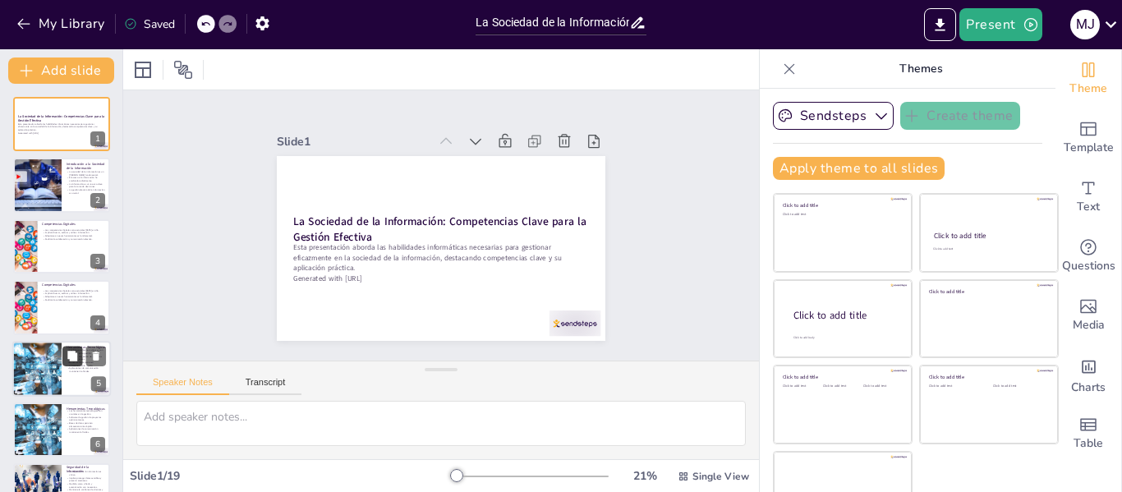
checkbox input "true"
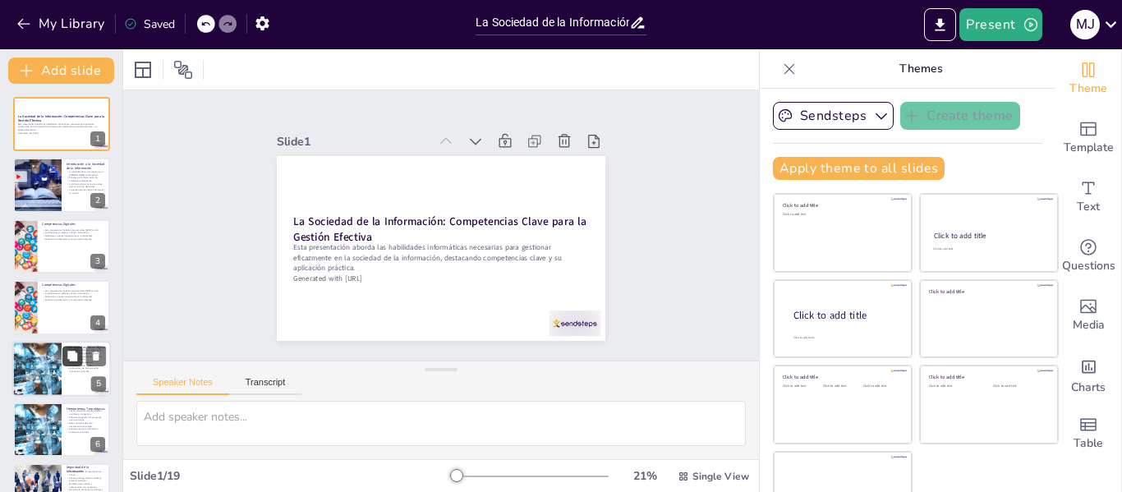
checkbox input "true"
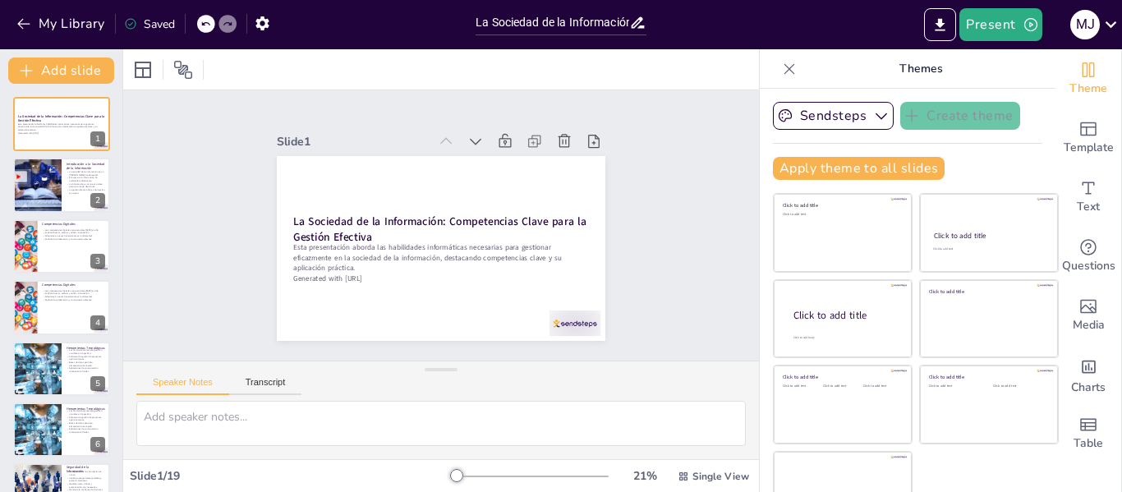
checkbox input "true"
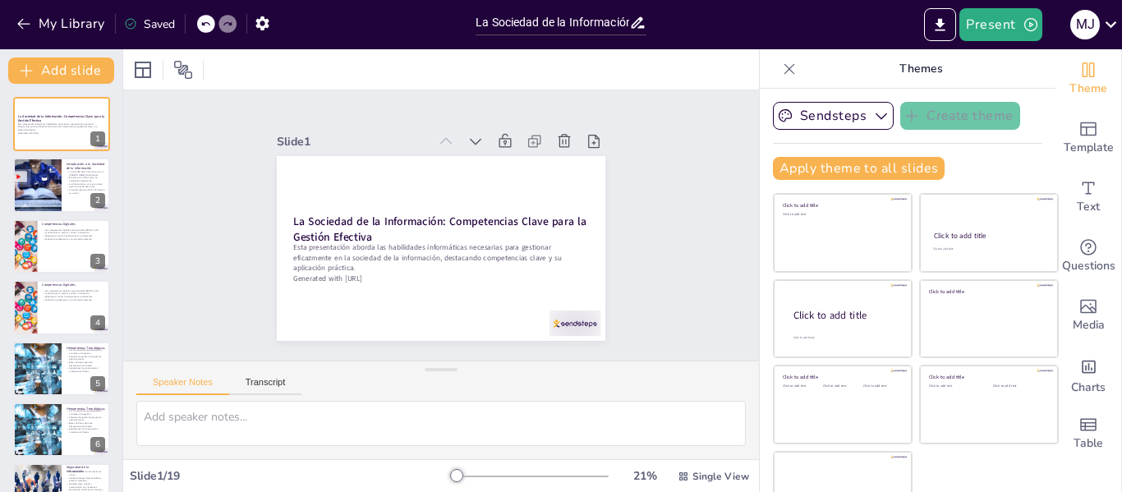
checkbox input "true"
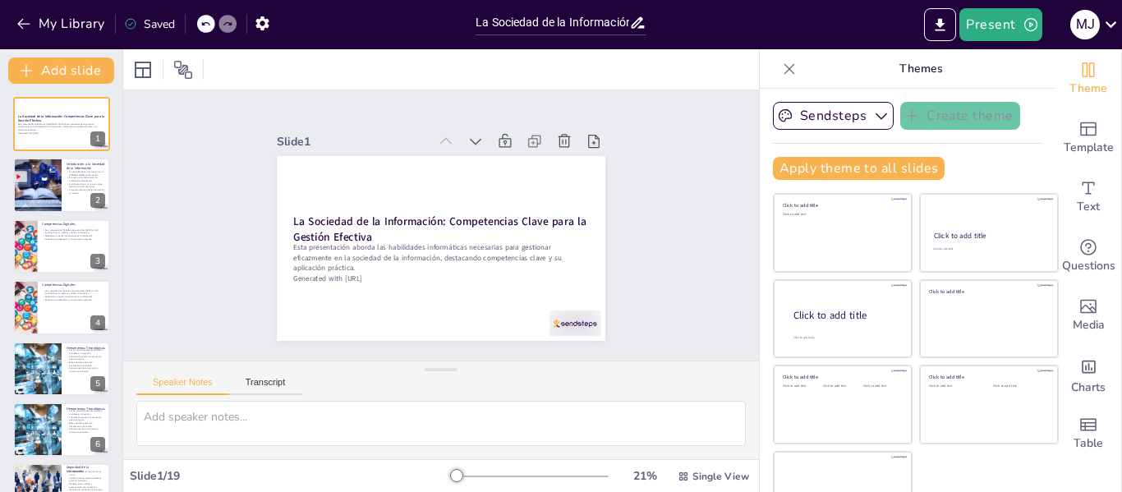
checkbox input "true"
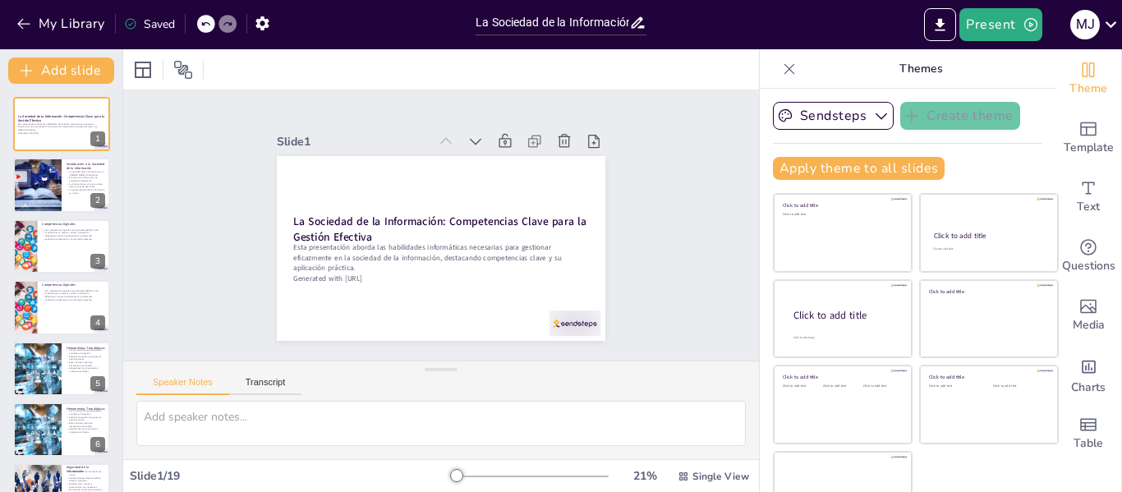
checkbox input "true"
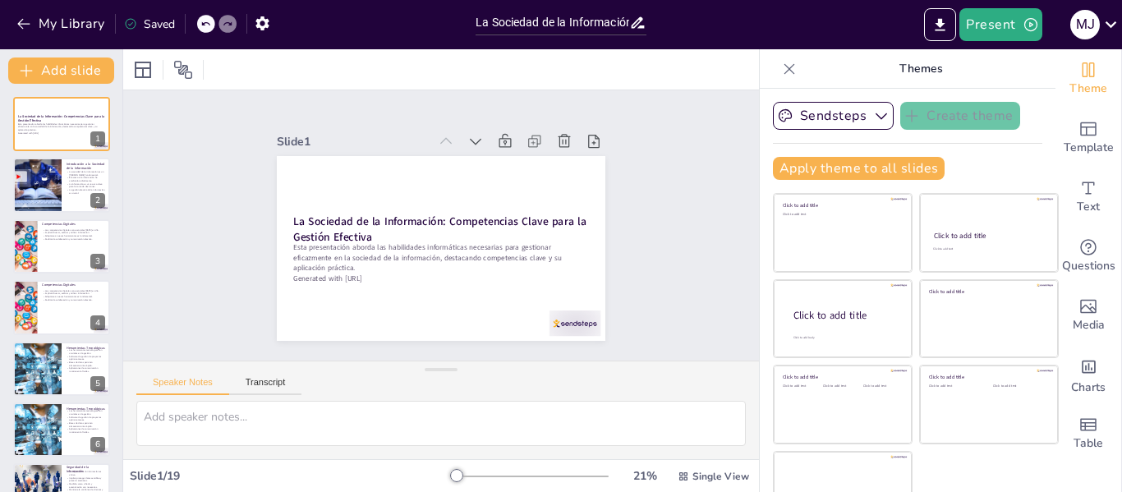
checkbox input "true"
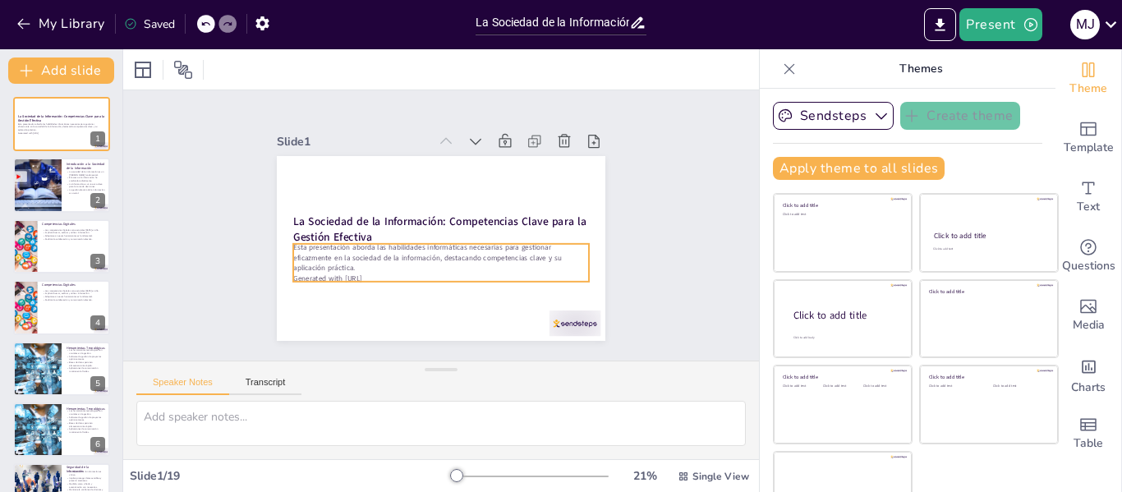
checkbox input "true"
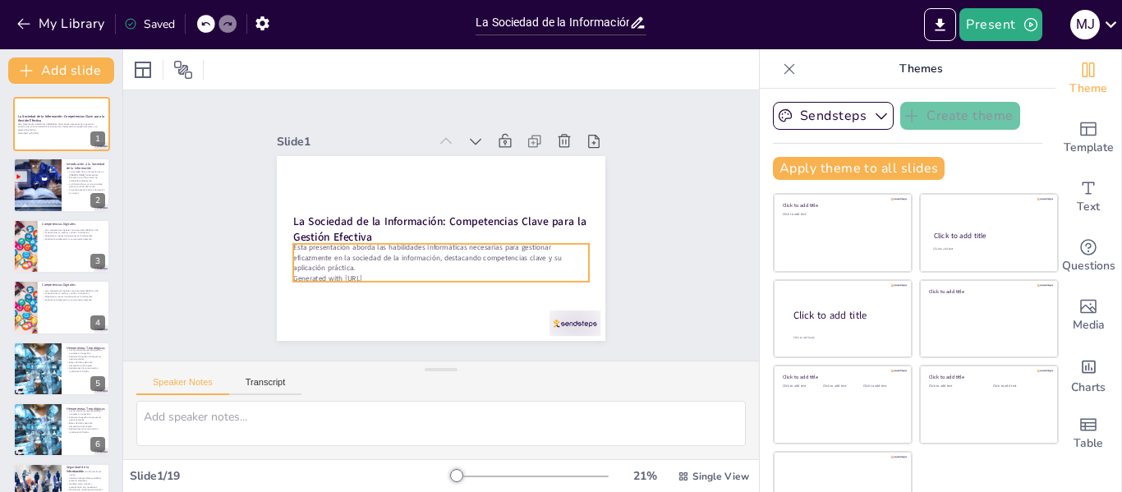
checkbox input "true"
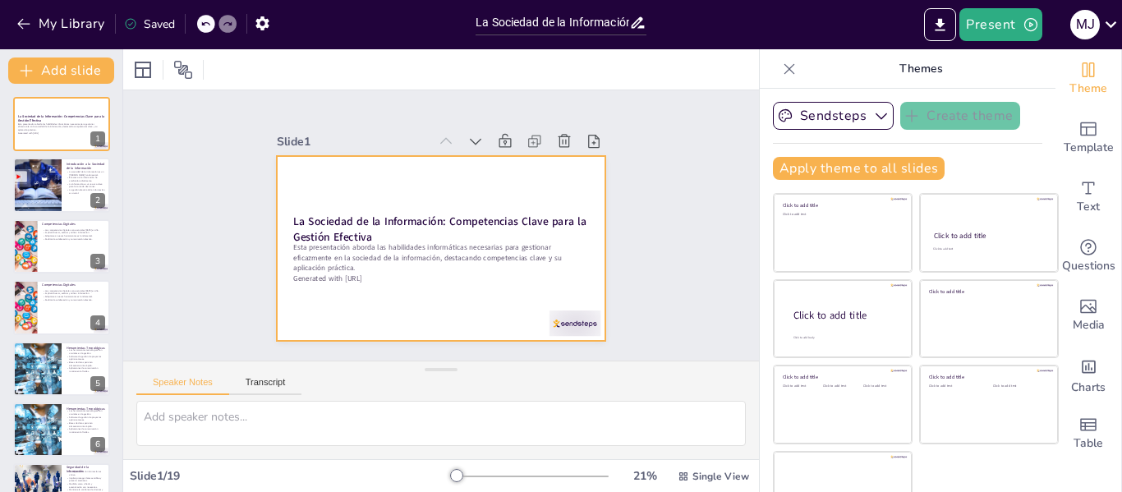
checkbox input "true"
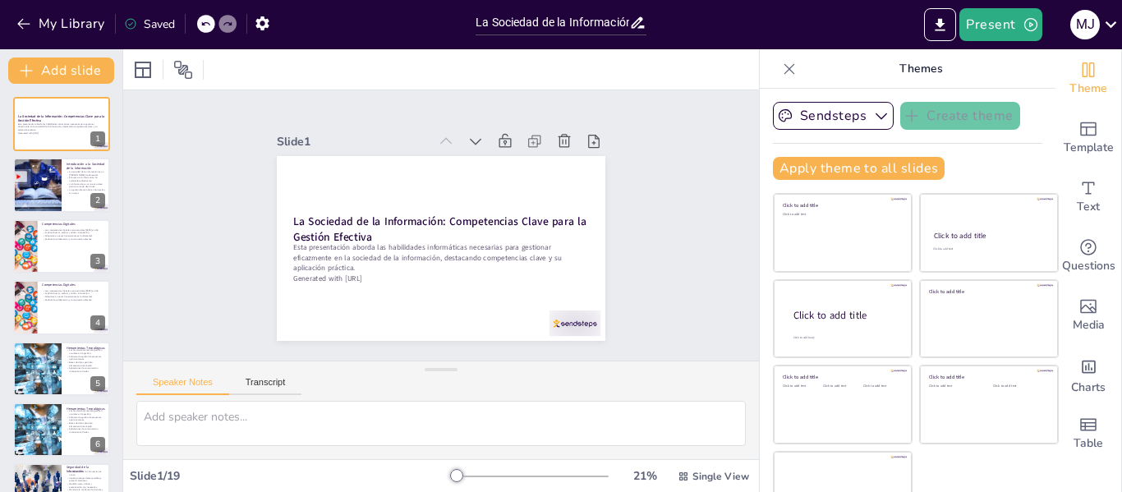
checkbox input "true"
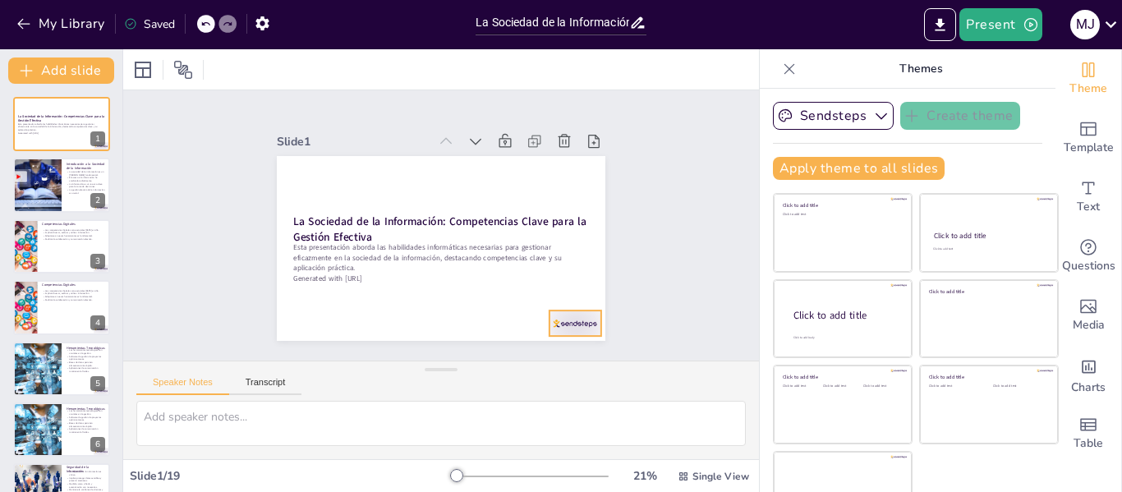
checkbox input "true"
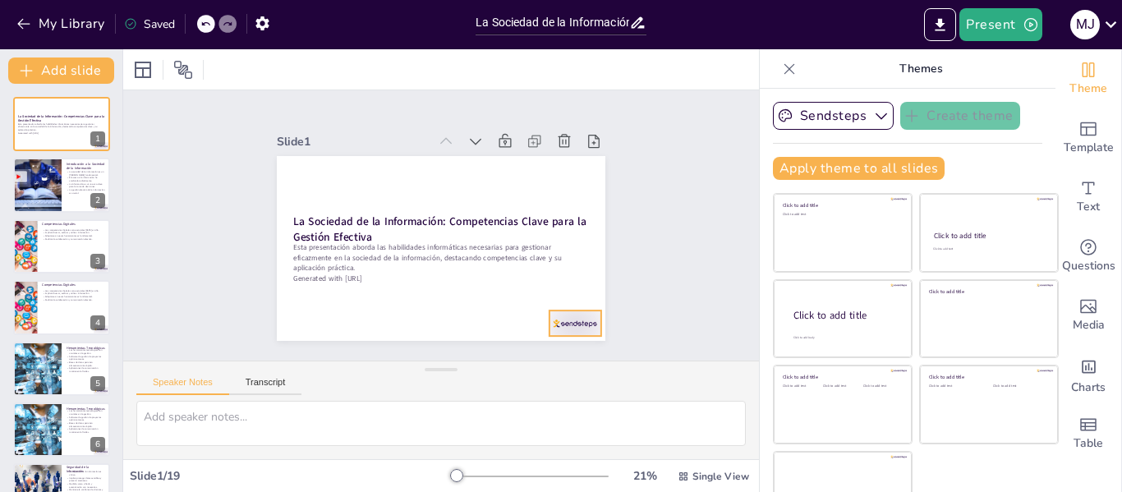
checkbox input "true"
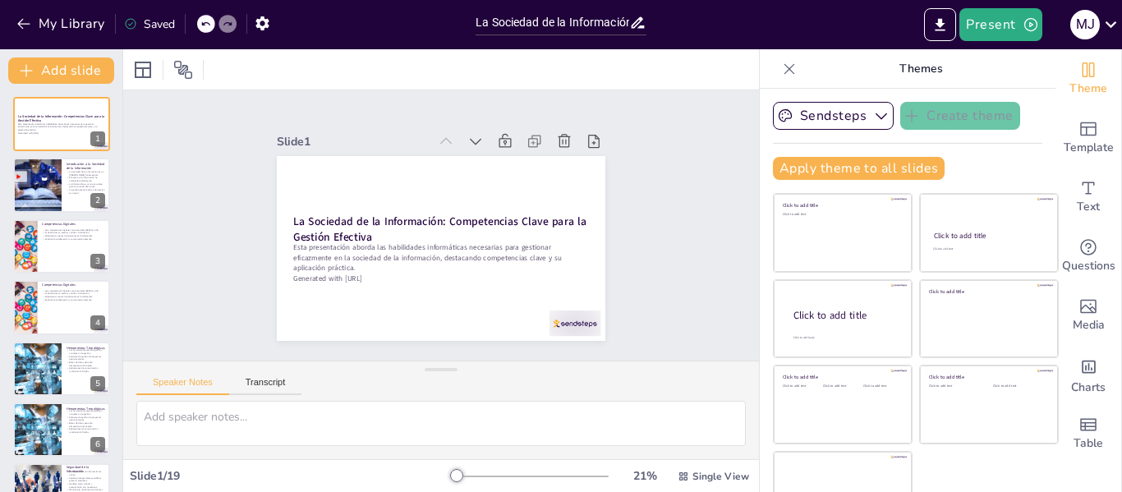
checkbox input "true"
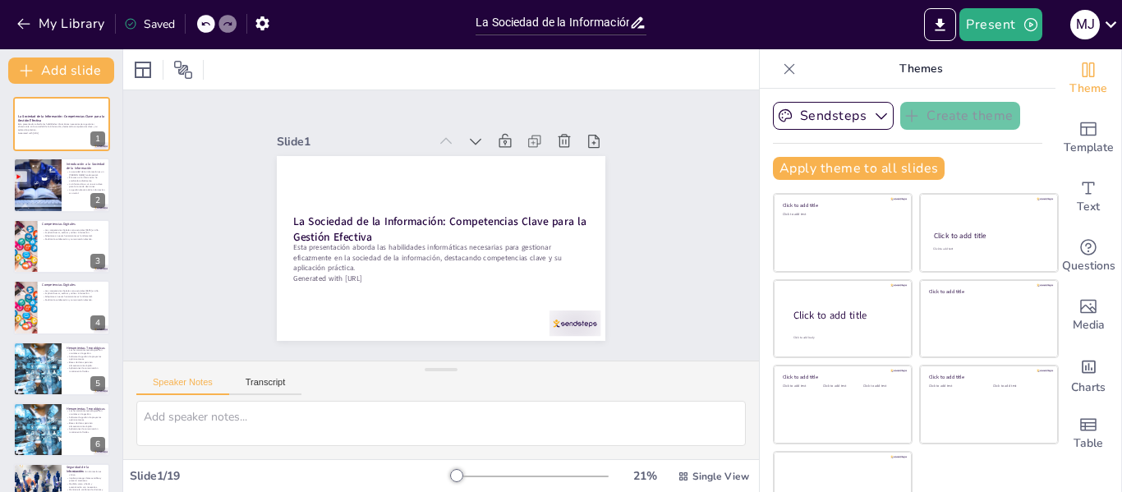
checkbox input "true"
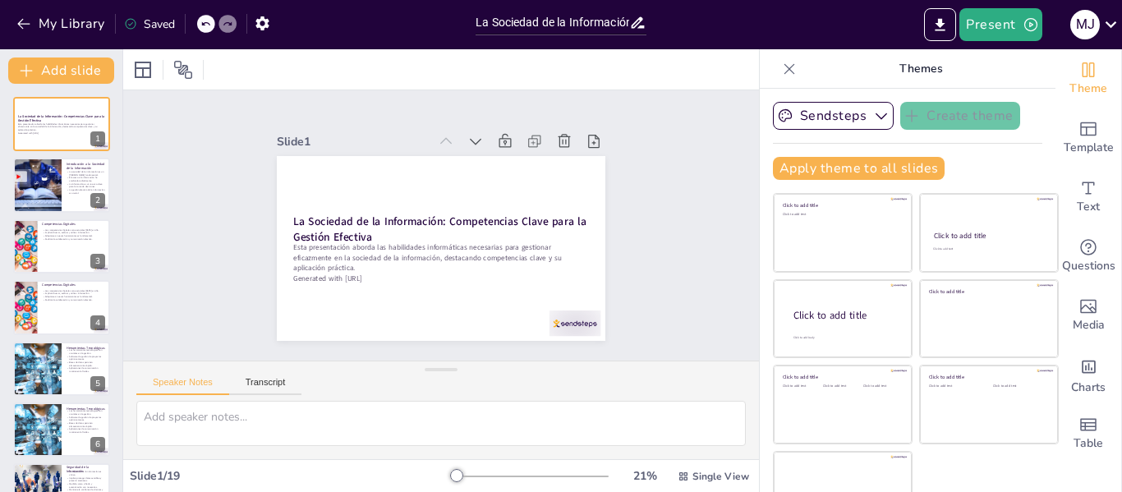
checkbox input "true"
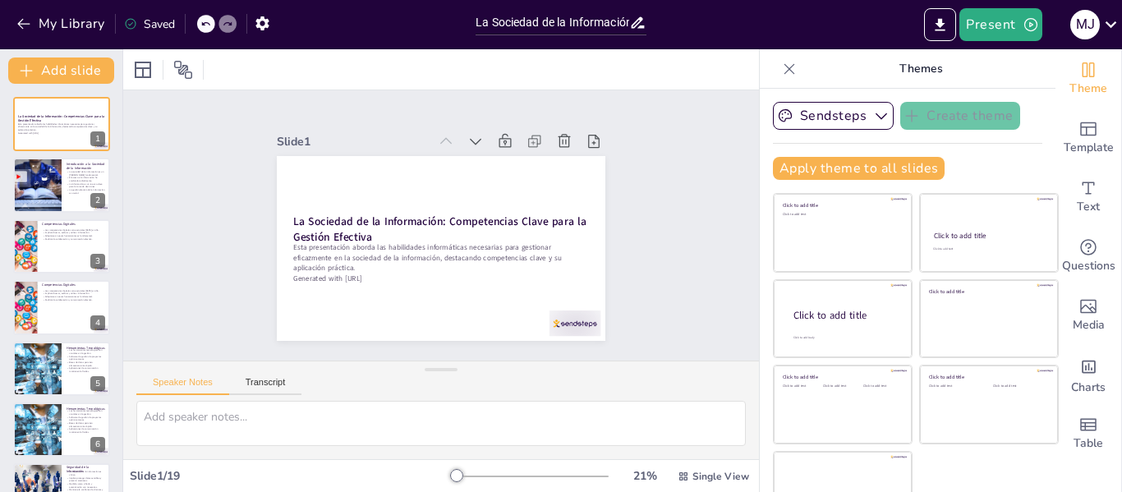
checkbox input "true"
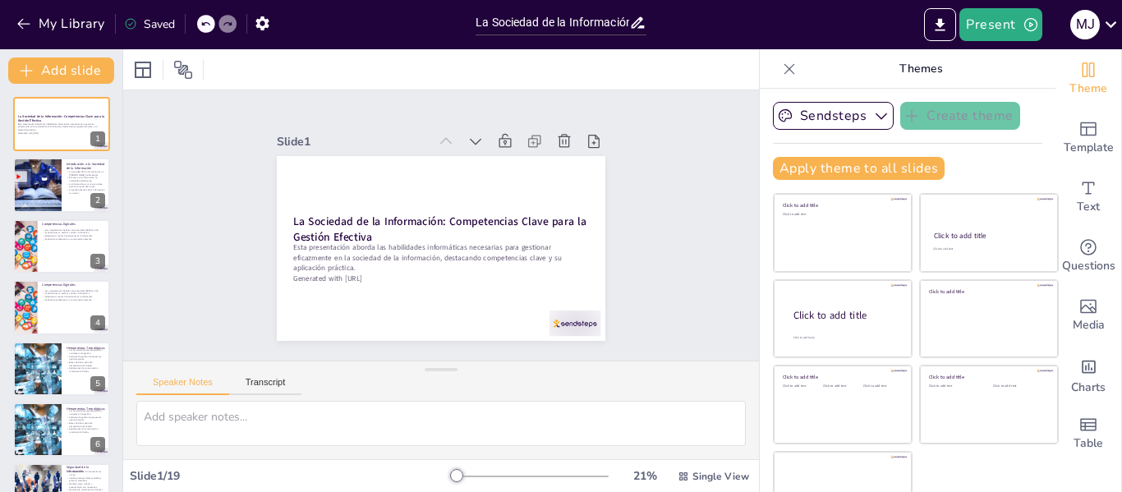
checkbox input "true"
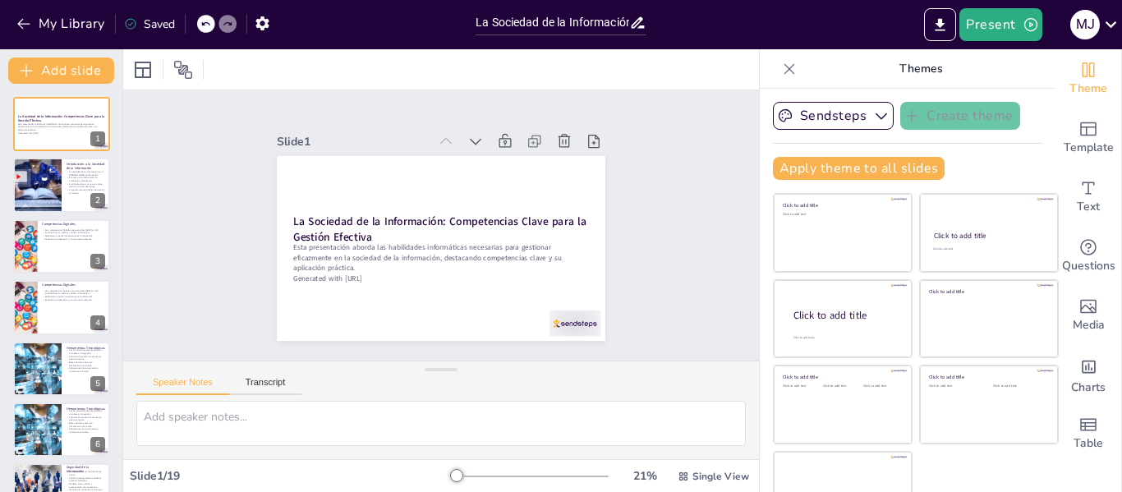
checkbox input "true"
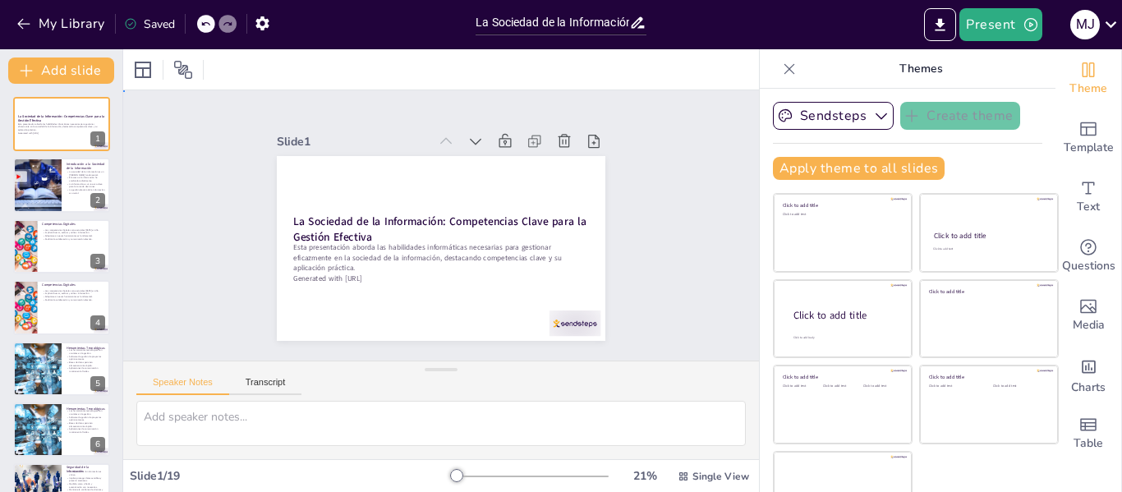
click at [673, 216] on div "Slide 1 La Sociedad de la Información: Competencias Clave para la Gestión Efect…" at bounding box center [441, 226] width 592 height 674
checkbox input "true"
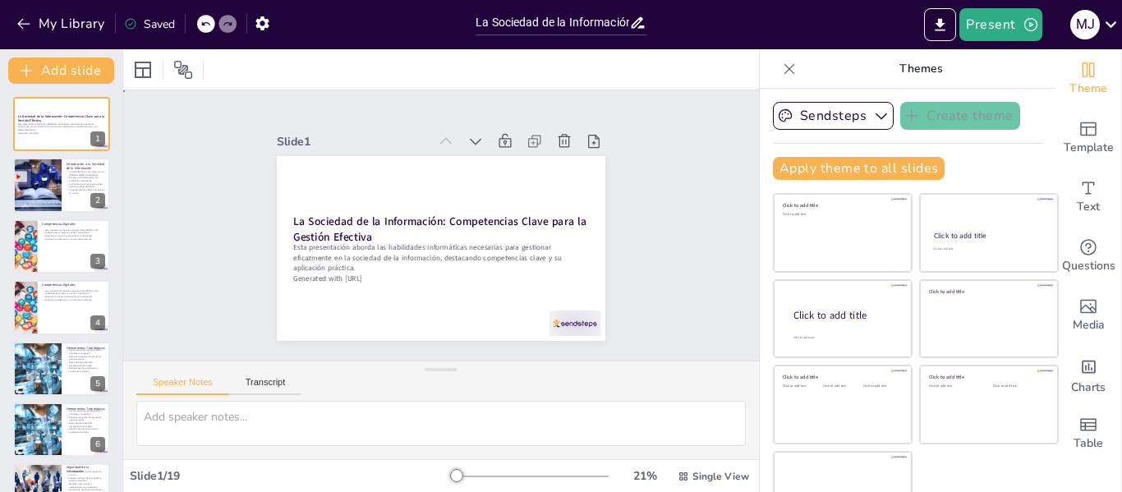
checkbox input "true"
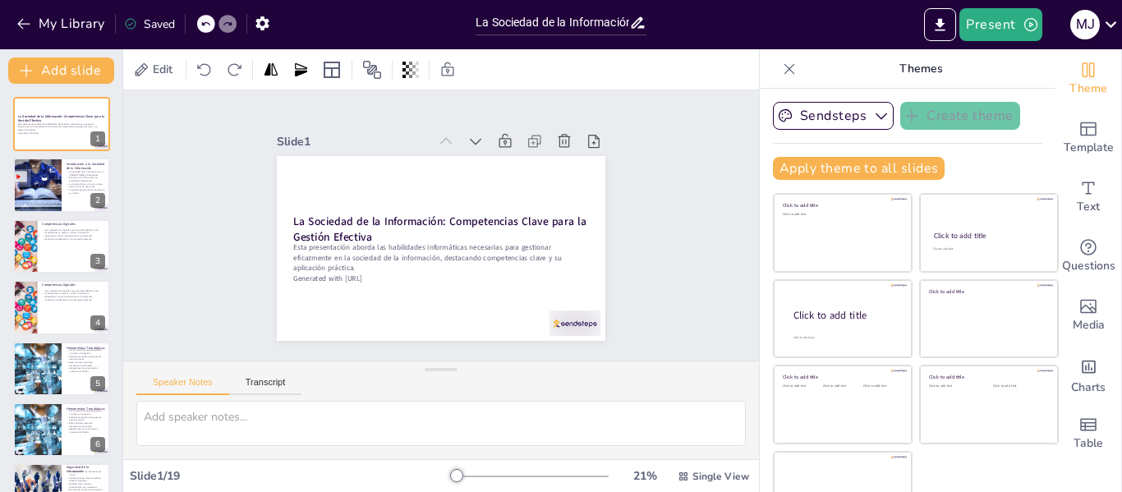
checkbox input "true"
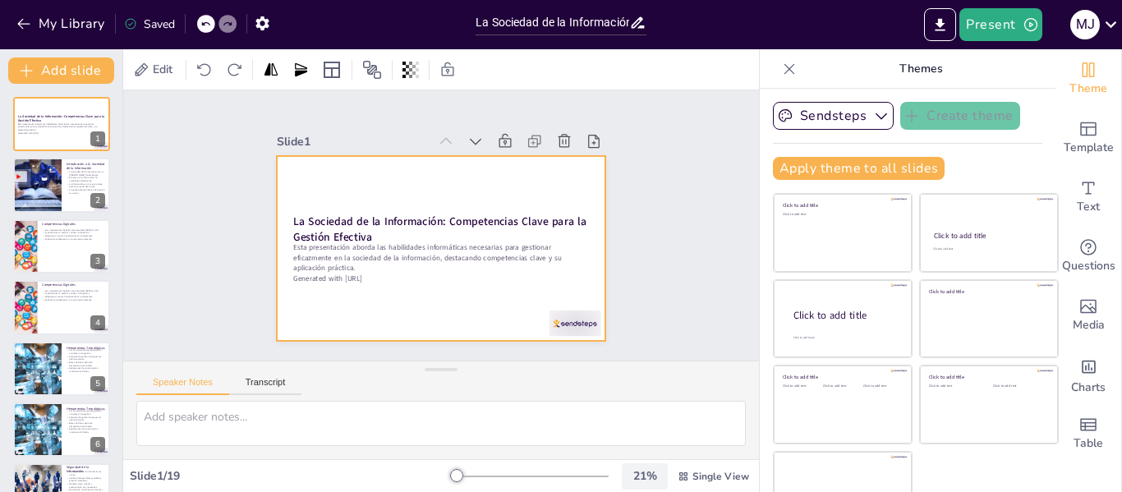
checkbox input "true"
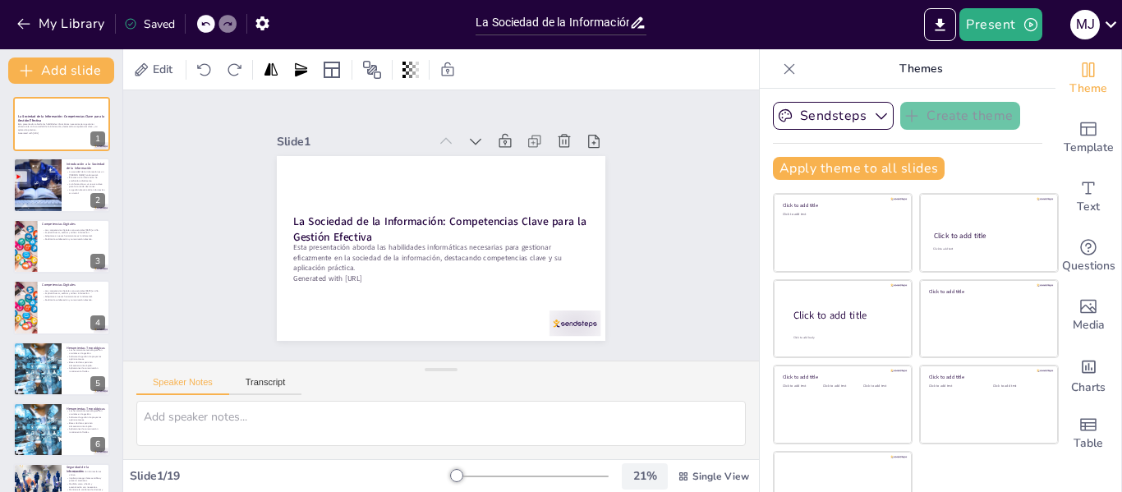
checkbox input "true"
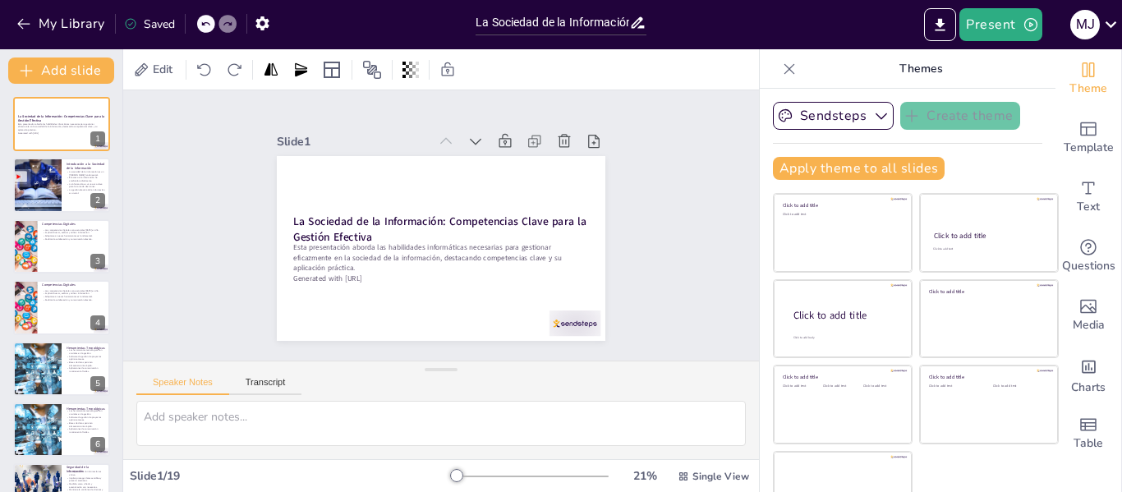
checkbox input "true"
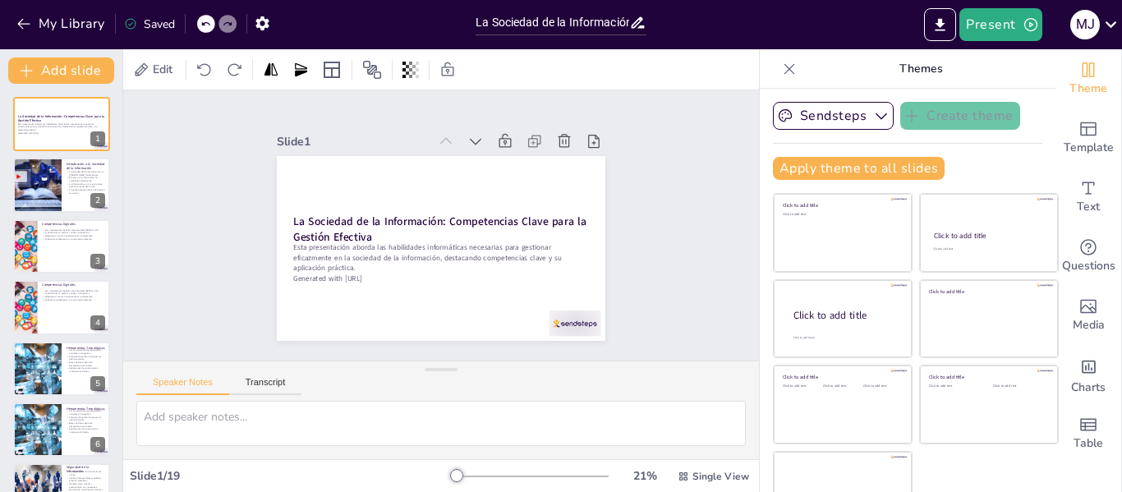
checkbox input "true"
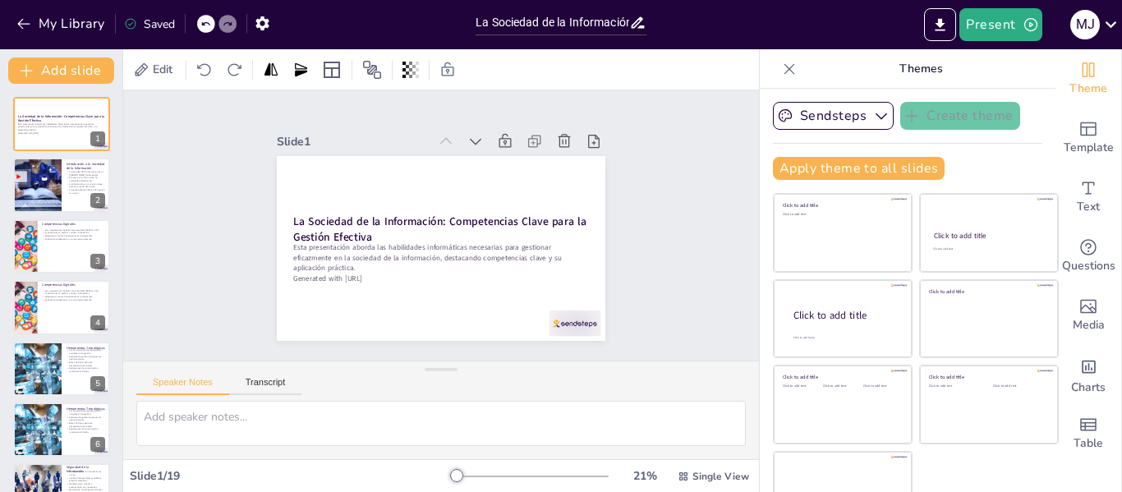
checkbox input "true"
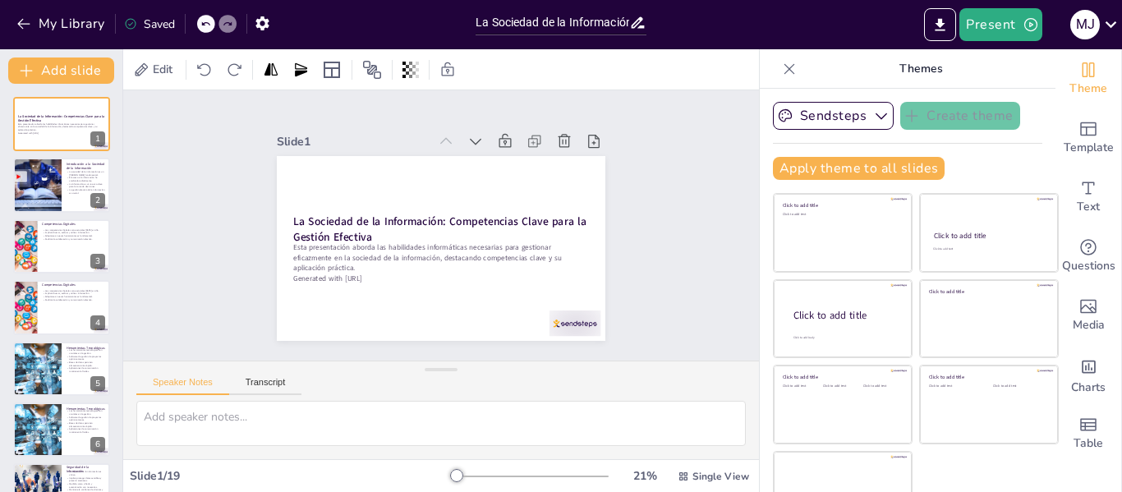
checkbox input "true"
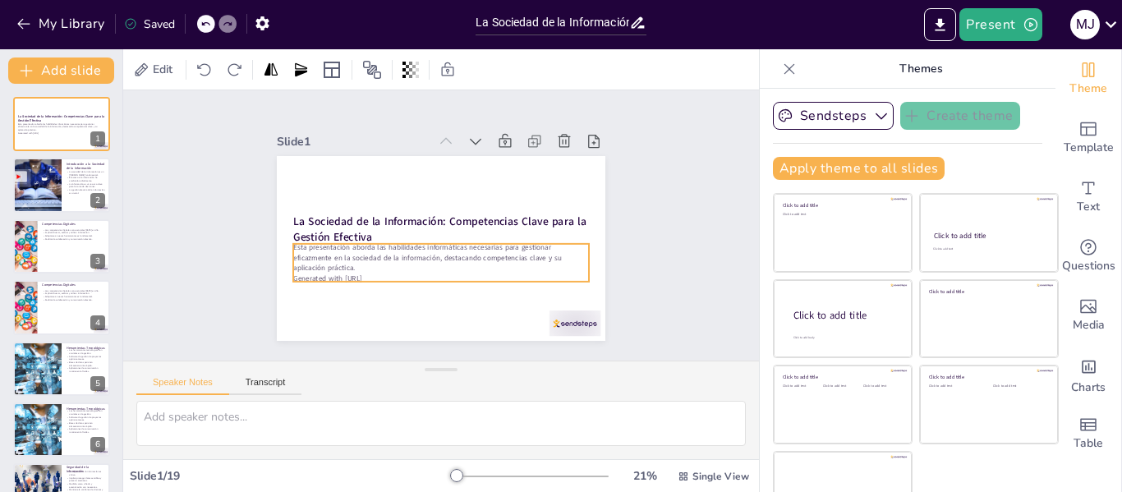
checkbox input "true"
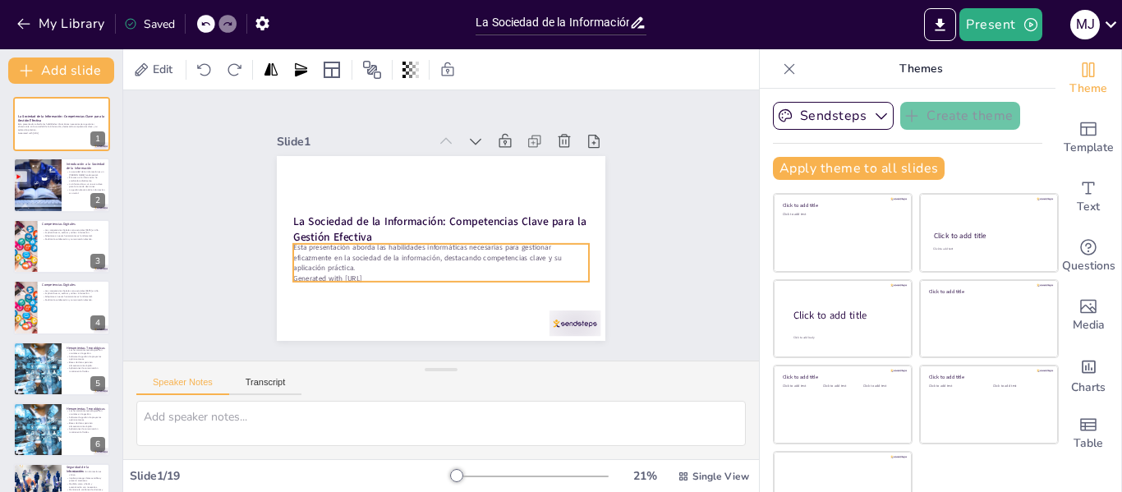
checkbox input "true"
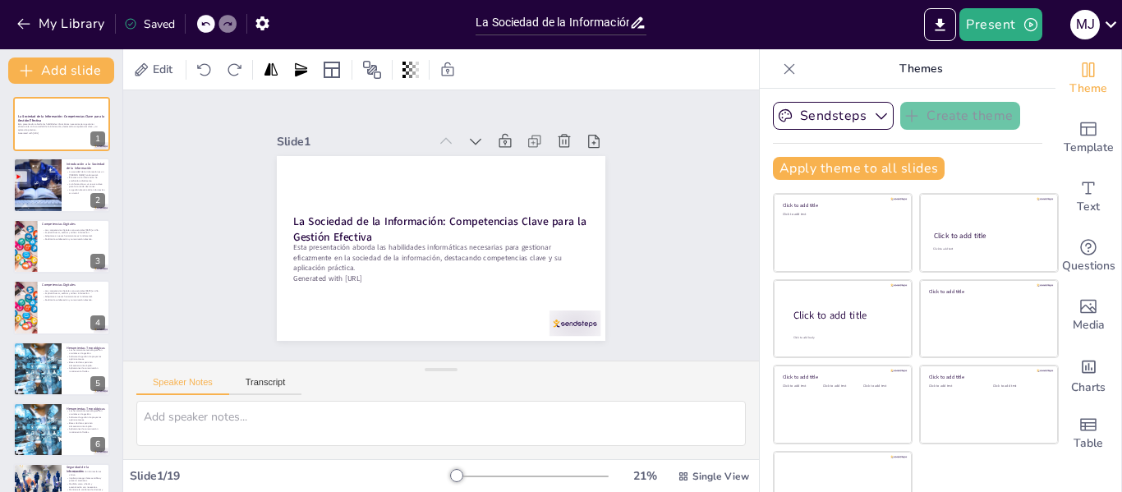
checkbox input "true"
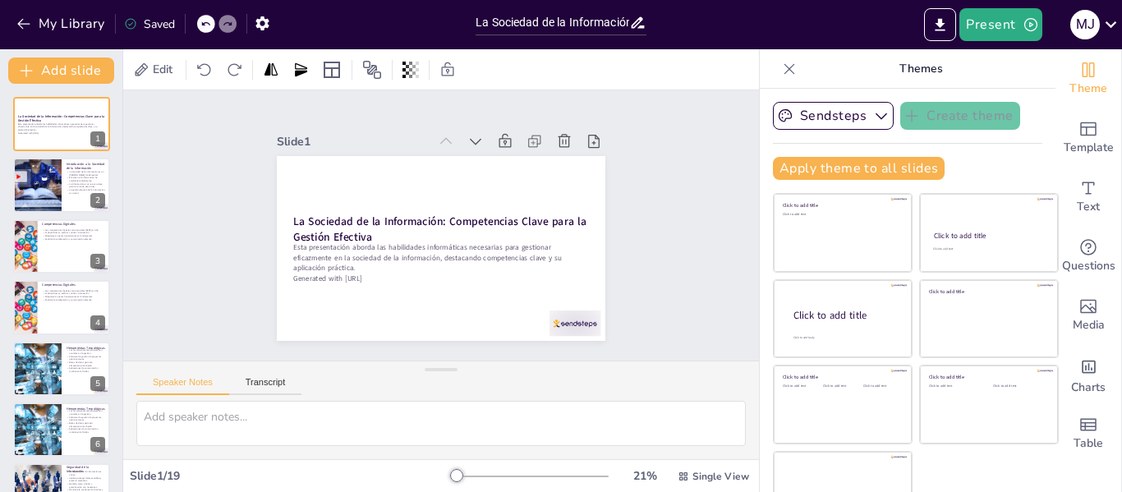
checkbox input "true"
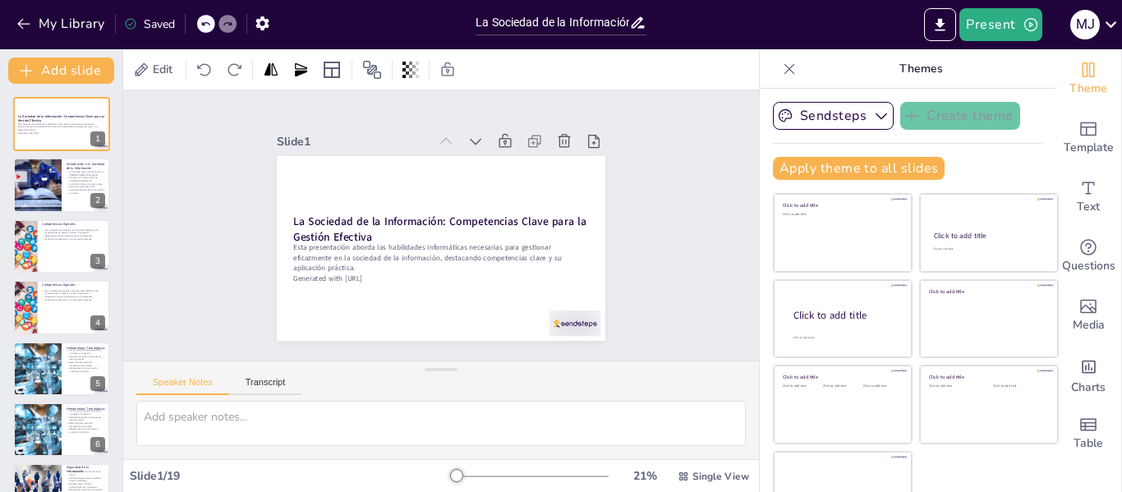
checkbox input "true"
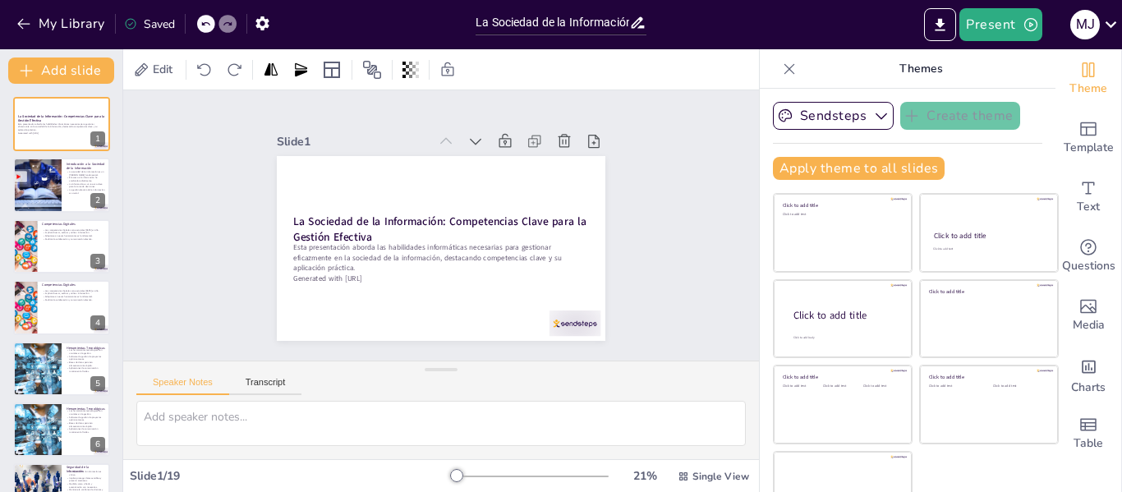
checkbox input "true"
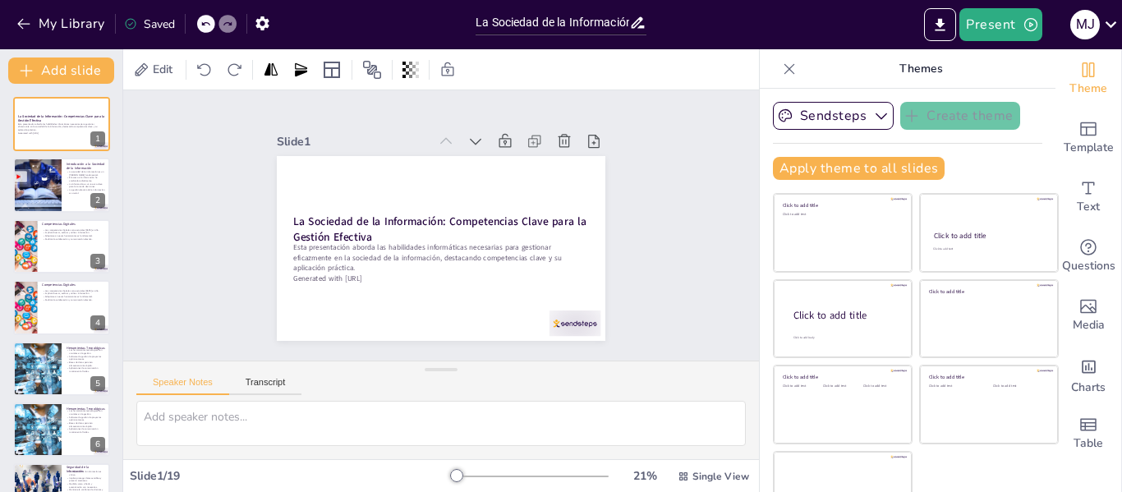
checkbox input "true"
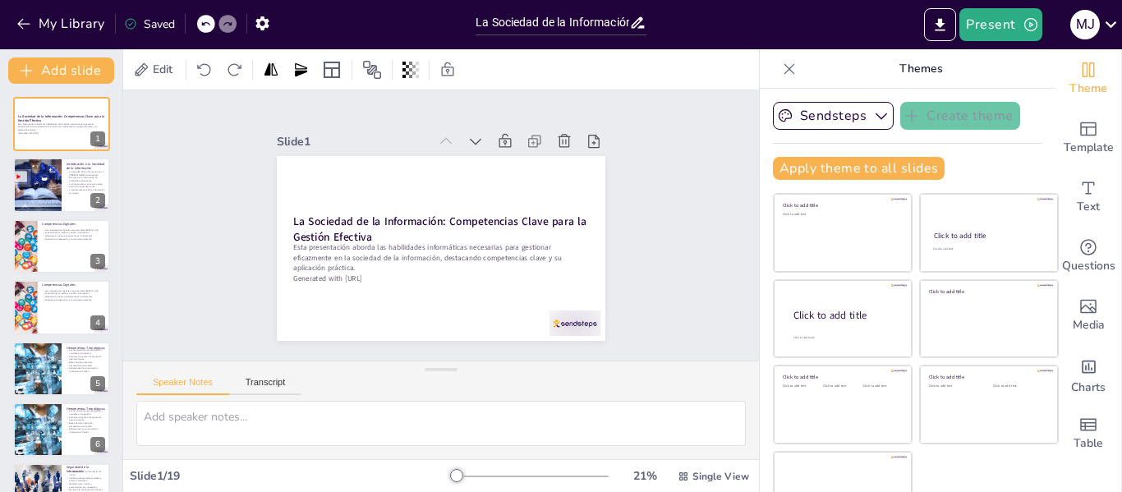
checkbox input "true"
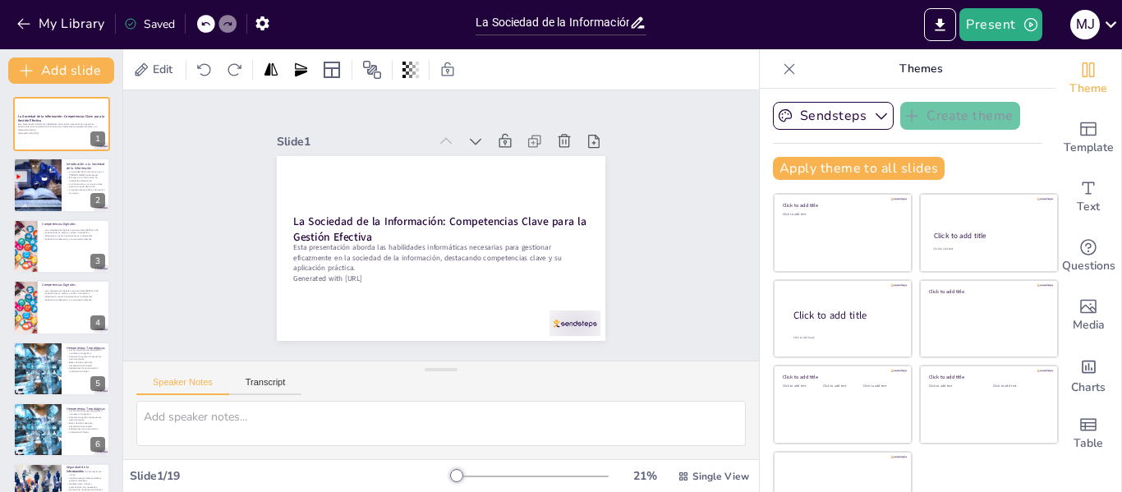
checkbox input "true"
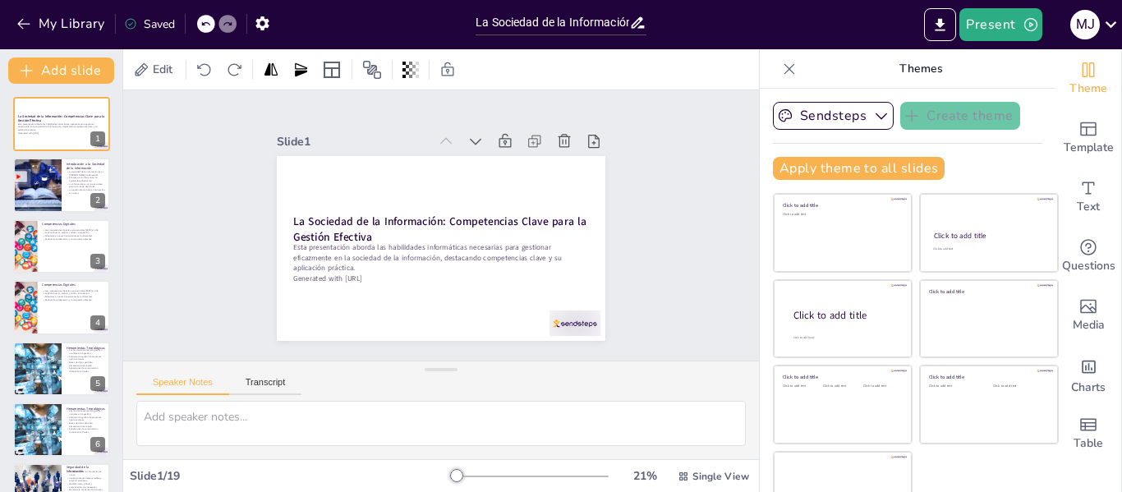
checkbox input "true"
click at [609, 16] on input "La Sociedad de la Información: Competencias Clave para la Gestión Efectiva" at bounding box center [553, 23] width 154 height 24
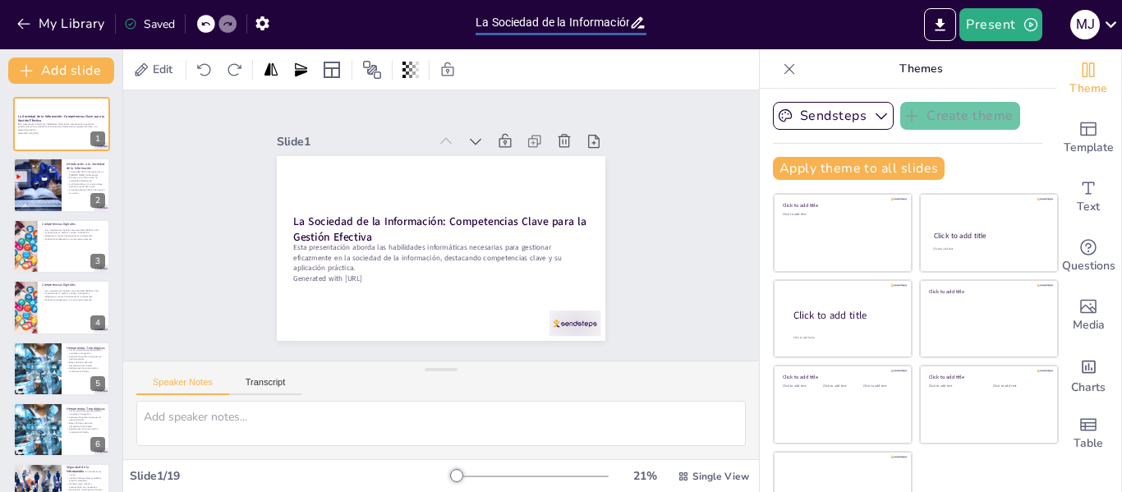
click at [575, 35] on div "La Sociedad de la Información: Competencias Clave para la Gestión Efectiva" at bounding box center [560, 20] width 187 height 41
click at [556, 26] on input "La Sociedad de la Información: Competencias Clave para la Gestión Efectiva" at bounding box center [553, 23] width 154 height 24
click at [555, 26] on input "La Sociedad de la Información: Competencias Clave para la Gestión Efectiva" at bounding box center [553, 23] width 154 height 24
click at [56, 182] on div at bounding box center [36, 186] width 83 height 56
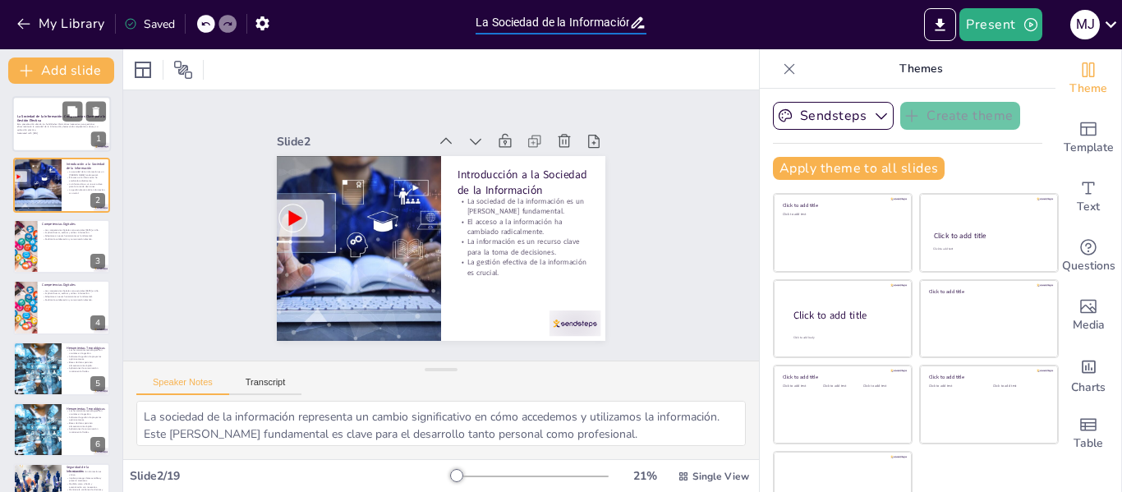
click at [60, 128] on p "Esta presentación aborda las habilidades informáticas necesarias para gestionar…" at bounding box center [61, 126] width 89 height 9
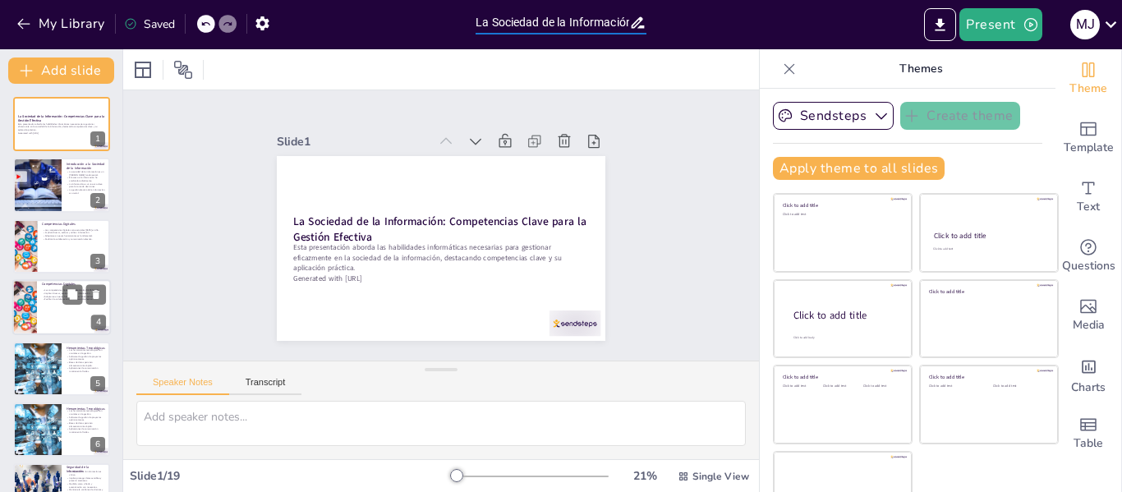
click at [71, 308] on div at bounding box center [61, 307] width 99 height 56
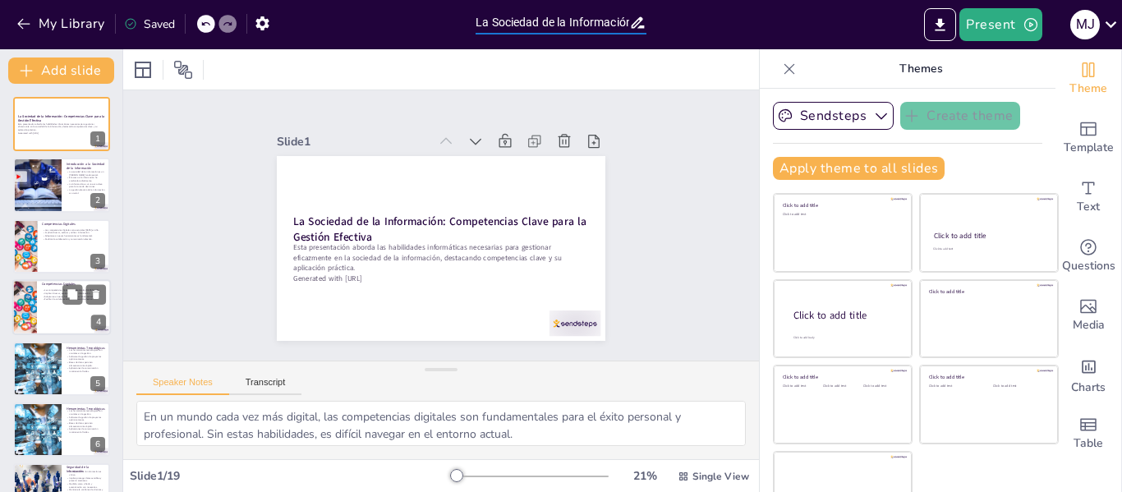
scroll to position [20, 0]
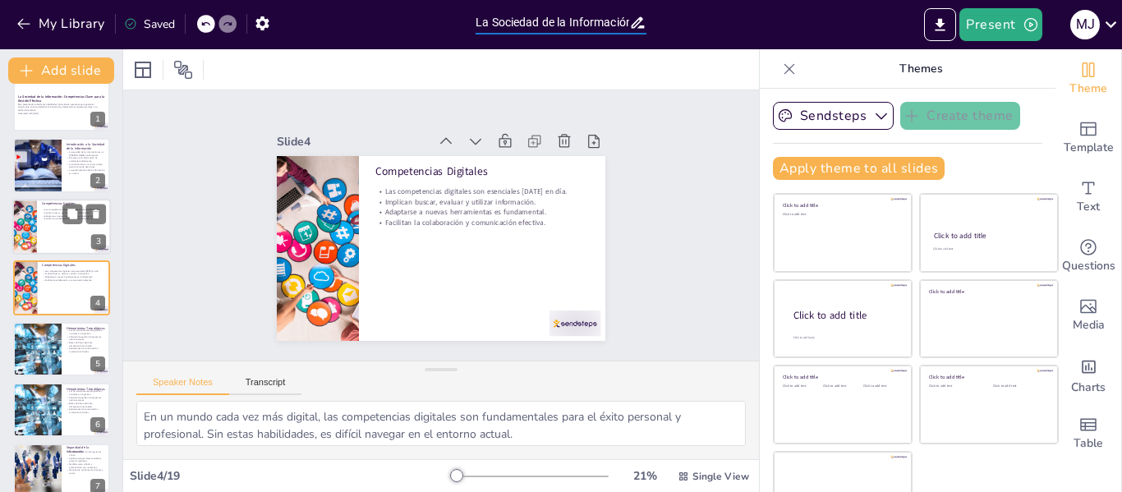
click at [50, 230] on div at bounding box center [61, 227] width 99 height 56
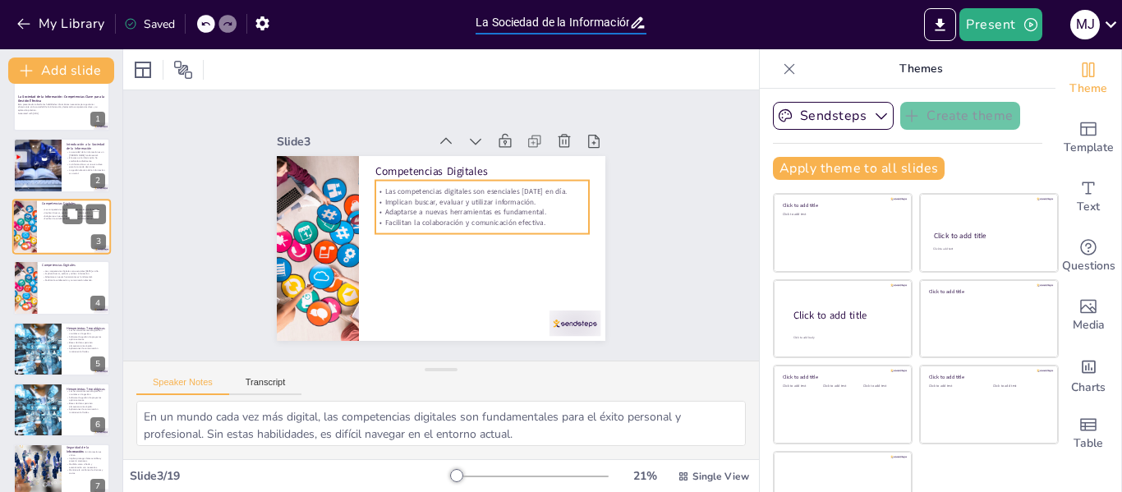
scroll to position [0, 0]
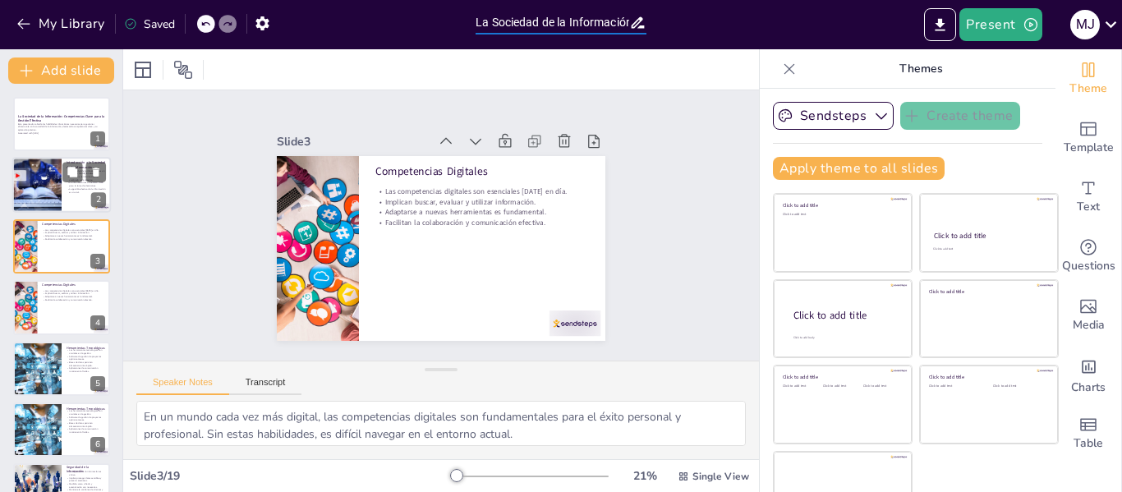
click at [58, 188] on div at bounding box center [36, 186] width 83 height 56
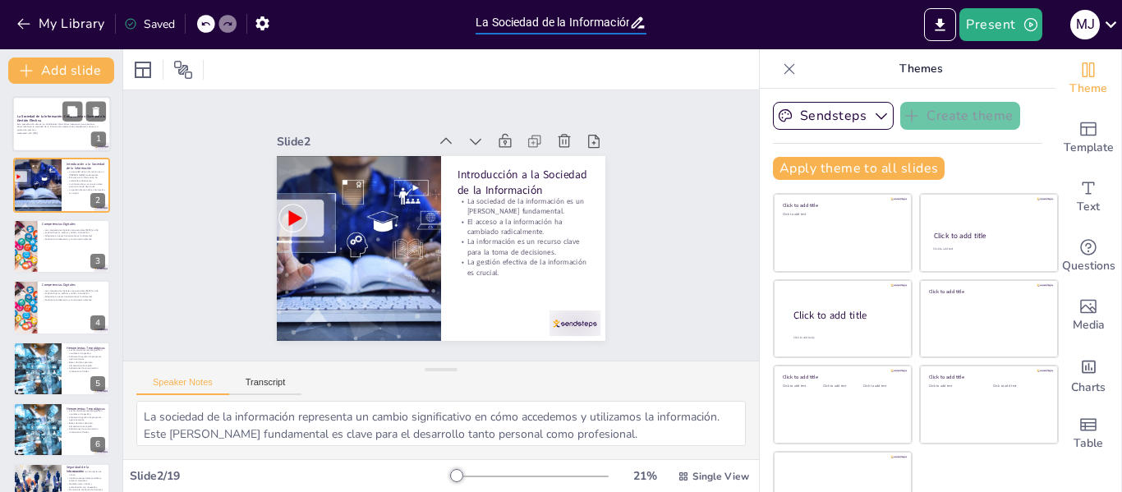
click at [53, 131] on p "Generated with [URL]" at bounding box center [61, 132] width 89 height 3
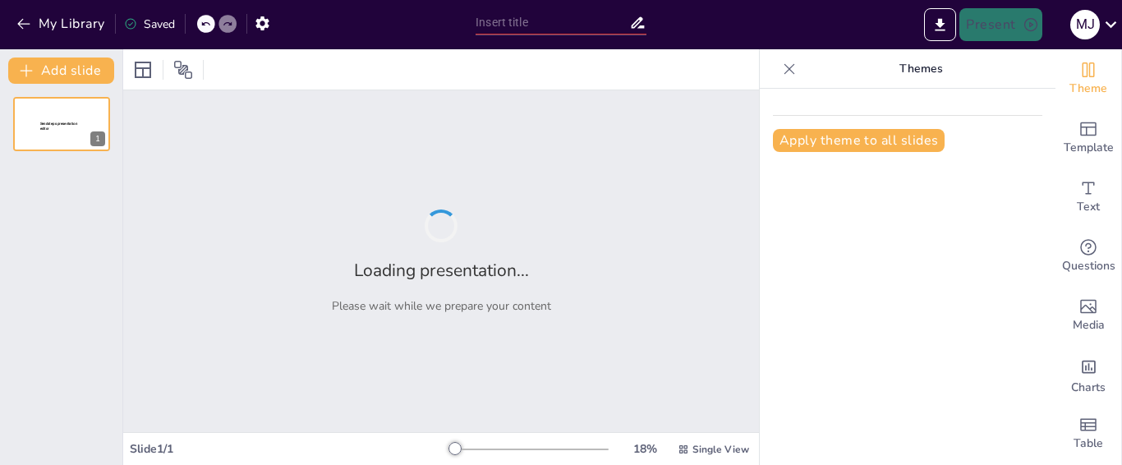
type input "La Sociedad de la Información: Competencias Clave para la Gestión Efectiva"
